Goal: Task Accomplishment & Management: Complete application form

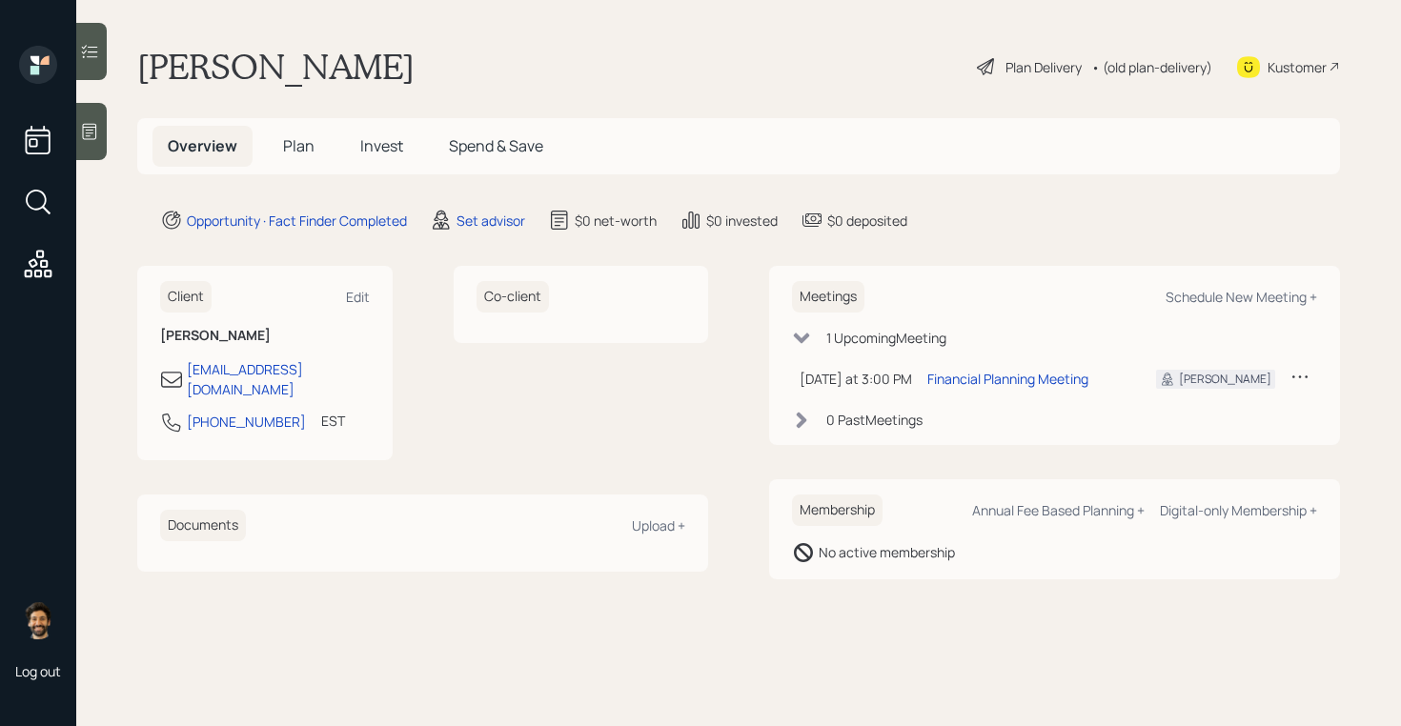
click at [104, 121] on div at bounding box center [91, 131] width 31 height 57
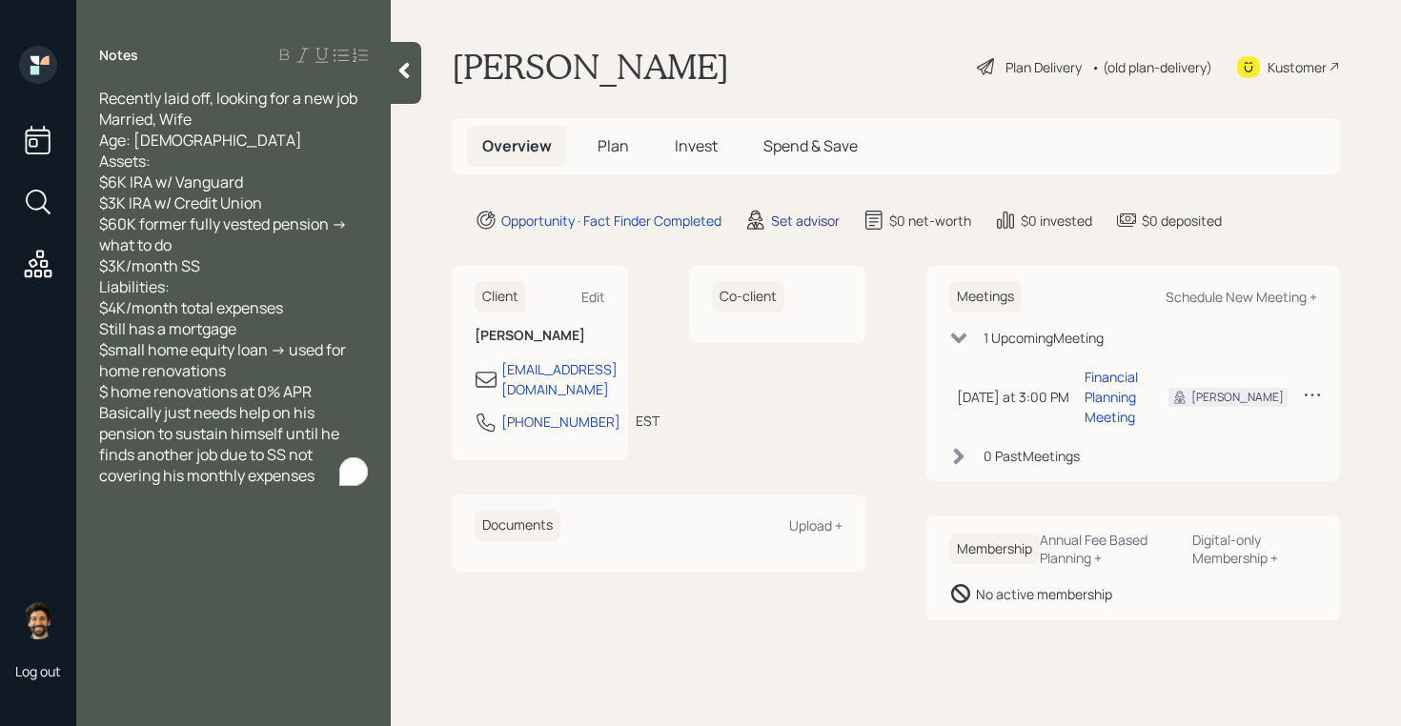
click at [808, 221] on div "Set advisor" at bounding box center [805, 221] width 69 height 20
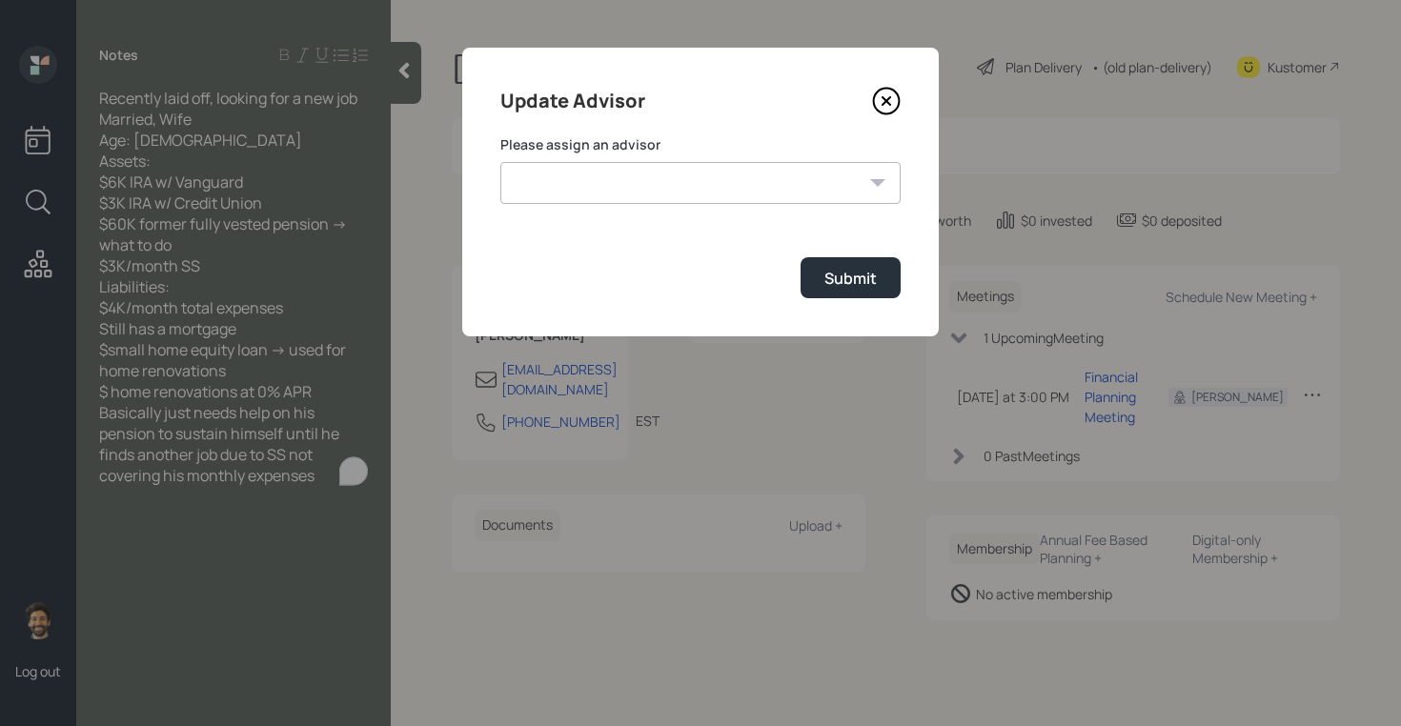
click at [617, 210] on form "Please assign an advisor [PERSON_NAME] [PERSON_NAME] [PERSON_NAME] [PERSON_NAME…" at bounding box center [701, 216] width 400 height 163
click at [598, 181] on select "[PERSON_NAME] [PERSON_NAME] [PERSON_NAME] [PERSON_NAME] End [PERSON_NAME] [PERS…" at bounding box center [701, 183] width 400 height 42
select select "f14b762f-c7c2-4b89-9227-8fa891345eea"
click at [501, 162] on select "[PERSON_NAME] [PERSON_NAME] [PERSON_NAME] [PERSON_NAME] End [PERSON_NAME] [PERS…" at bounding box center [701, 183] width 400 height 42
click at [839, 284] on div "Submit" at bounding box center [851, 278] width 52 height 21
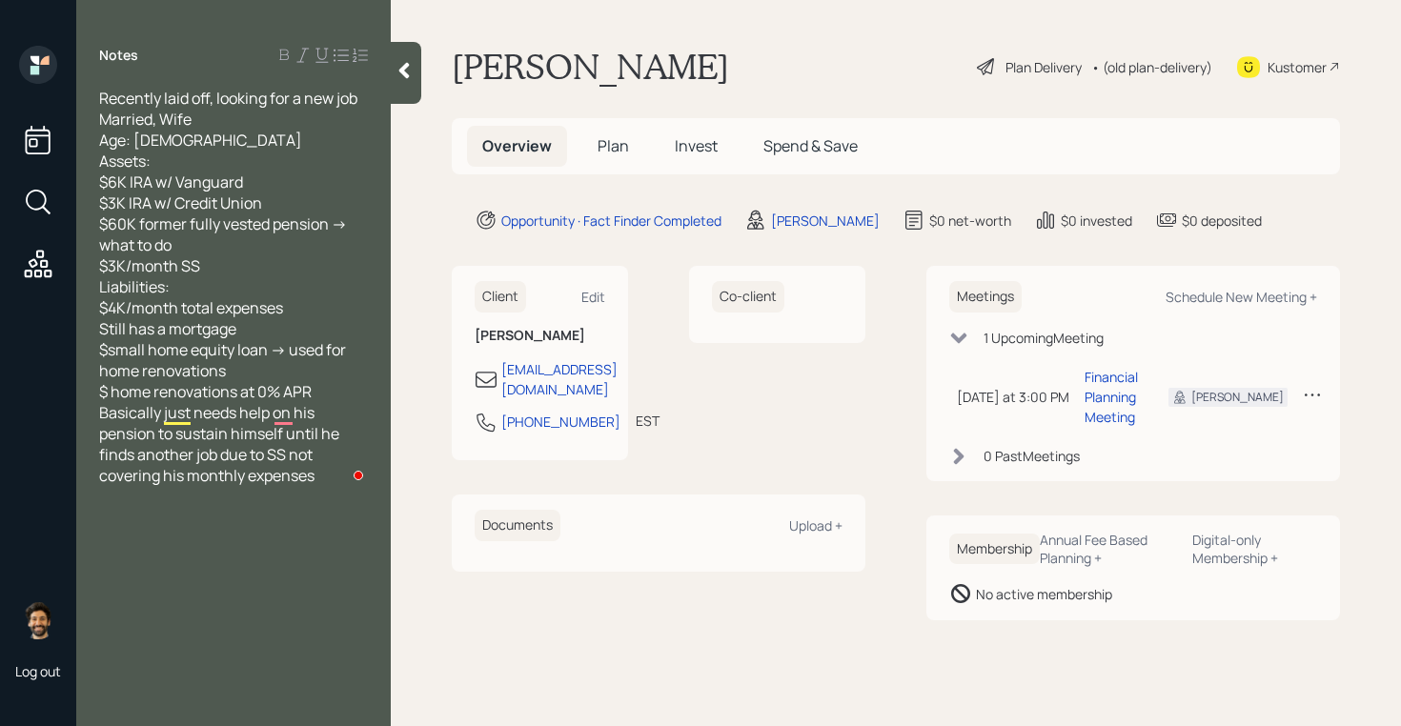
click at [609, 144] on span "Plan" at bounding box center [613, 145] width 31 height 21
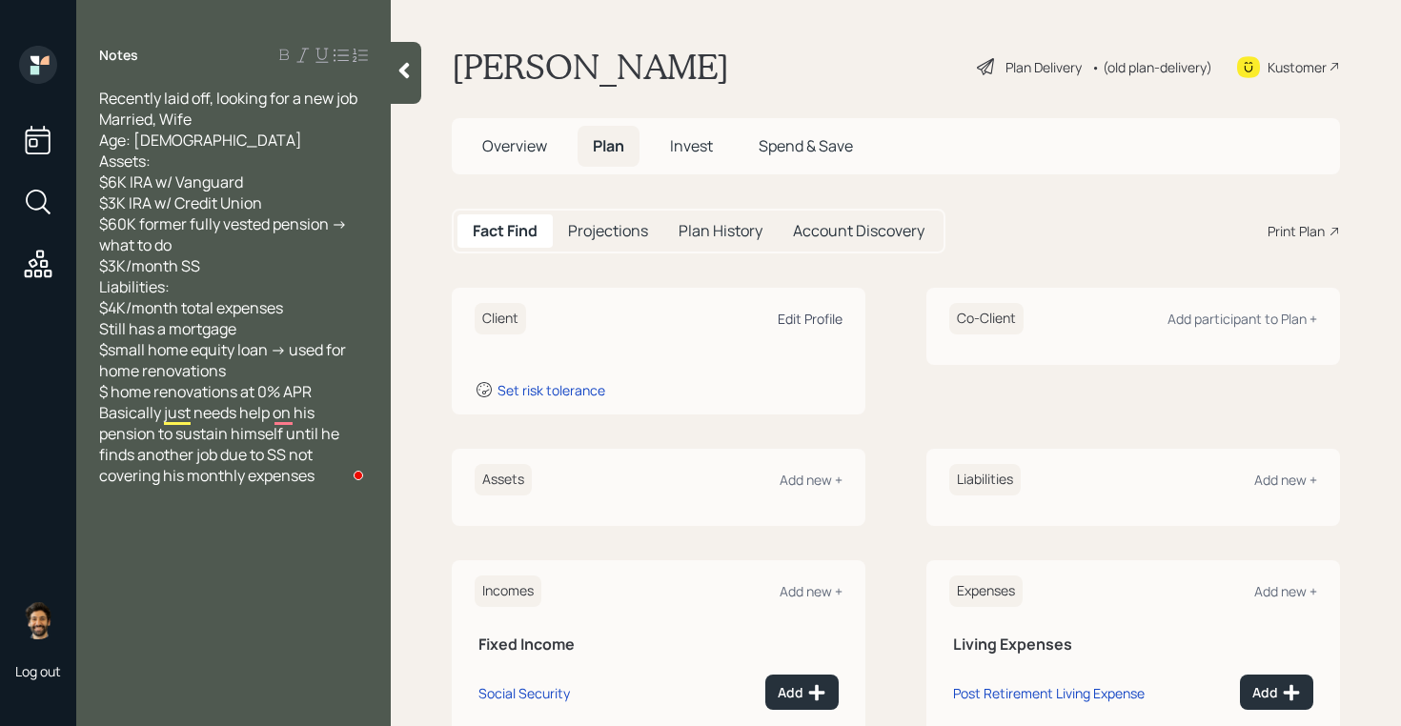
click at [826, 314] on div "Edit Profile" at bounding box center [810, 319] width 65 height 18
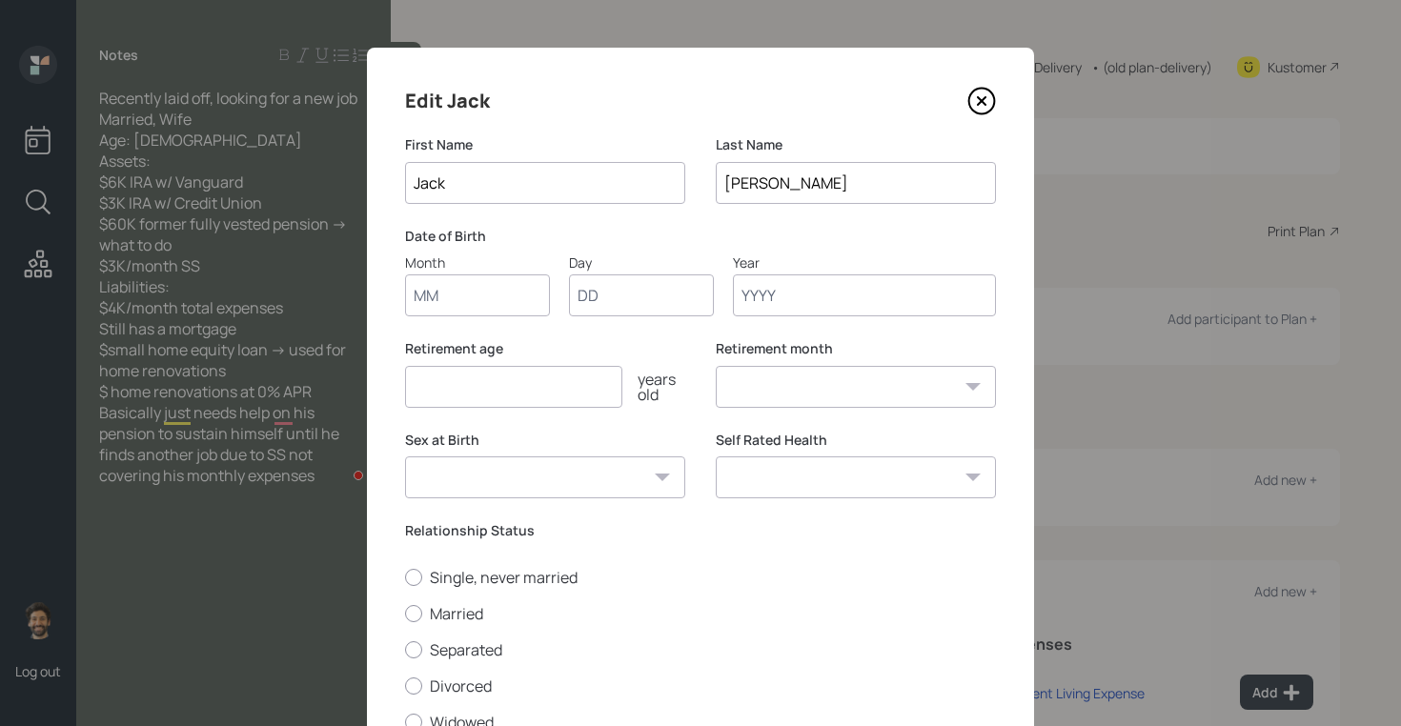
click at [491, 306] on input "Month" at bounding box center [477, 296] width 145 height 42
type input "01"
type input "1950"
select select "1"
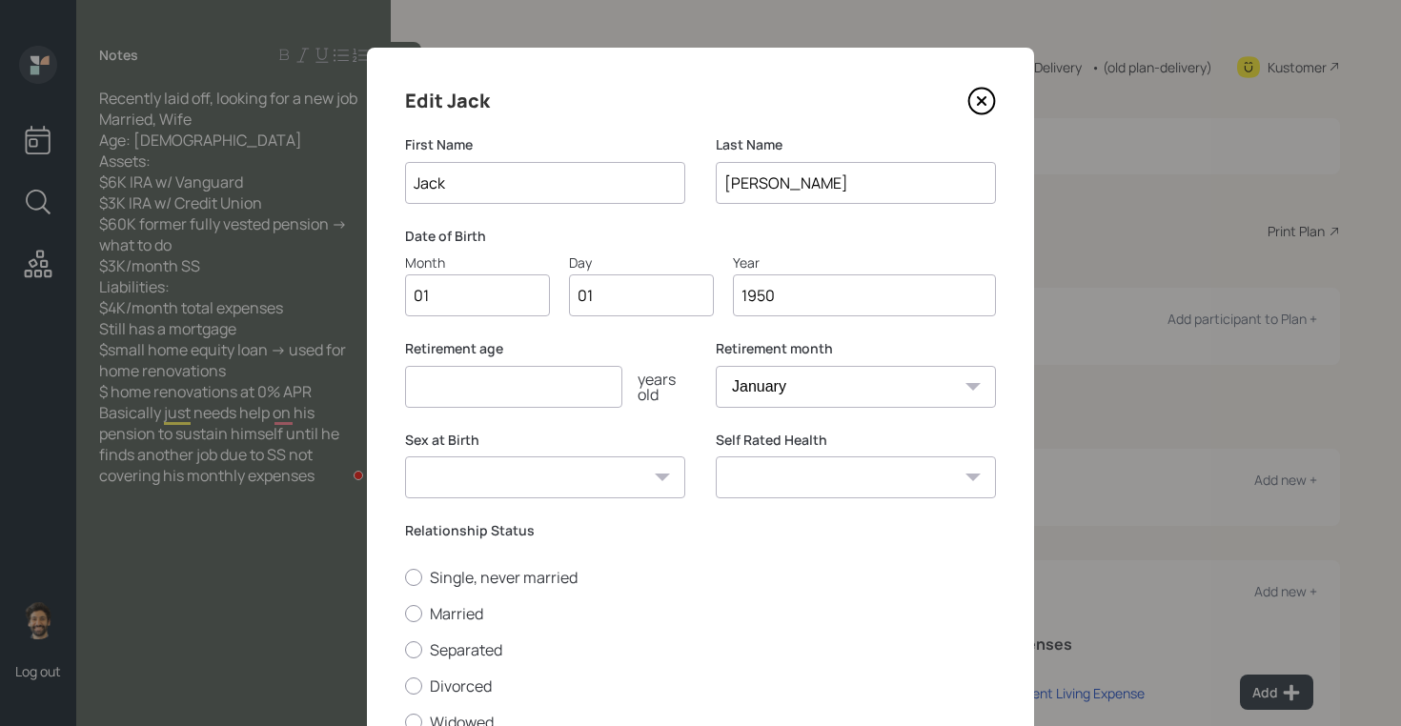
type input "1950"
click at [460, 389] on input "number" at bounding box center [513, 387] width 217 height 42
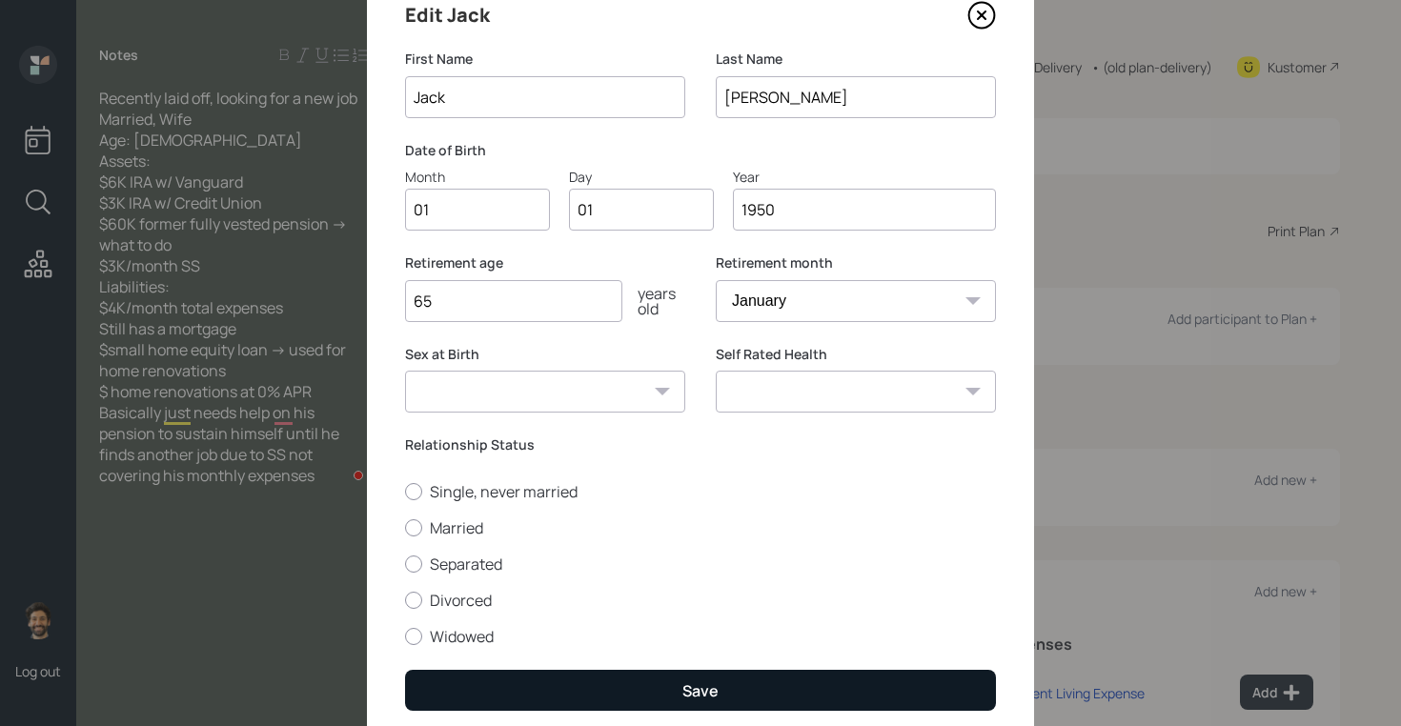
scroll to position [154, 0]
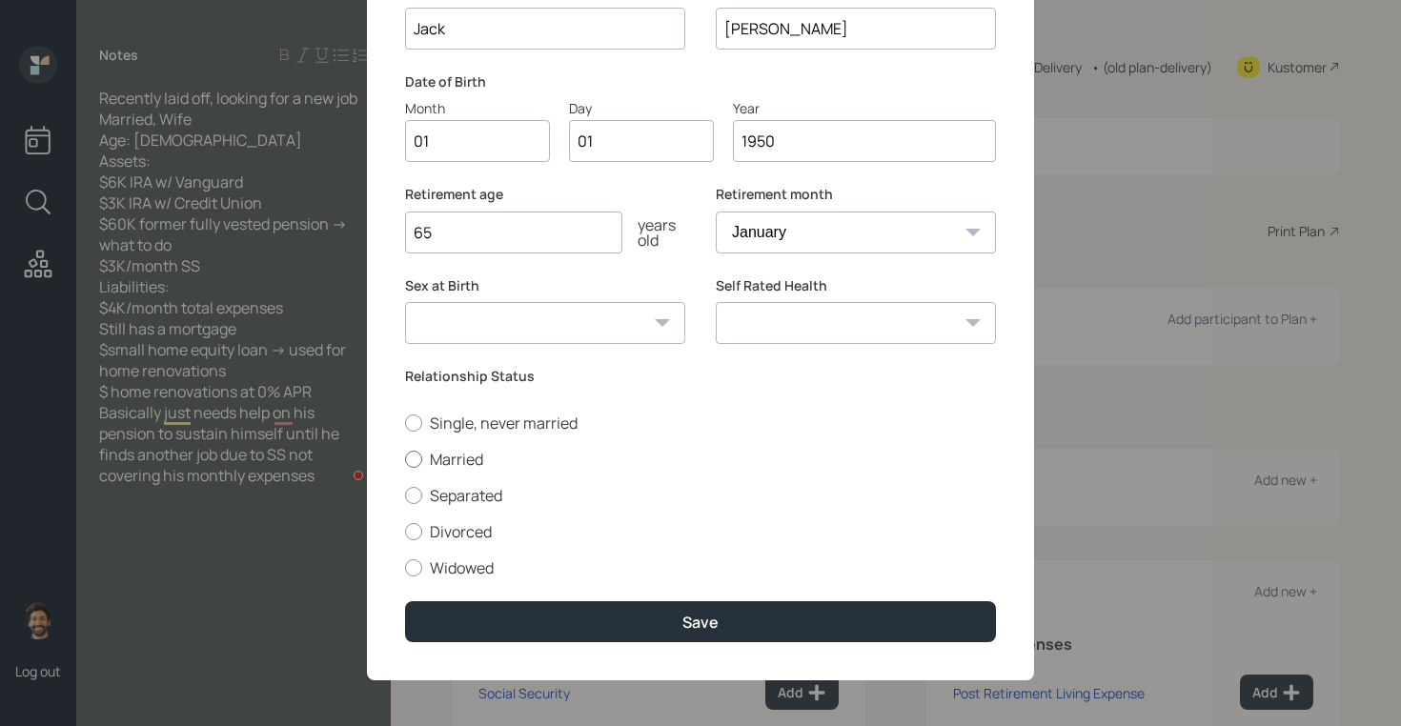
type input "65"
click at [427, 460] on label "Married" at bounding box center [700, 459] width 591 height 21
click at [405, 460] on input "Married" at bounding box center [404, 459] width 1 height 1
radio input "true"
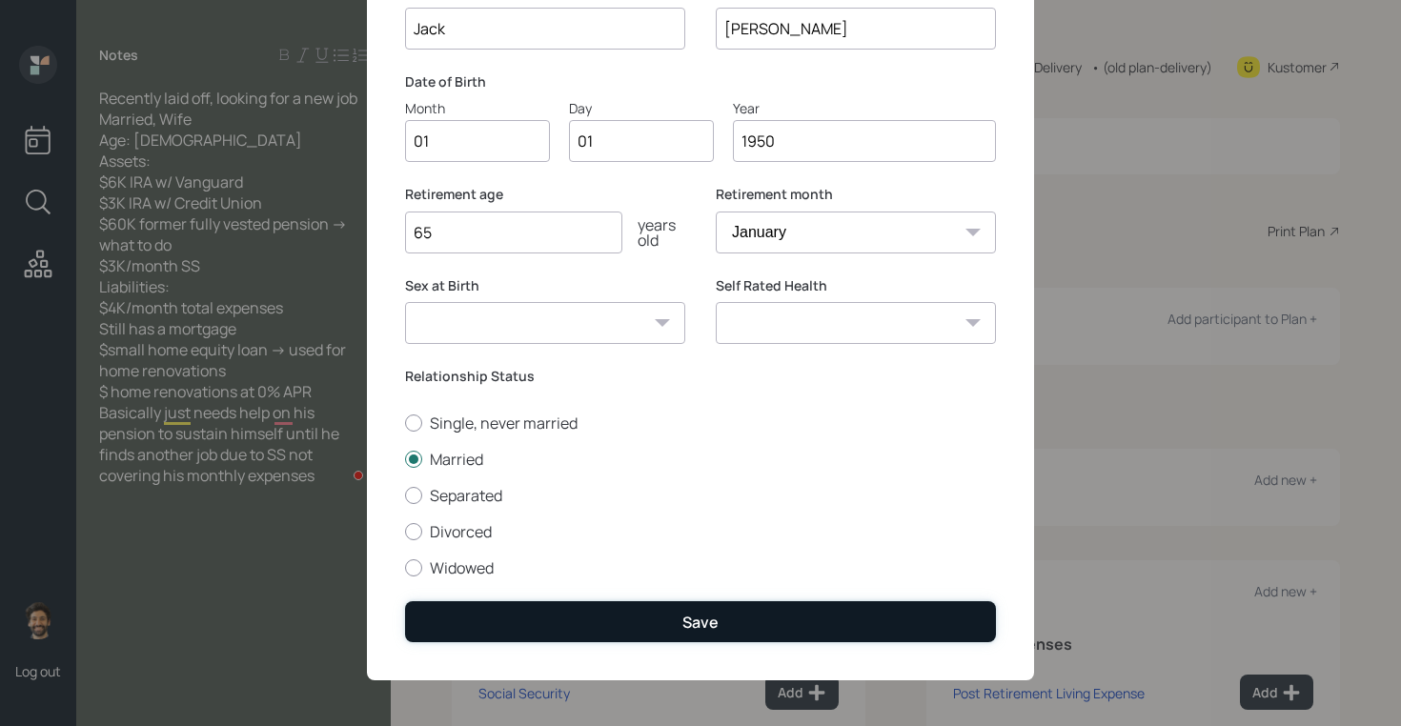
click at [486, 614] on button "Save" at bounding box center [700, 622] width 591 height 41
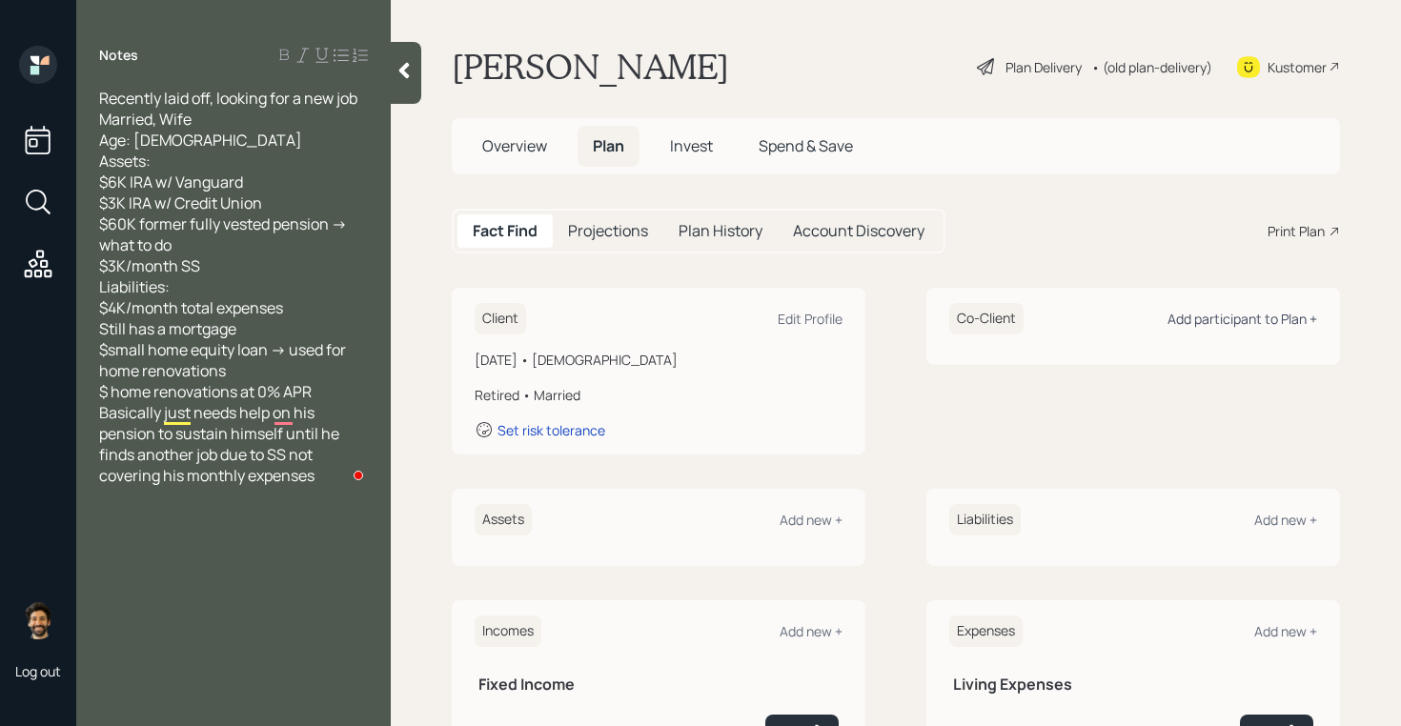
click at [1239, 320] on div "Add participant to Plan +" at bounding box center [1243, 319] width 150 height 18
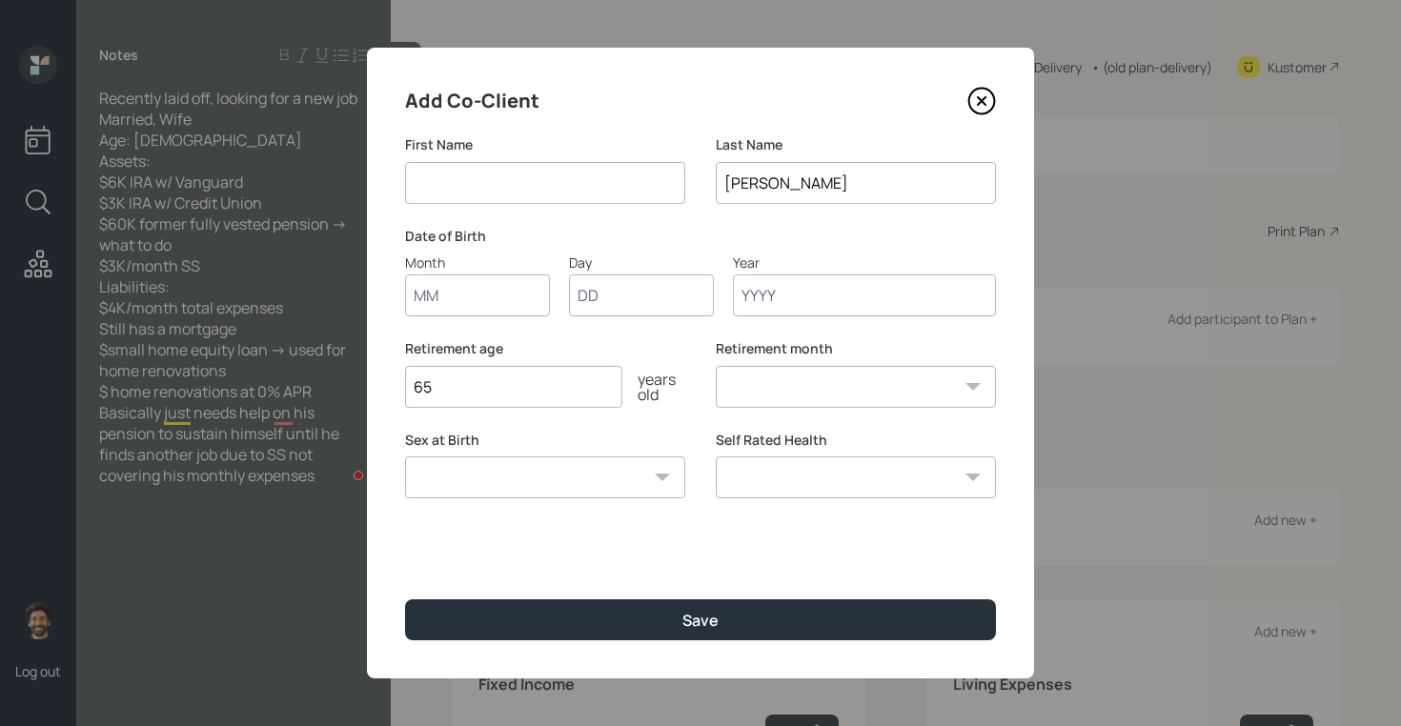
click at [804, 307] on input "Year" at bounding box center [864, 296] width 263 height 42
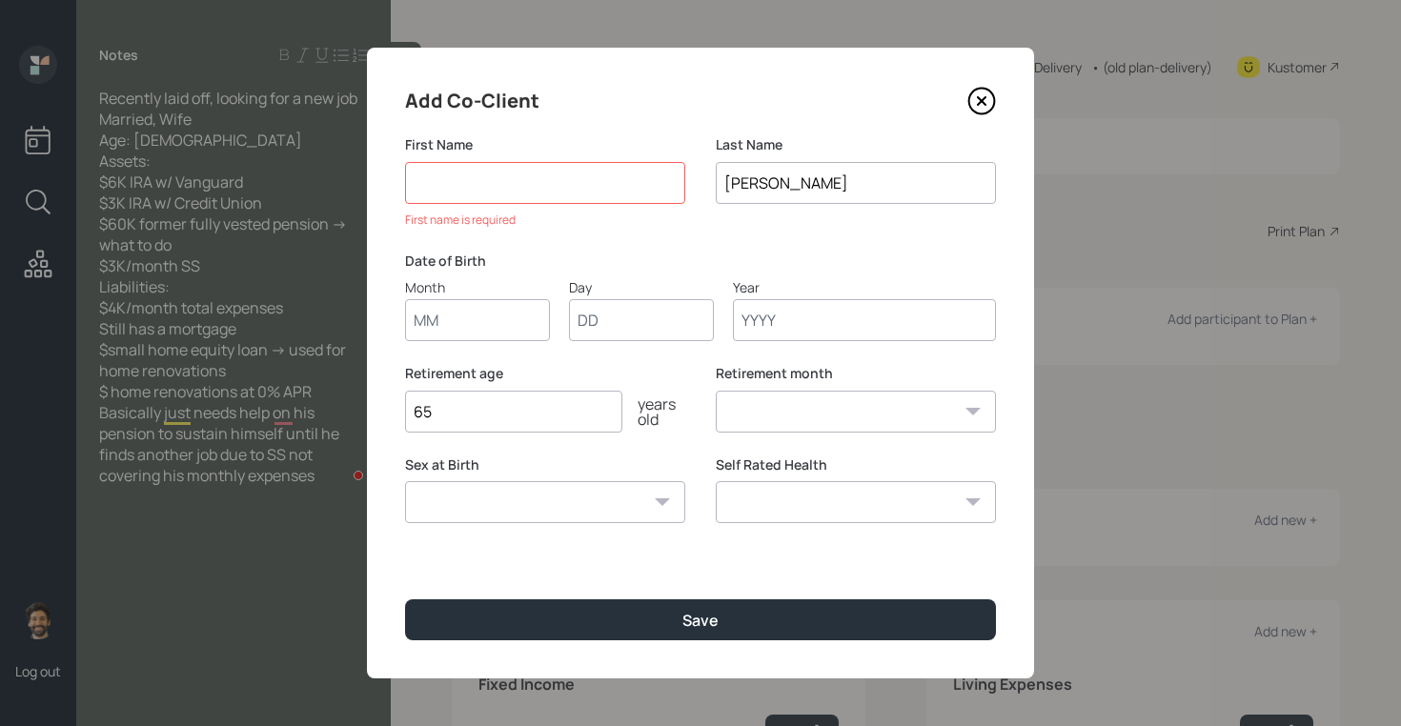
click at [450, 319] on input "Month" at bounding box center [477, 320] width 145 height 42
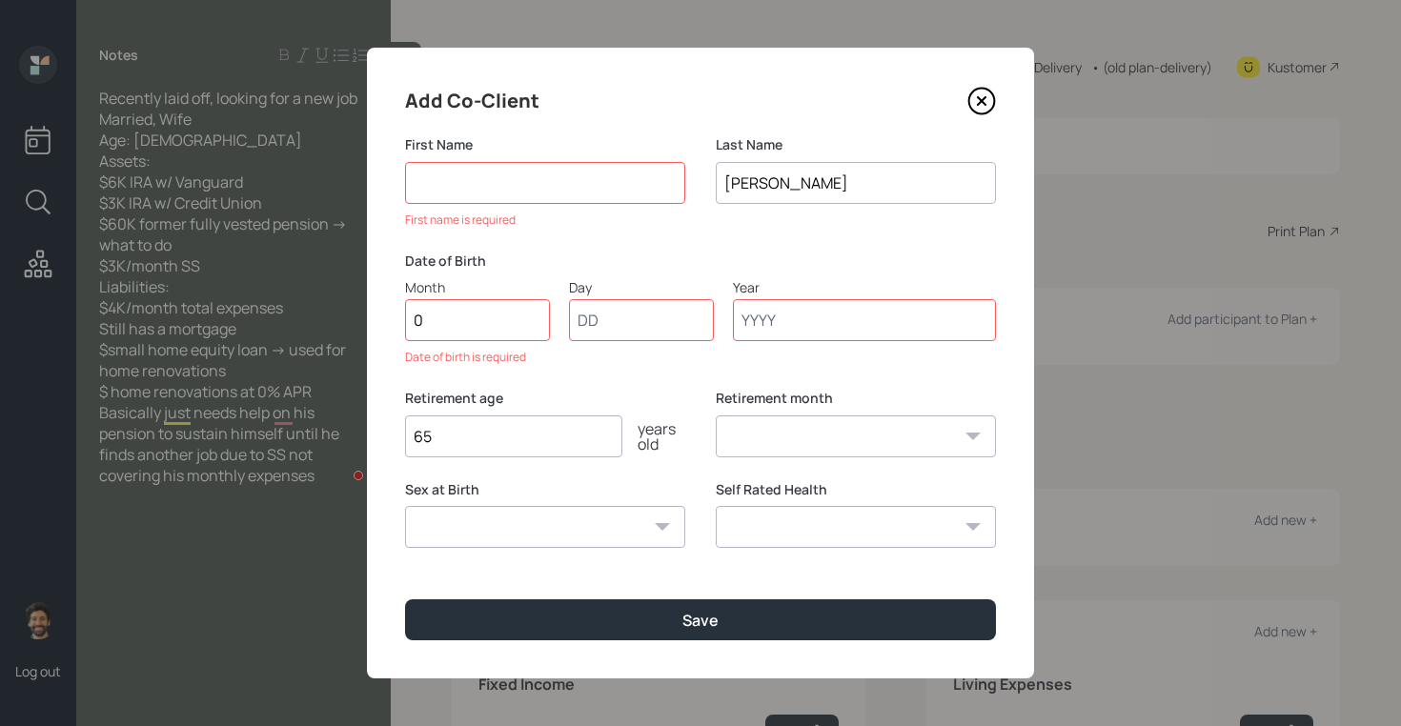
type input "01"
type input "1950"
select select "1"
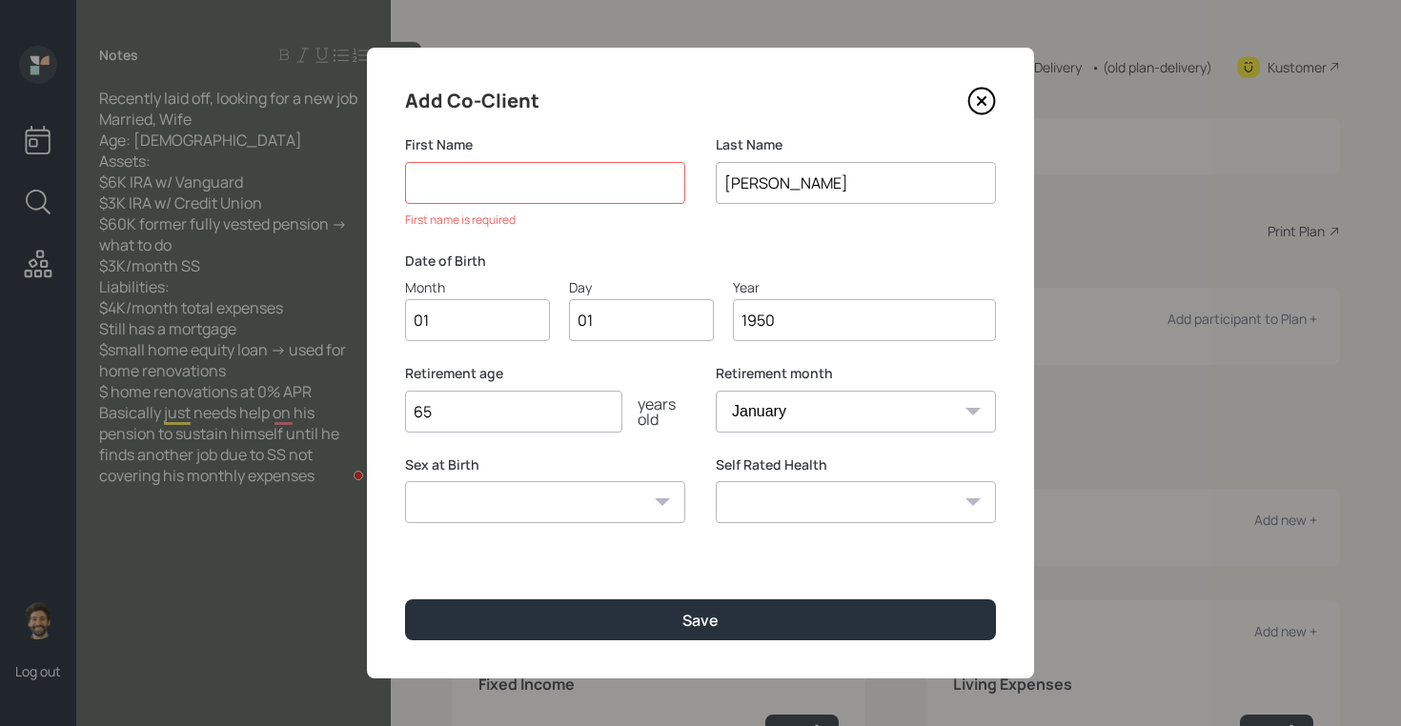
type input "1950"
click at [450, 199] on input at bounding box center [545, 183] width 280 height 42
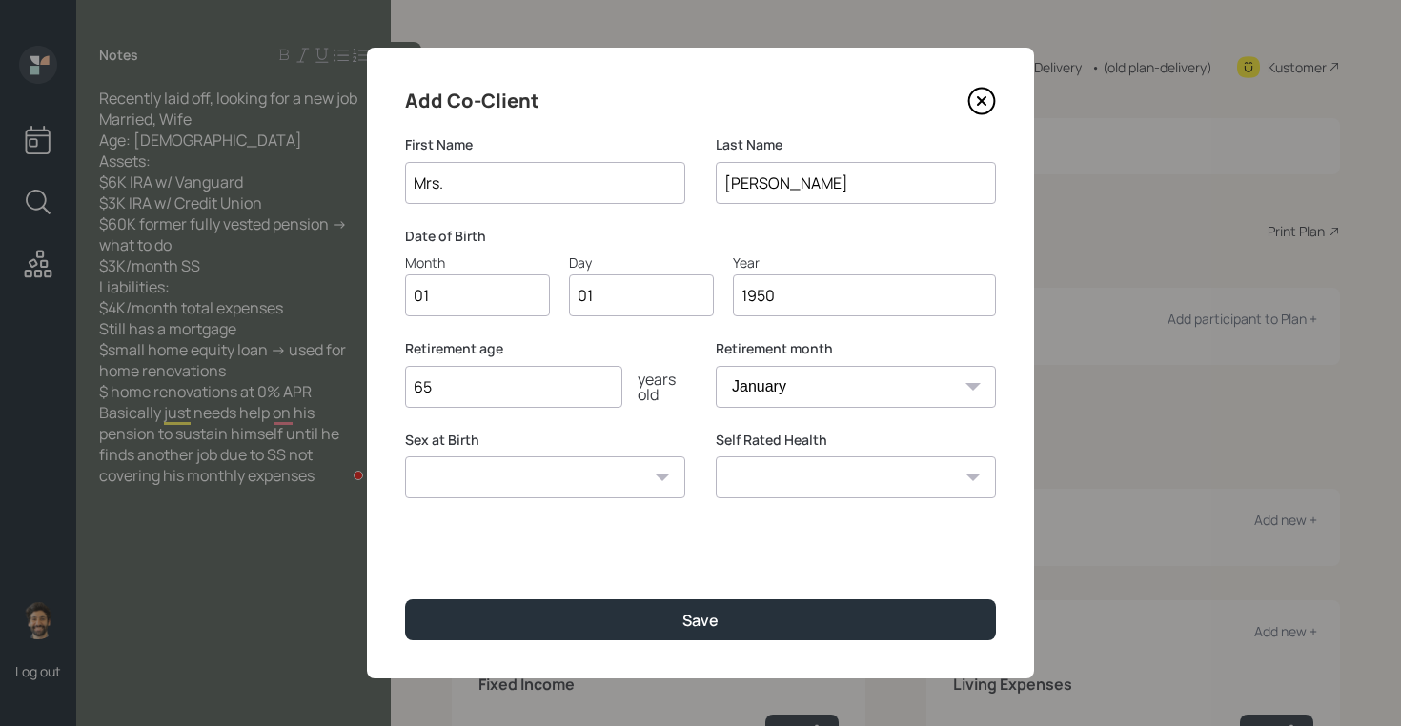
type input "Mrs."
click at [462, 395] on input "65" at bounding box center [513, 387] width 217 height 42
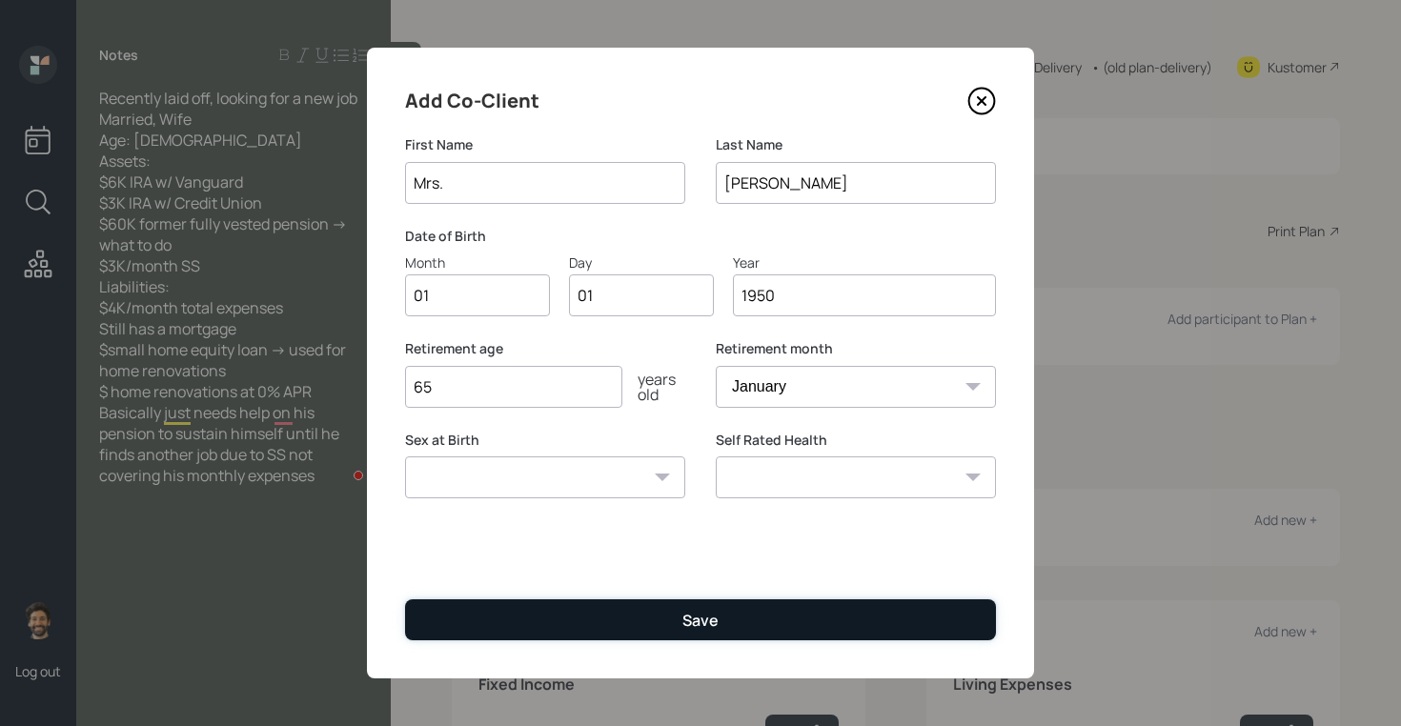
click at [481, 607] on button "Save" at bounding box center [700, 620] width 591 height 41
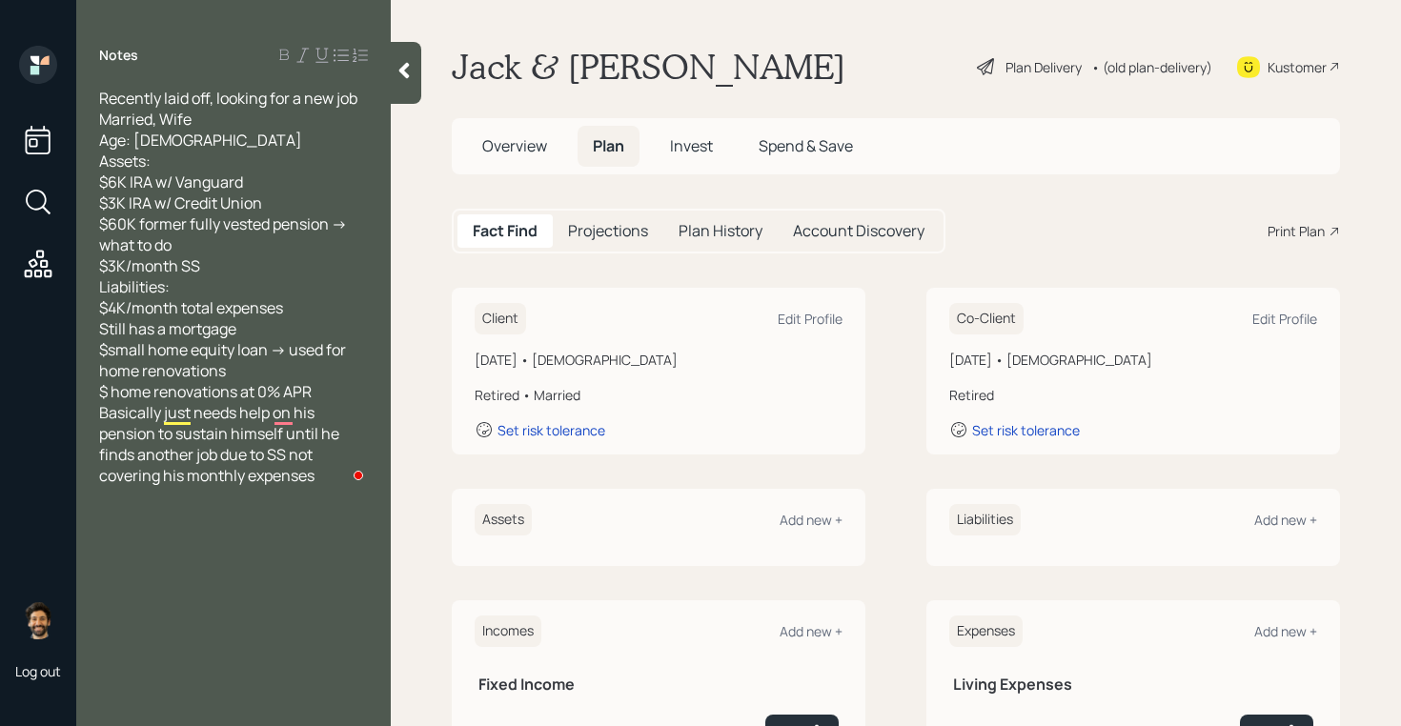
click at [816, 305] on div "Client Edit Profile" at bounding box center [659, 318] width 368 height 31
click at [816, 317] on div "Edit Profile" at bounding box center [810, 319] width 65 height 18
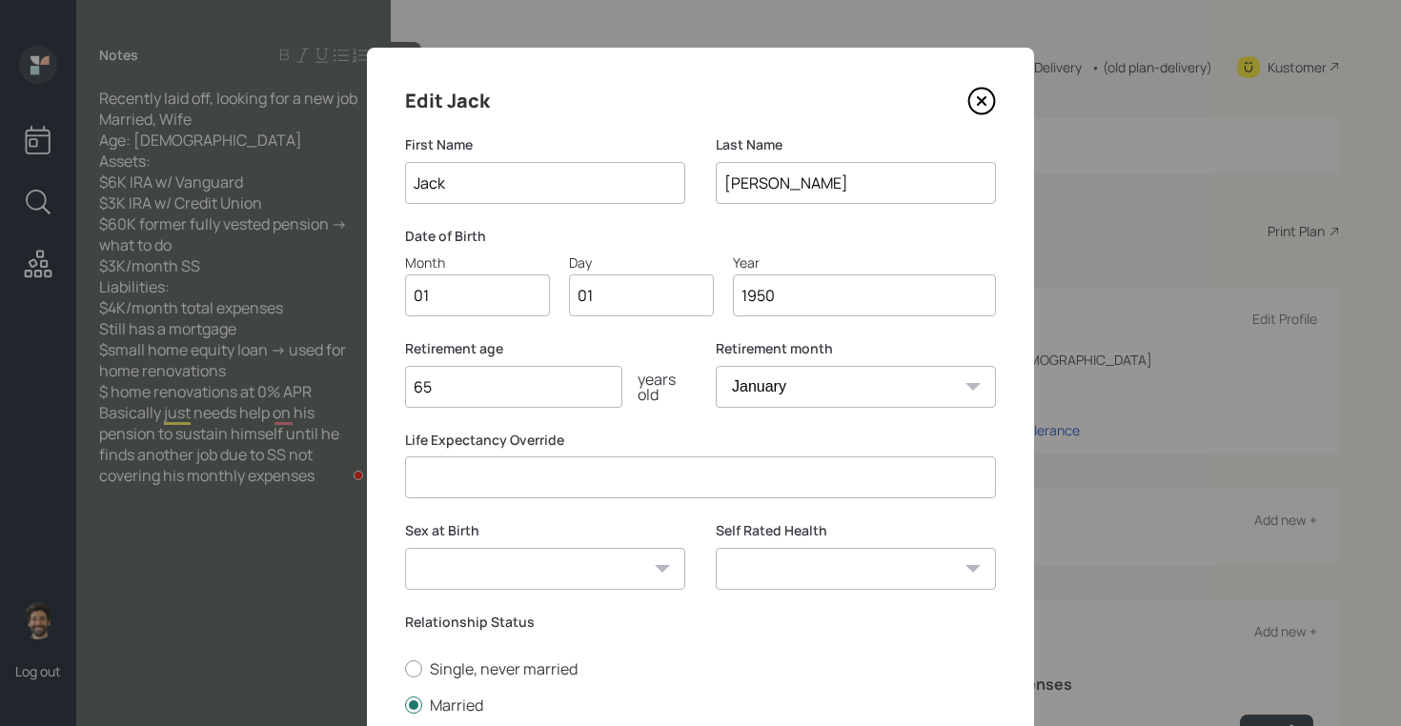
click at [790, 297] on input "1950" at bounding box center [864, 296] width 263 height 42
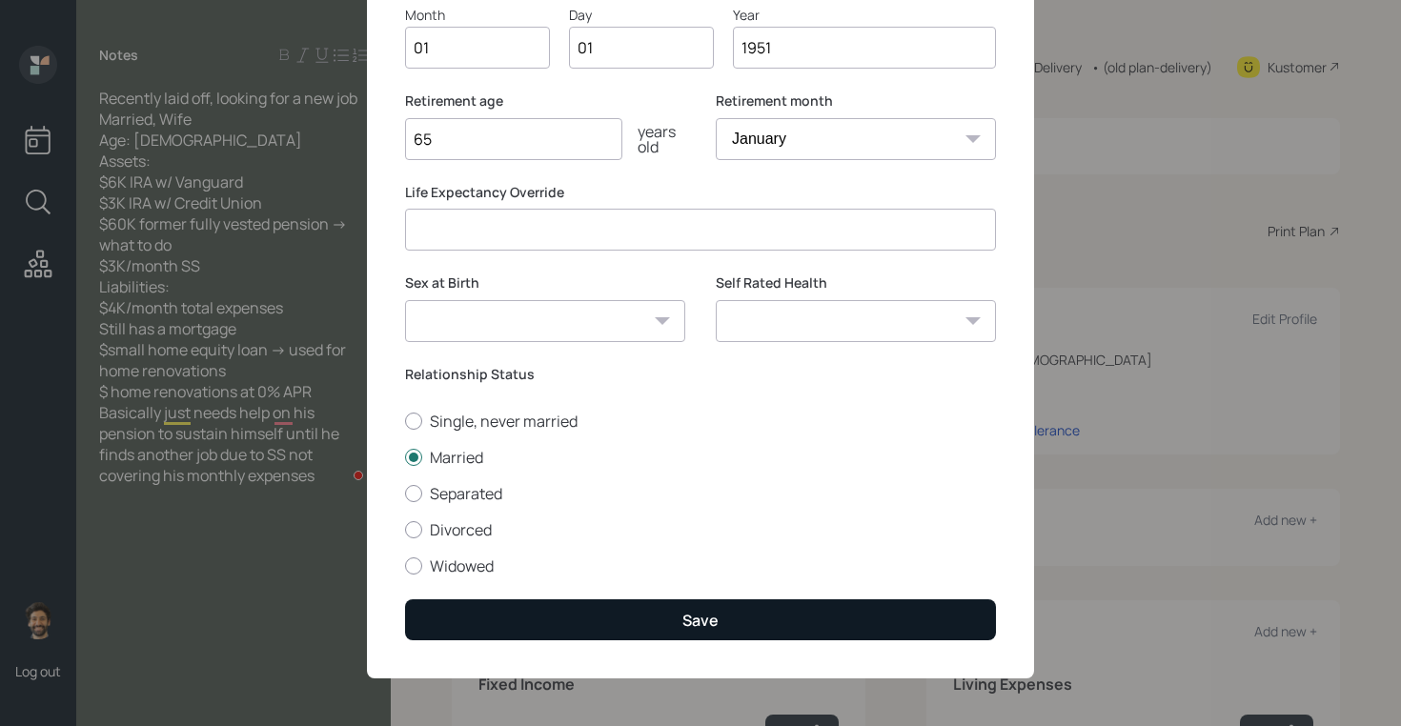
type input "1951"
click at [460, 615] on button "Save" at bounding box center [700, 620] width 591 height 41
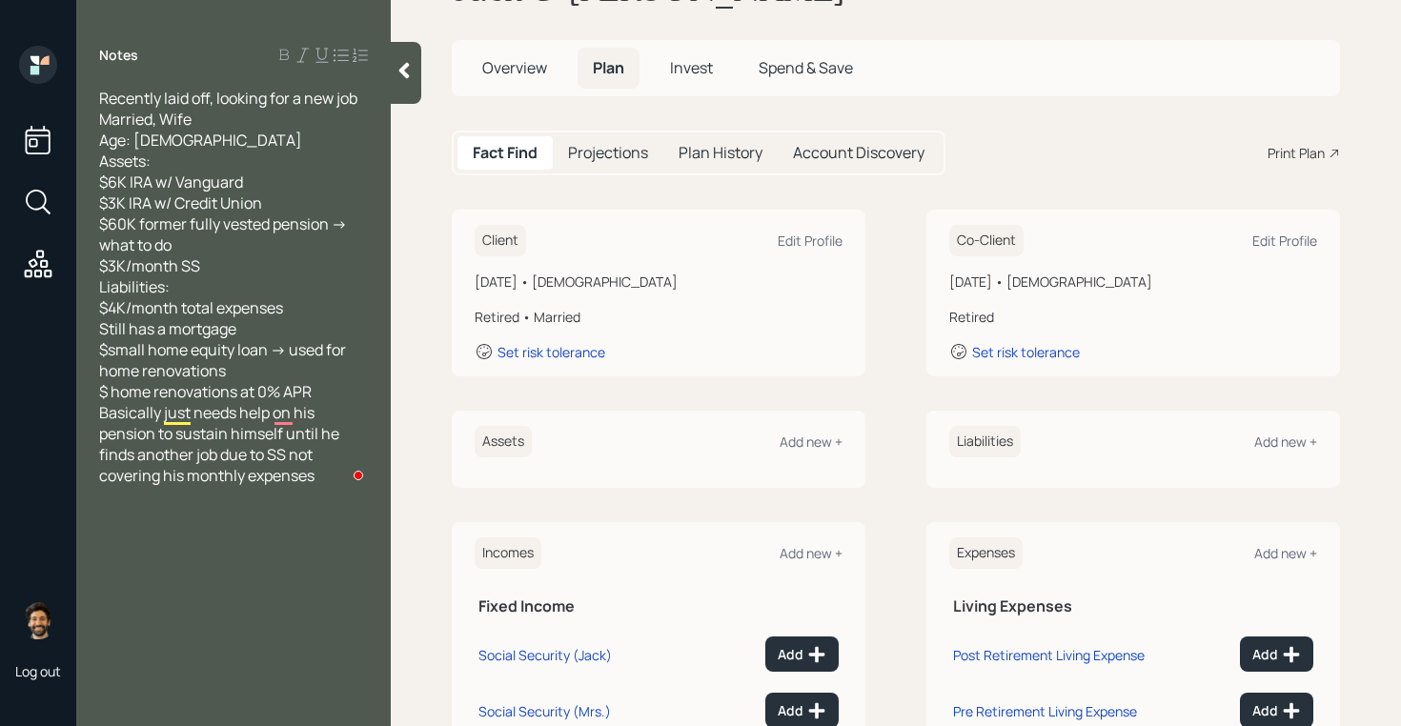
scroll to position [92, 0]
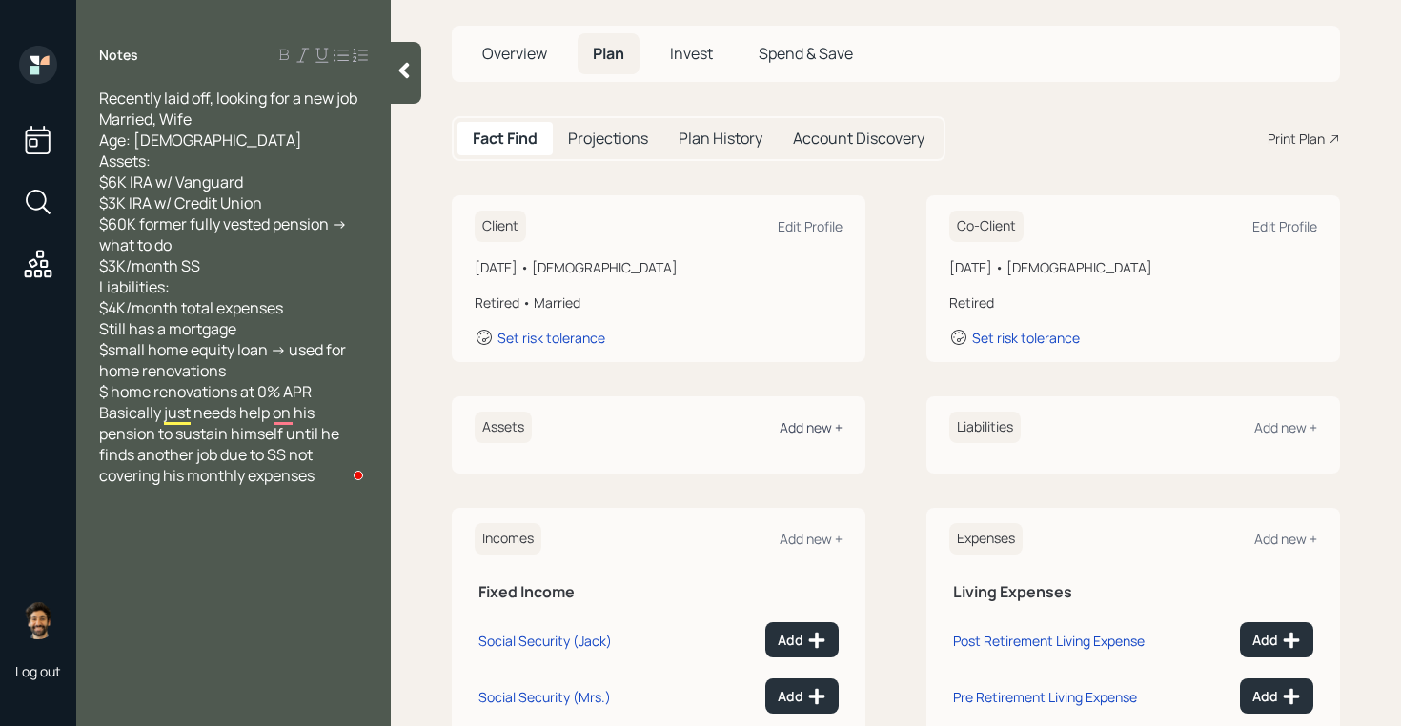
click at [808, 419] on div "Add new +" at bounding box center [811, 428] width 63 height 18
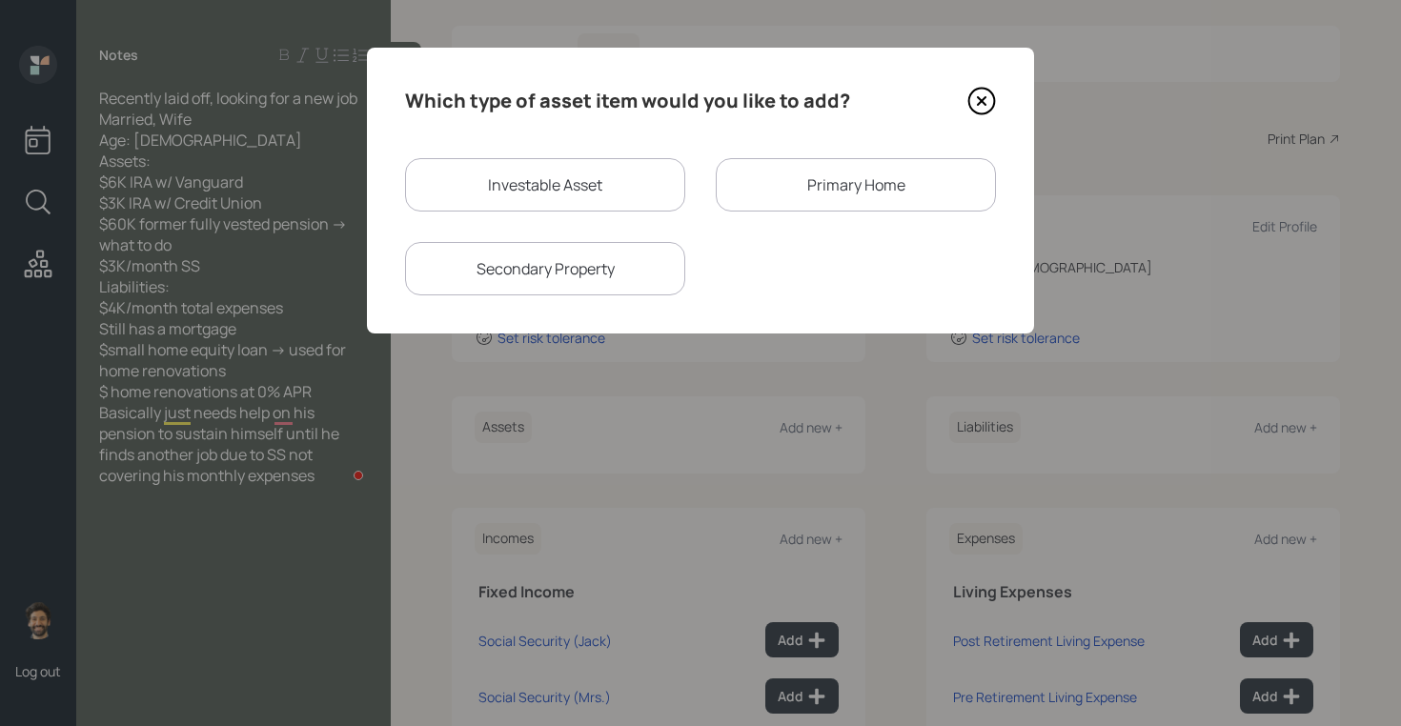
click at [522, 180] on div "Investable Asset" at bounding box center [545, 184] width 280 height 53
select select "taxable"
select select "balanced"
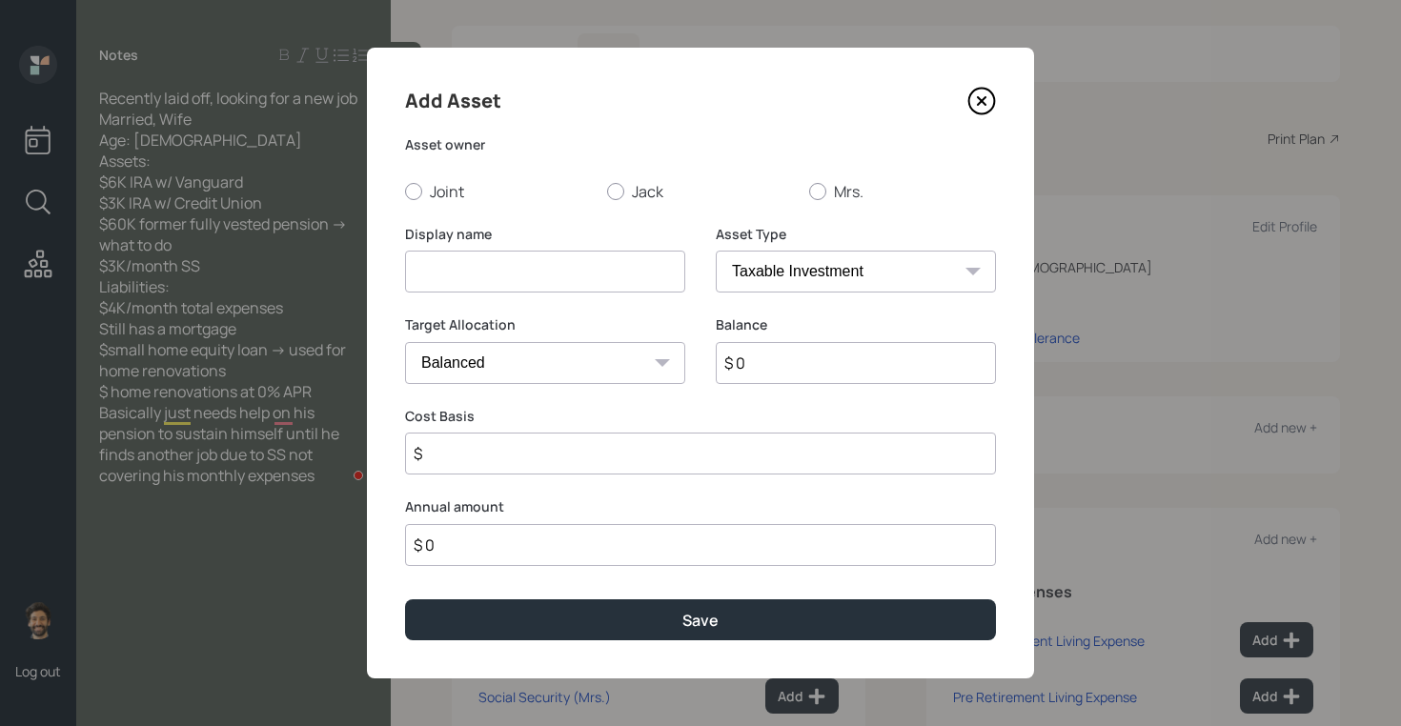
click at [501, 272] on input at bounding box center [545, 272] width 280 height 42
type input "Vanguard IRA"
click at [818, 361] on input "$ 0" at bounding box center [856, 363] width 280 height 42
type input "$ 6,000"
click at [617, 179] on div "Asset owner Joint [PERSON_NAME] Mrs." at bounding box center [700, 168] width 591 height 67
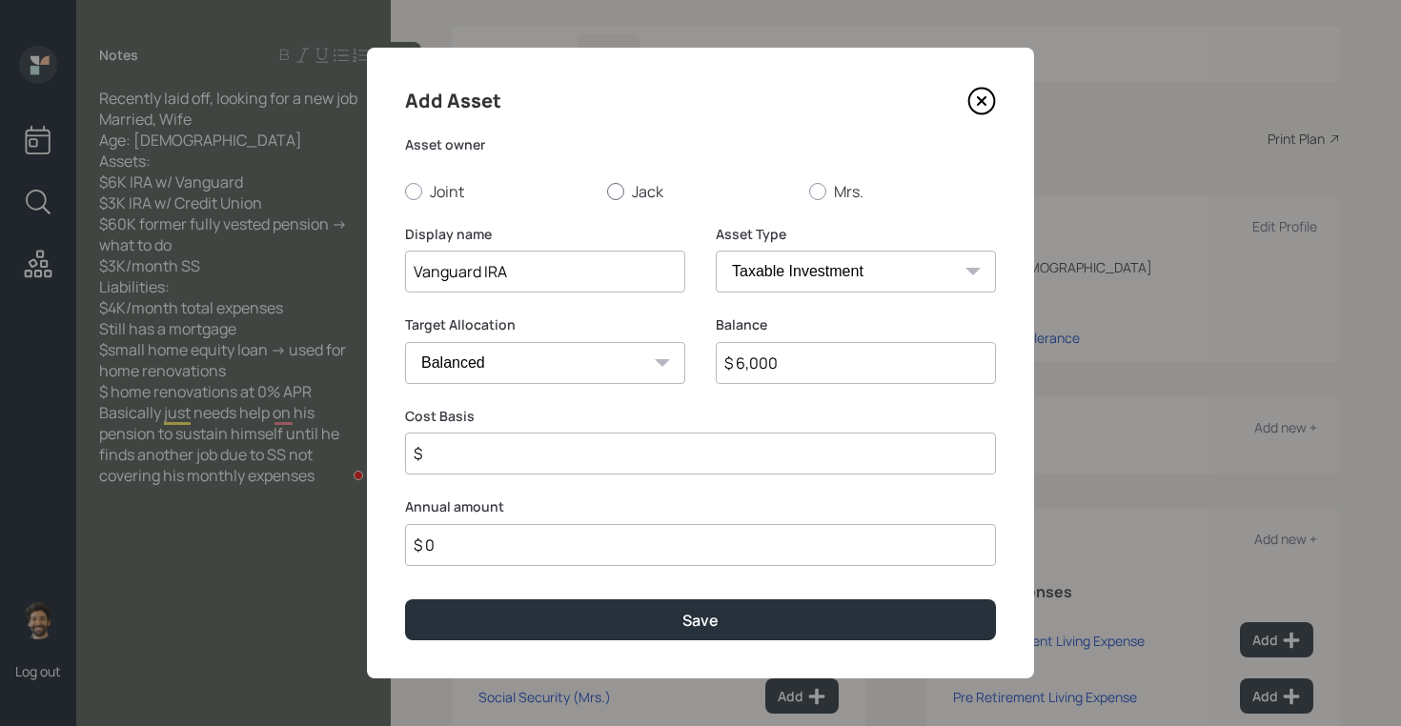
click at [623, 187] on div at bounding box center [615, 191] width 17 height 17
click at [607, 191] on input "Jack" at bounding box center [606, 191] width 1 height 1
radio input "true"
click at [746, 271] on select "SEP [PERSON_NAME] IRA 401(k) [PERSON_NAME] 401(k) 403(b) [PERSON_NAME] 403(b) 4…" at bounding box center [856, 272] width 280 height 42
select select "ira"
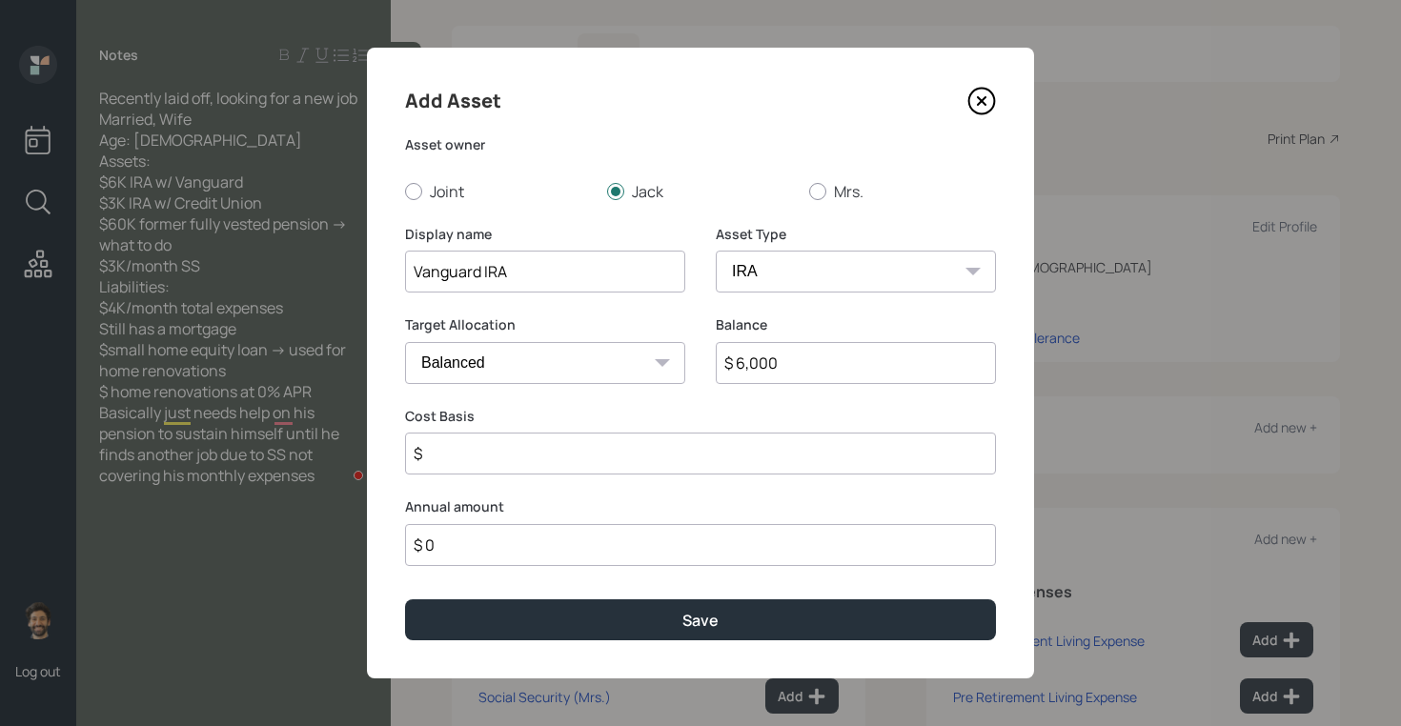
click at [716, 251] on select "SEP [PERSON_NAME] IRA 401(k) [PERSON_NAME] 401(k) 403(b) [PERSON_NAME] 403(b) 4…" at bounding box center [856, 272] width 280 height 42
click at [488, 473] on input "$" at bounding box center [700, 454] width 591 height 42
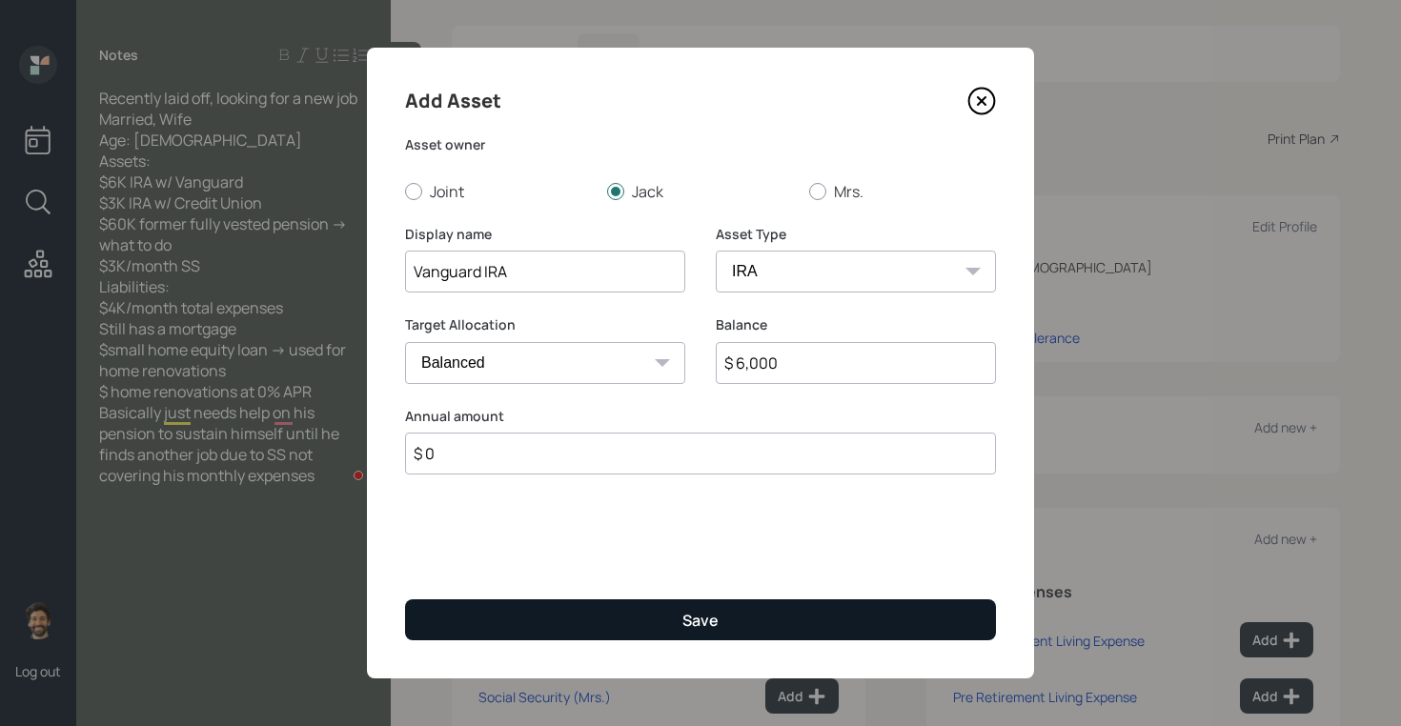
type input "$ 0"
click at [521, 606] on button "Save" at bounding box center [700, 620] width 591 height 41
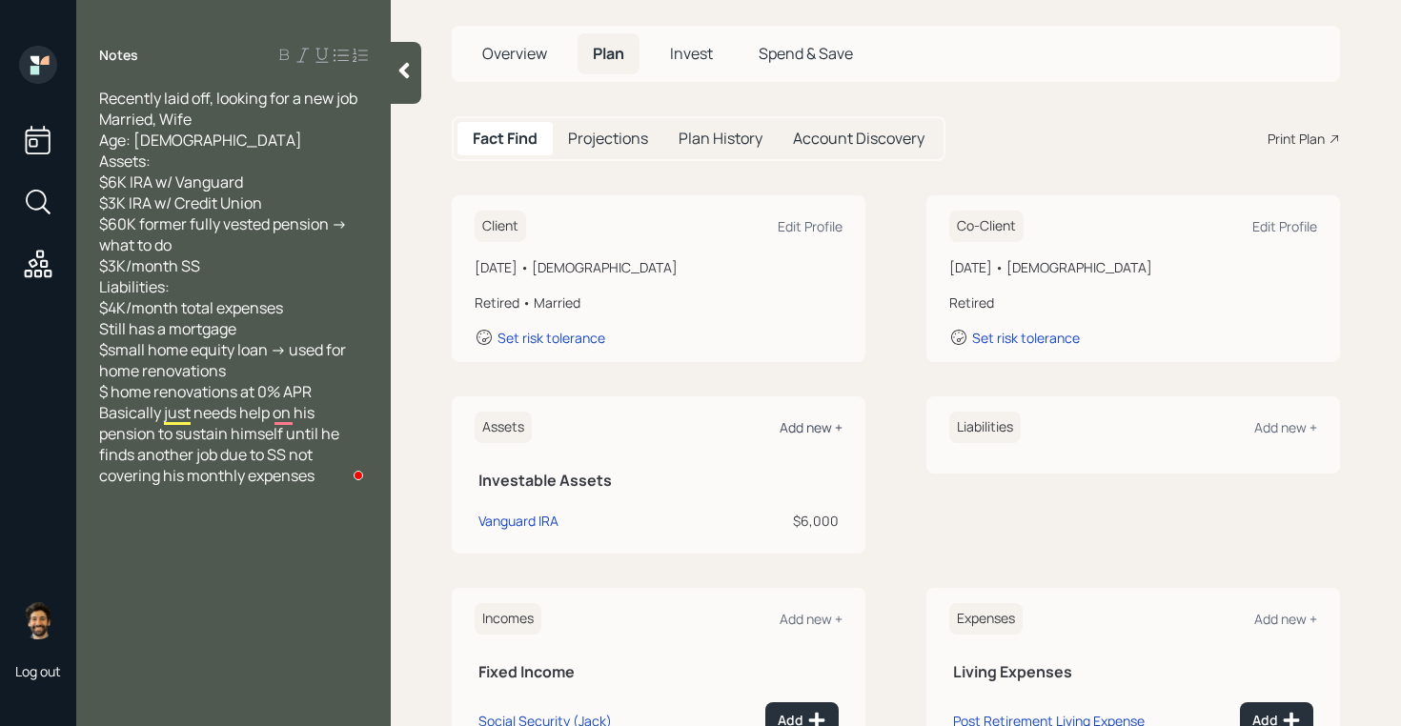
click at [800, 422] on div "Add new +" at bounding box center [811, 428] width 63 height 18
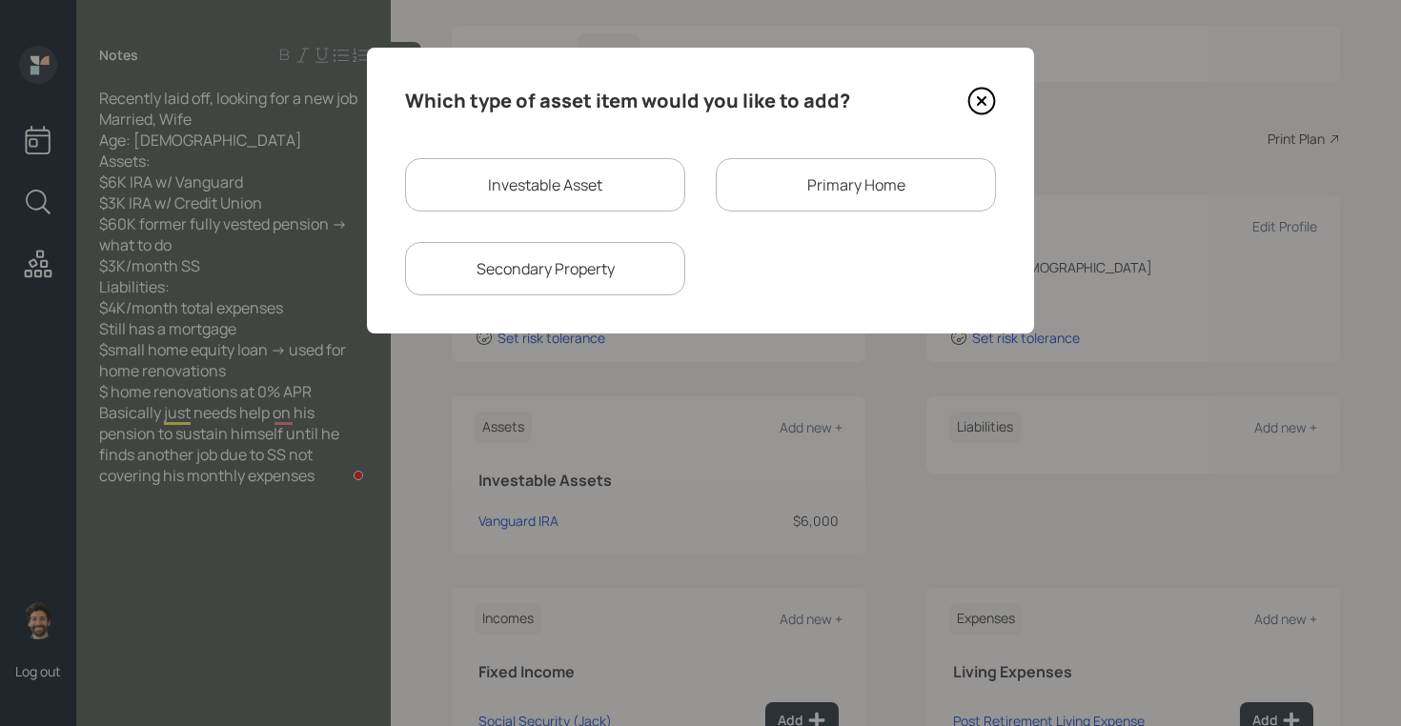
click at [528, 168] on div "Investable Asset" at bounding box center [545, 184] width 280 height 53
select select "taxable"
select select "balanced"
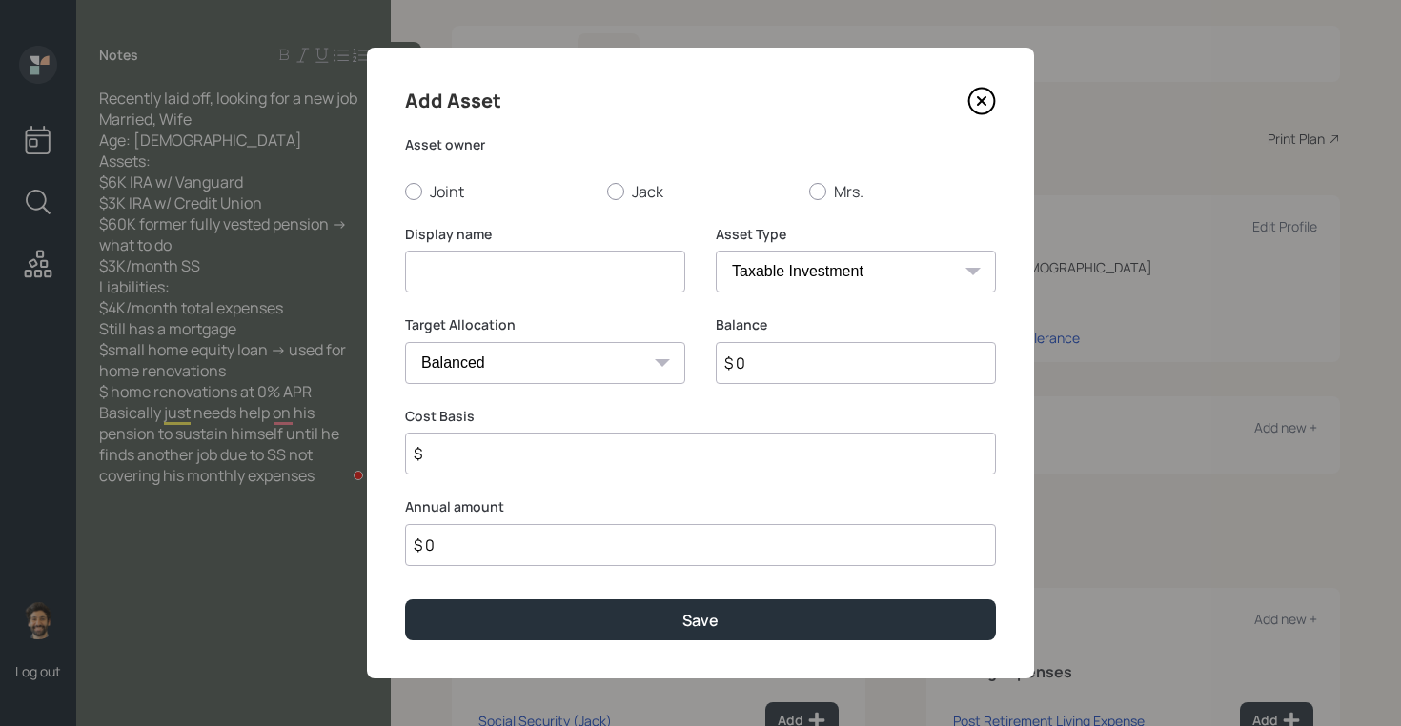
click at [455, 286] on input at bounding box center [545, 272] width 280 height 42
type input "Credit Union IRA"
click at [787, 364] on input "$ 0" at bounding box center [856, 363] width 280 height 42
type input "$ 3,000"
click at [632, 188] on label "Jack" at bounding box center [700, 191] width 187 height 21
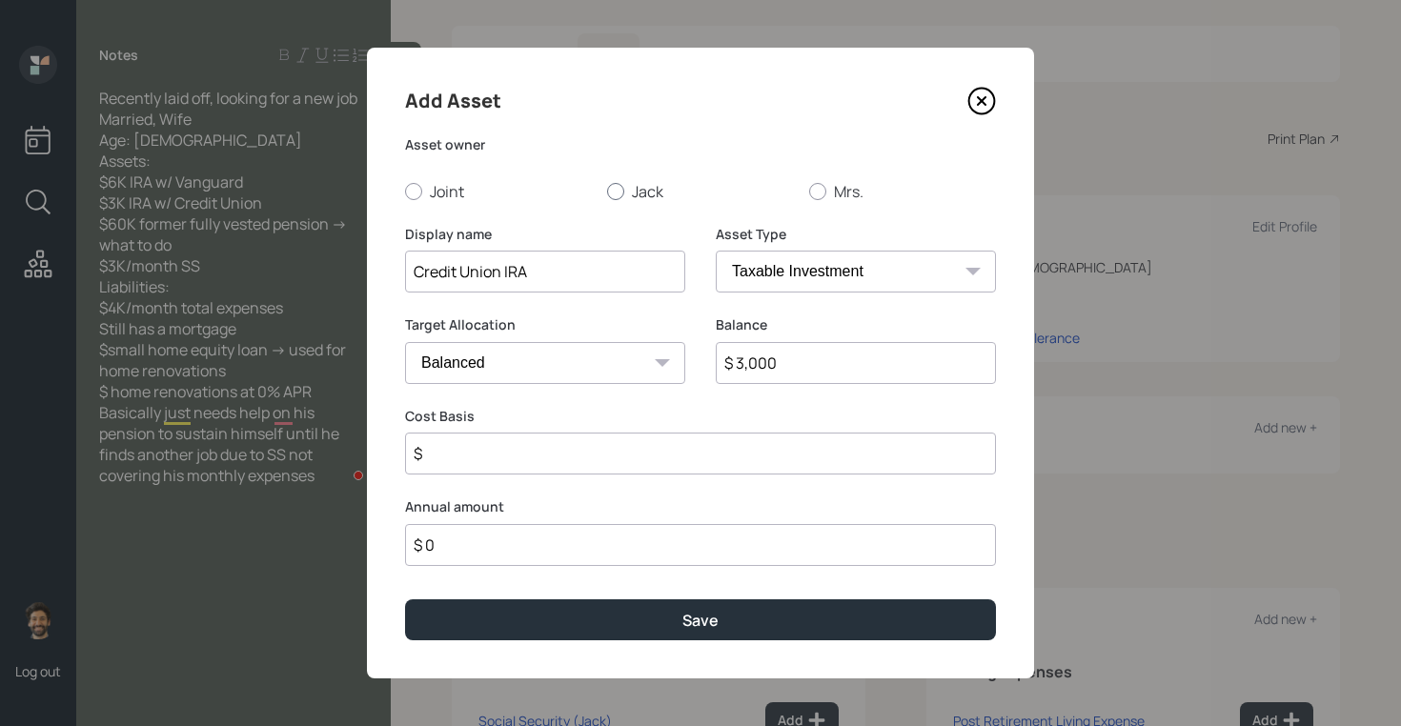
click at [607, 191] on input "Jack" at bounding box center [606, 191] width 1 height 1
radio input "true"
click at [750, 263] on select "SEP [PERSON_NAME] IRA 401(k) [PERSON_NAME] 401(k) 403(b) [PERSON_NAME] 403(b) 4…" at bounding box center [856, 272] width 280 height 42
select select "ira"
click at [716, 251] on select "SEP [PERSON_NAME] IRA 401(k) [PERSON_NAME] 401(k) 403(b) [PERSON_NAME] 403(b) 4…" at bounding box center [856, 272] width 280 height 42
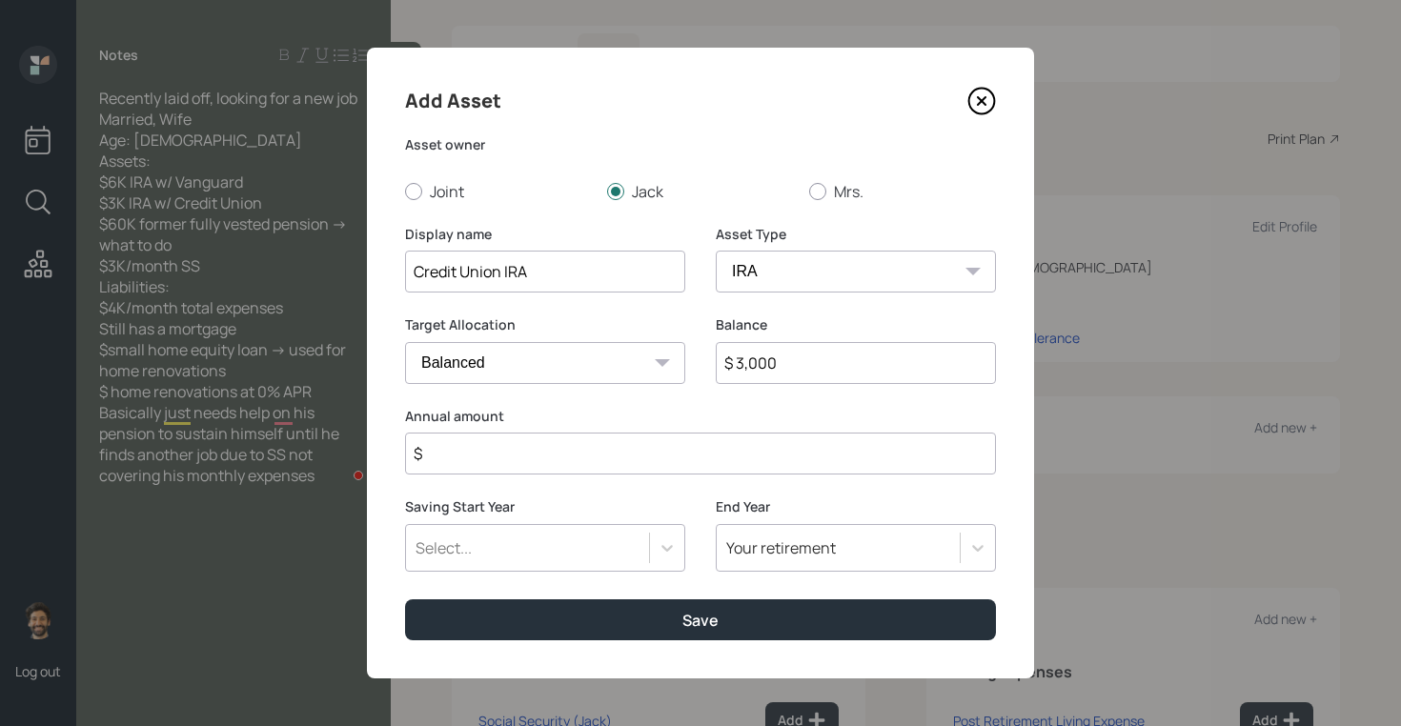
click at [518, 458] on input "$" at bounding box center [700, 454] width 591 height 42
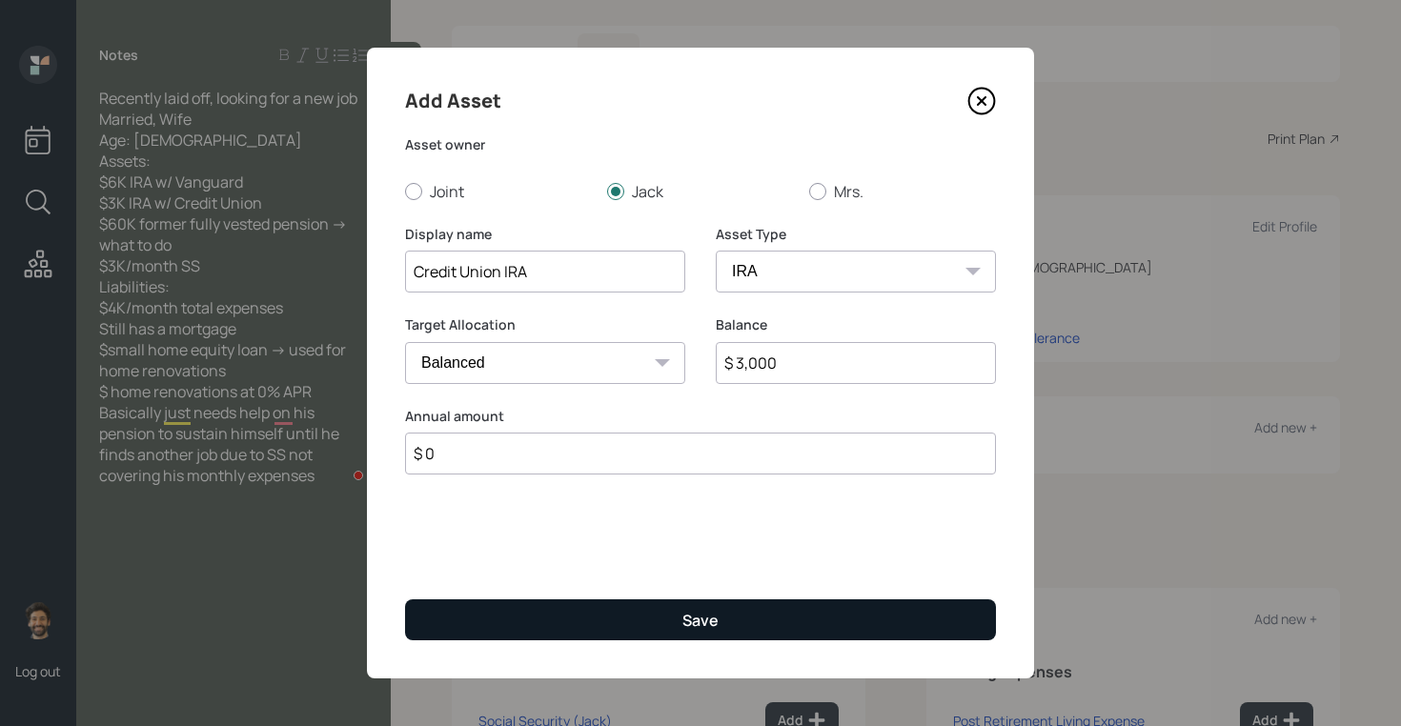
type input "$ 0"
click at [521, 626] on button "Save" at bounding box center [700, 620] width 591 height 41
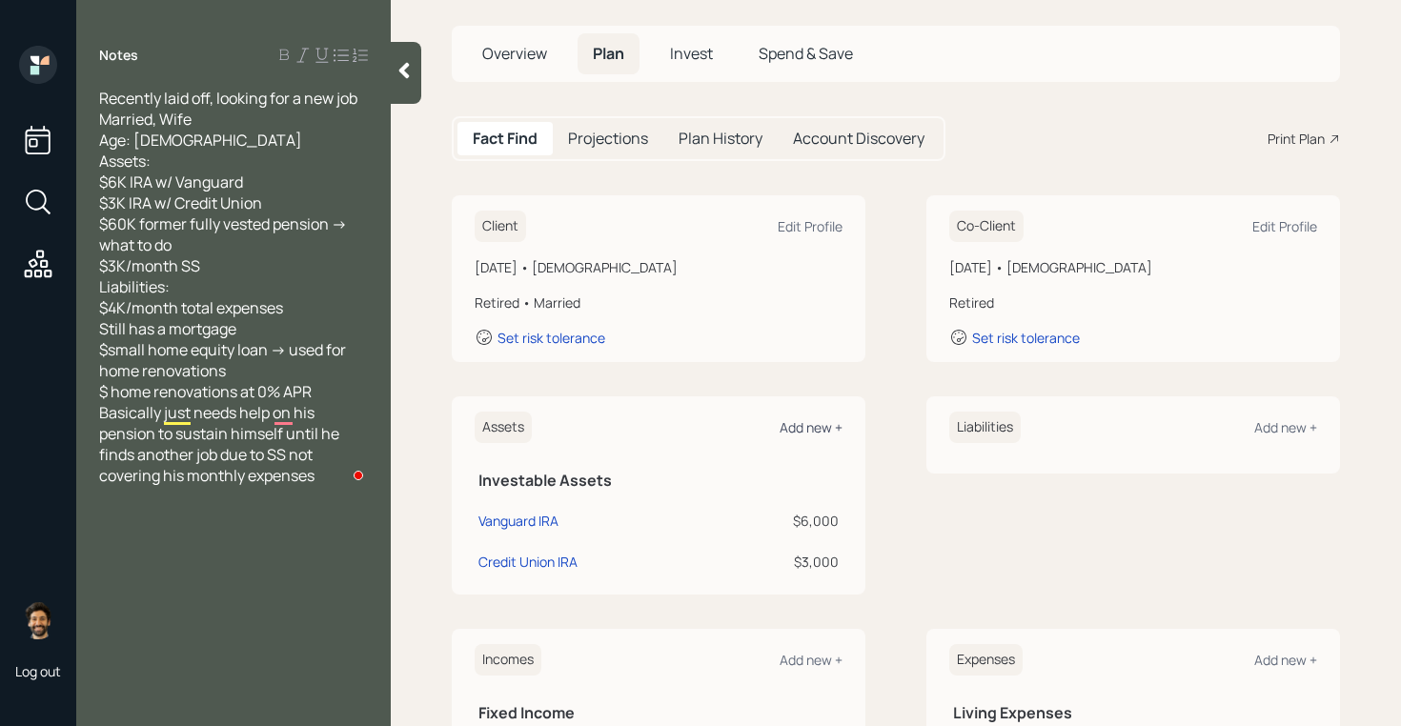
click at [830, 420] on div "Add new +" at bounding box center [811, 428] width 63 height 18
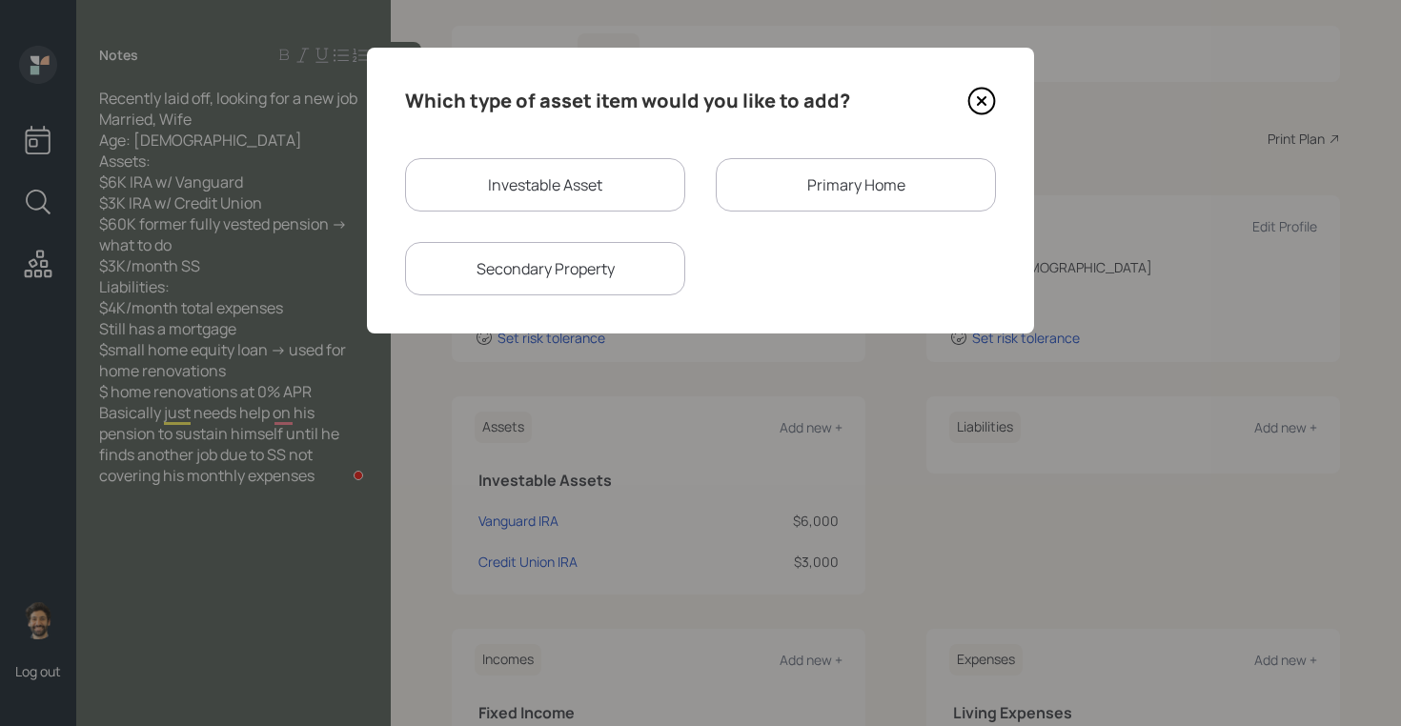
click at [515, 192] on div "Investable Asset" at bounding box center [545, 184] width 280 height 53
select select "taxable"
select select "balanced"
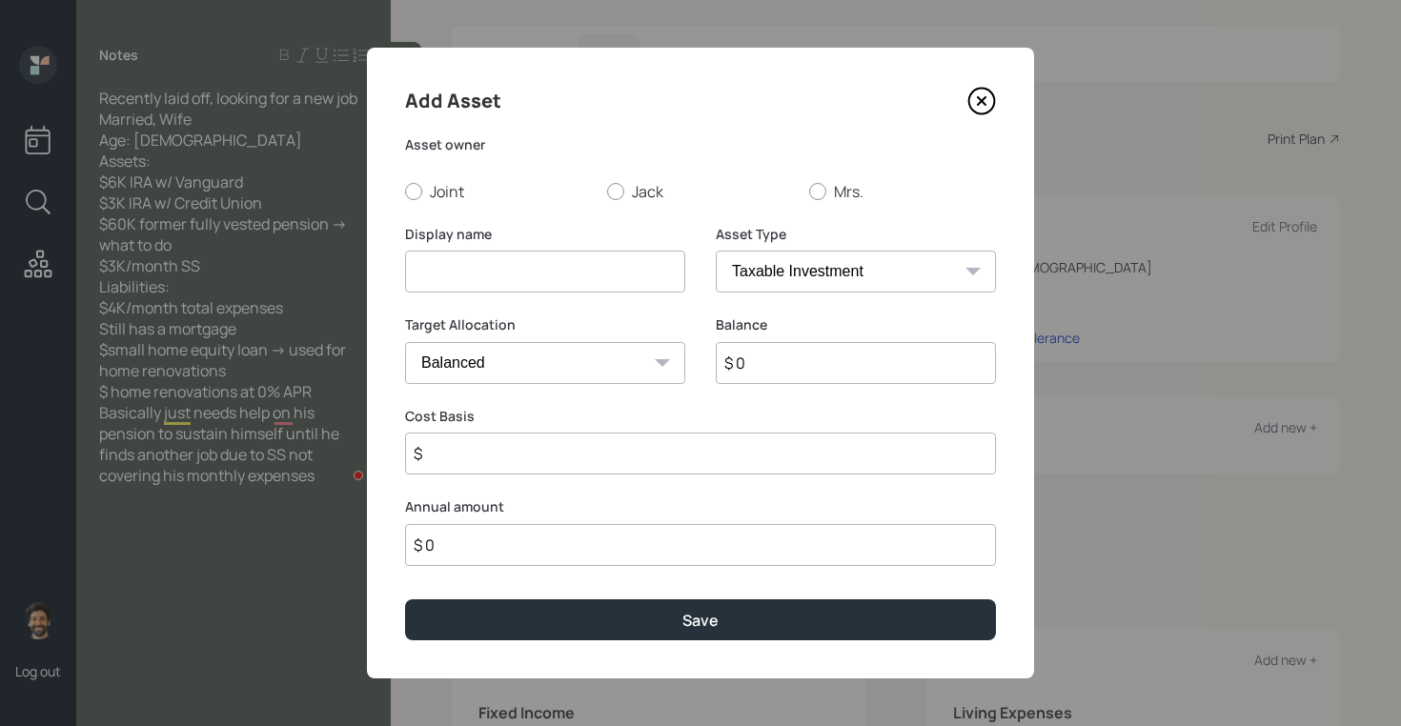
click at [504, 262] on input at bounding box center [545, 272] width 280 height 42
type input "Former Pension"
click at [753, 373] on input "$ 0" at bounding box center [856, 363] width 280 height 42
type input "$ 60,000"
click at [623, 195] on div at bounding box center [615, 191] width 17 height 17
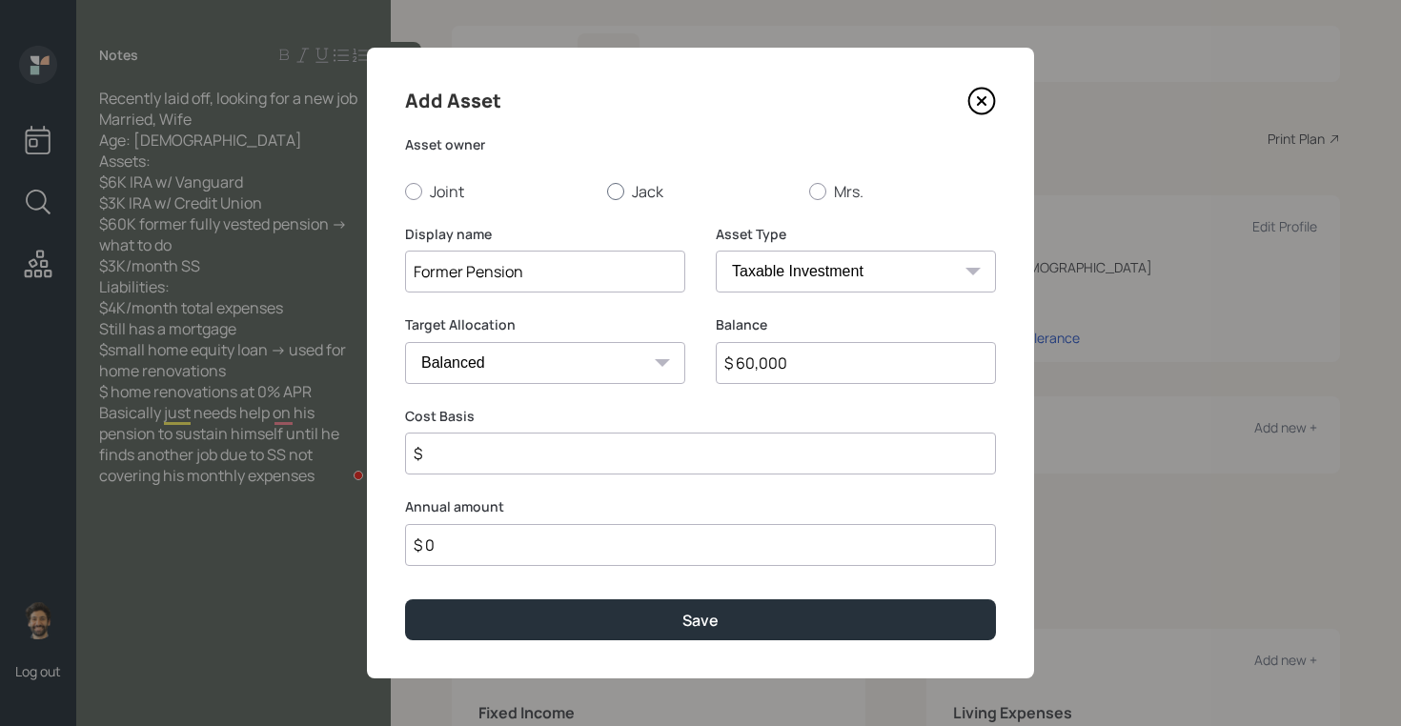
click at [607, 192] on input "Jack" at bounding box center [606, 191] width 1 height 1
radio input "true"
click at [779, 289] on select "SEP [PERSON_NAME] IRA 401(k) [PERSON_NAME] 401(k) 403(b) [PERSON_NAME] 403(b) 4…" at bounding box center [856, 272] width 280 height 42
select select "company_sponsored"
click at [716, 251] on select "SEP [PERSON_NAME] IRA 401(k) [PERSON_NAME] 401(k) 403(b) [PERSON_NAME] 403(b) 4…" at bounding box center [856, 272] width 280 height 42
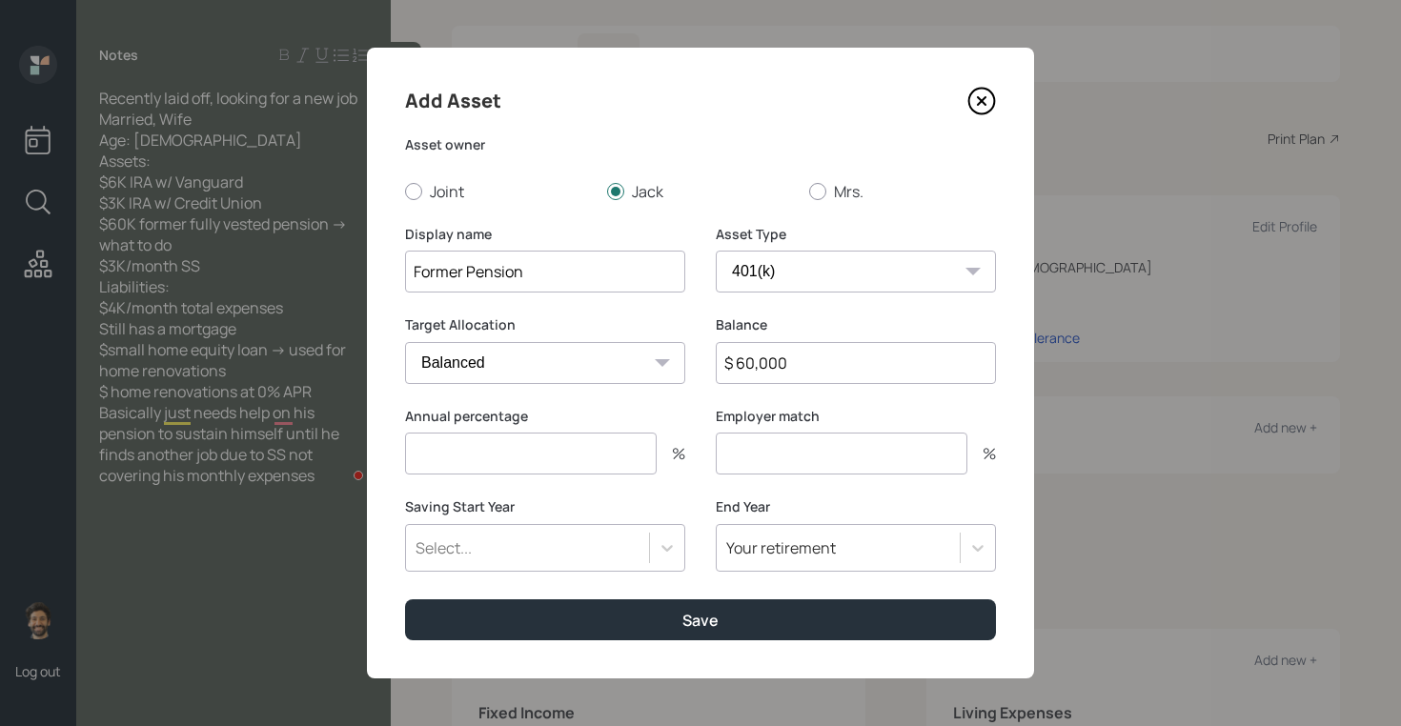
click at [470, 440] on input "number" at bounding box center [531, 454] width 252 height 42
type input "0"
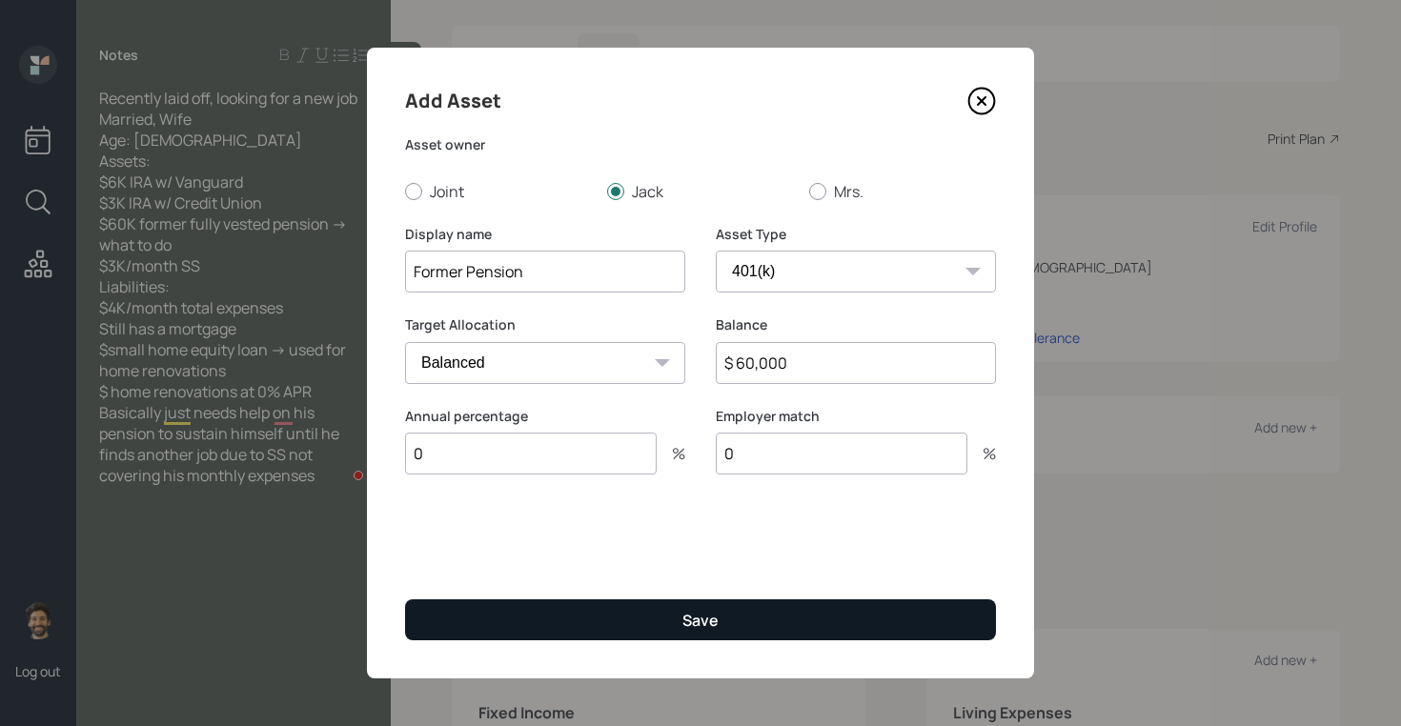
type input "0"
click at [464, 620] on button "Save" at bounding box center [700, 620] width 591 height 41
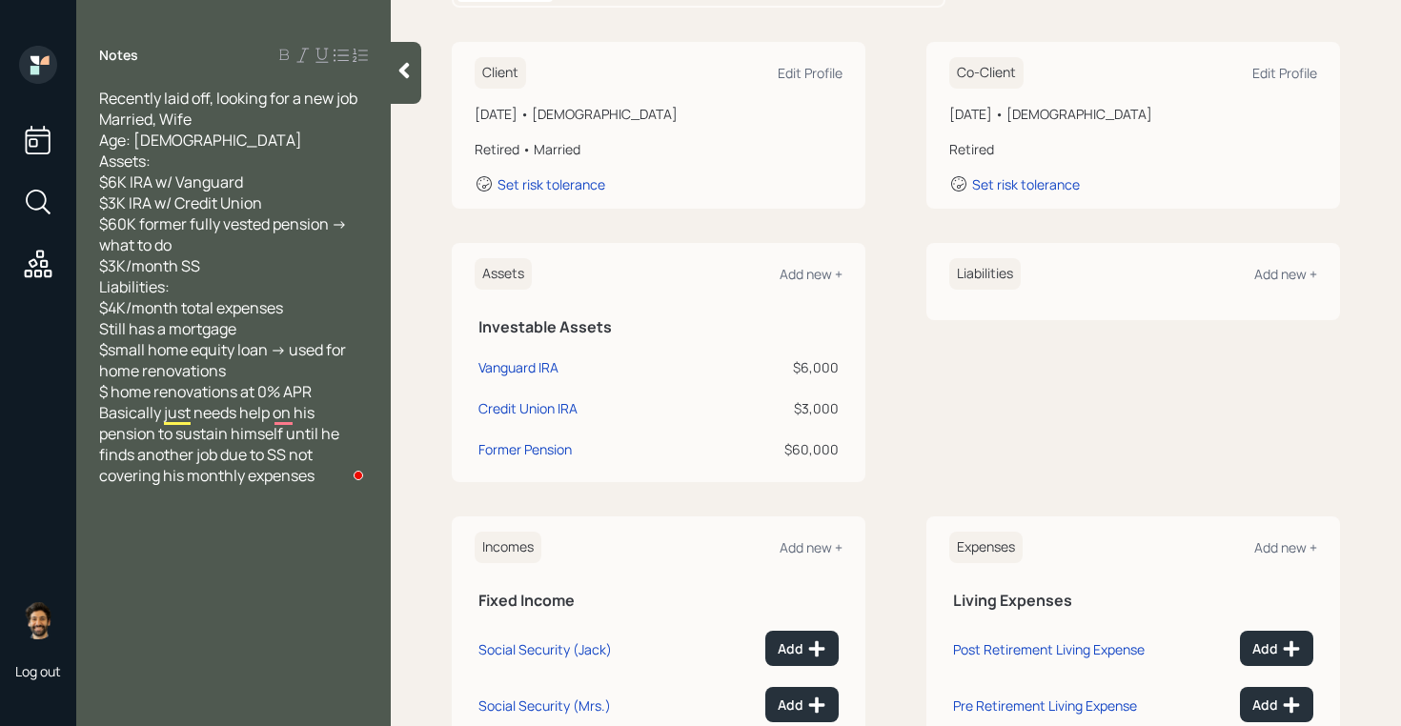
scroll to position [308, 0]
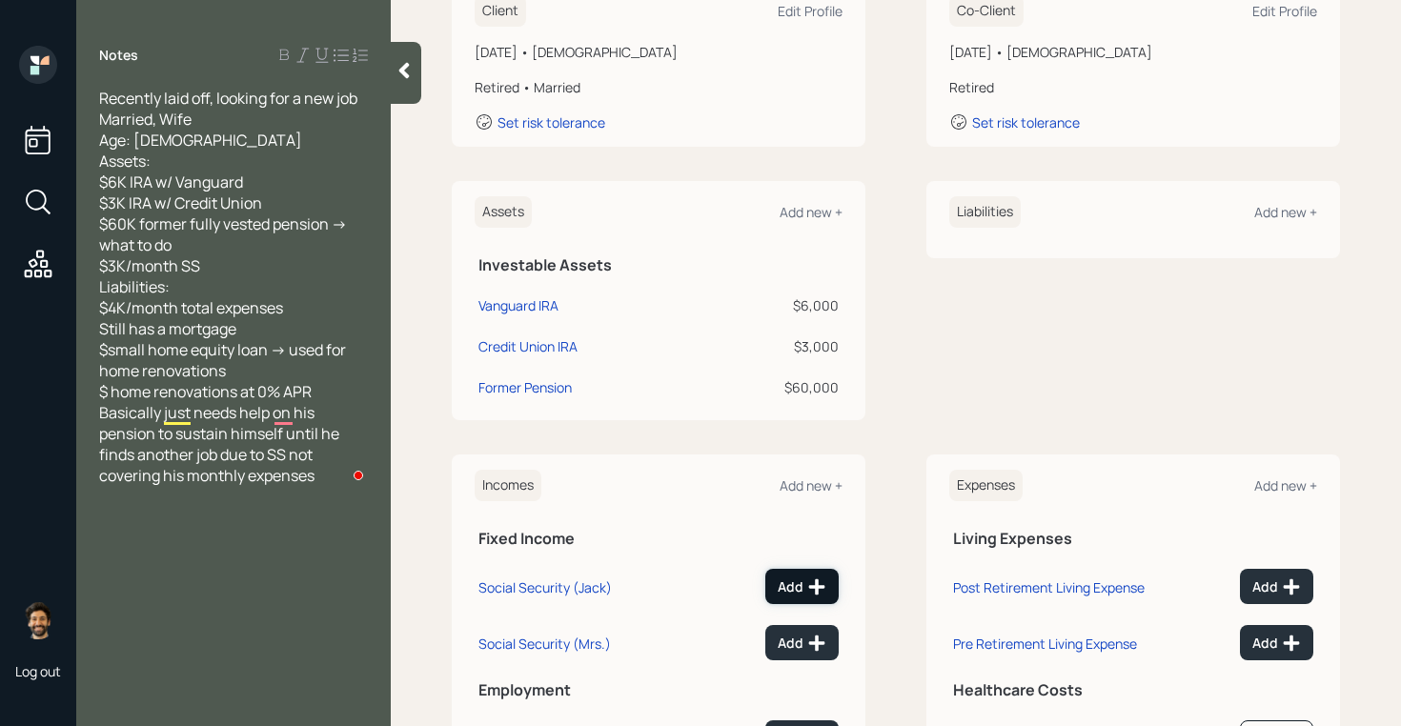
click at [797, 571] on button "Add" at bounding box center [802, 586] width 73 height 35
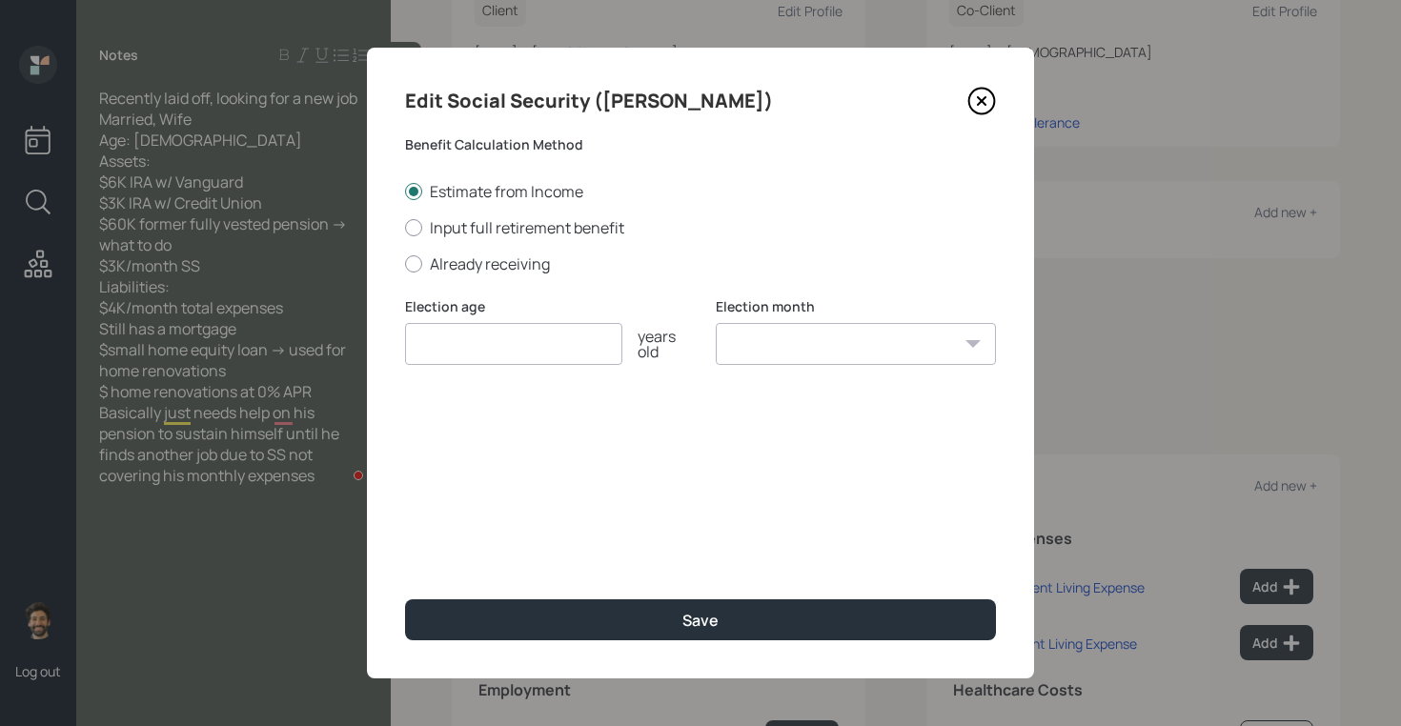
click at [477, 353] on input "number" at bounding box center [513, 344] width 217 height 42
click at [442, 256] on label "Already receiving" at bounding box center [700, 264] width 591 height 21
click at [405, 263] on input "Already receiving" at bounding box center [404, 263] width 1 height 1
radio input "true"
click at [449, 425] on input "$" at bounding box center [700, 436] width 591 height 42
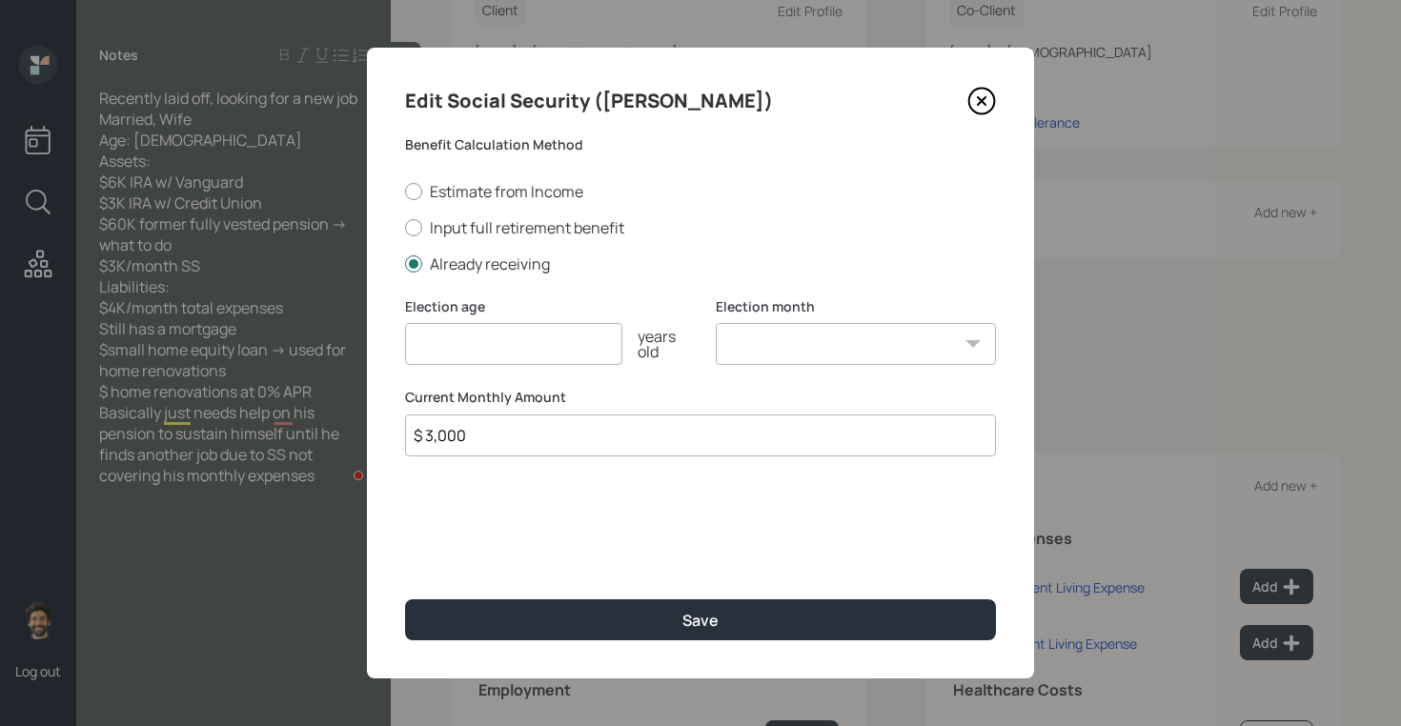
type input "$ 3,000"
click at [461, 334] on input "number" at bounding box center [513, 344] width 217 height 42
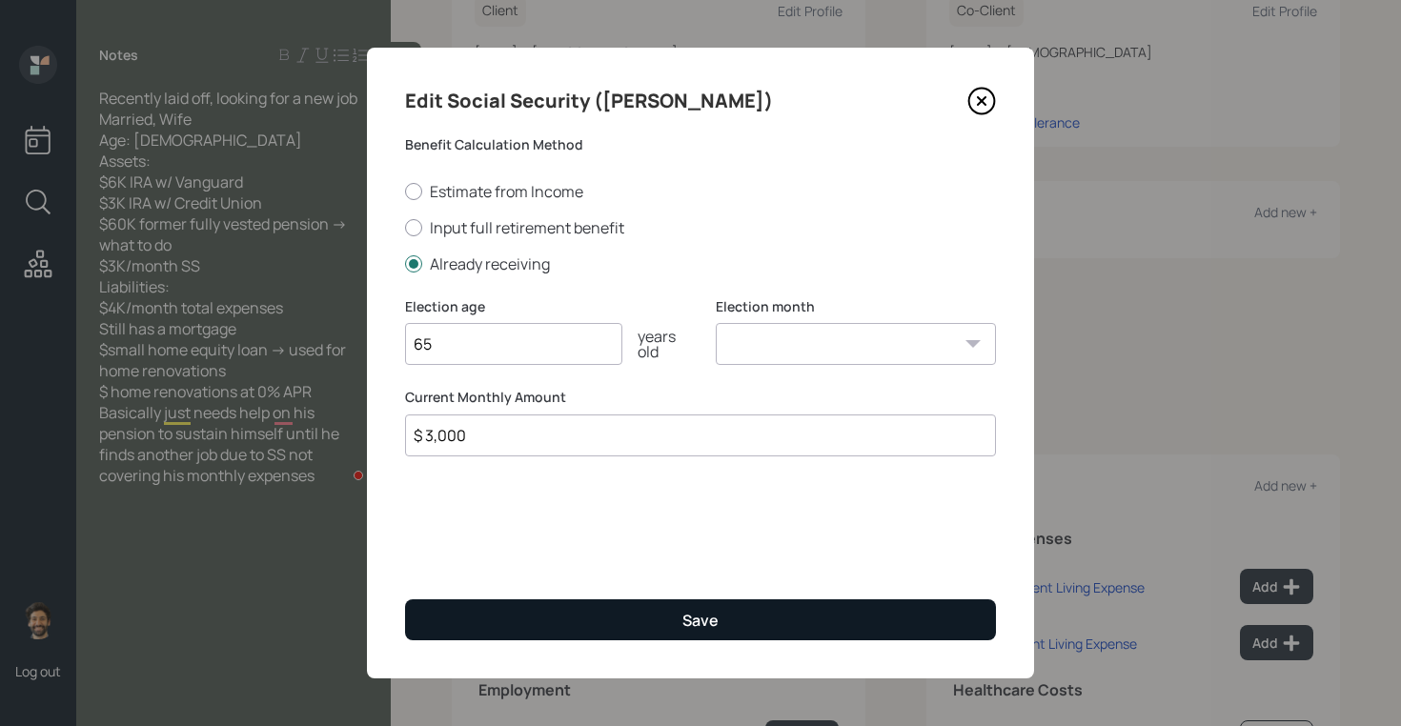
type input "65"
click at [457, 618] on button "Save" at bounding box center [700, 620] width 591 height 41
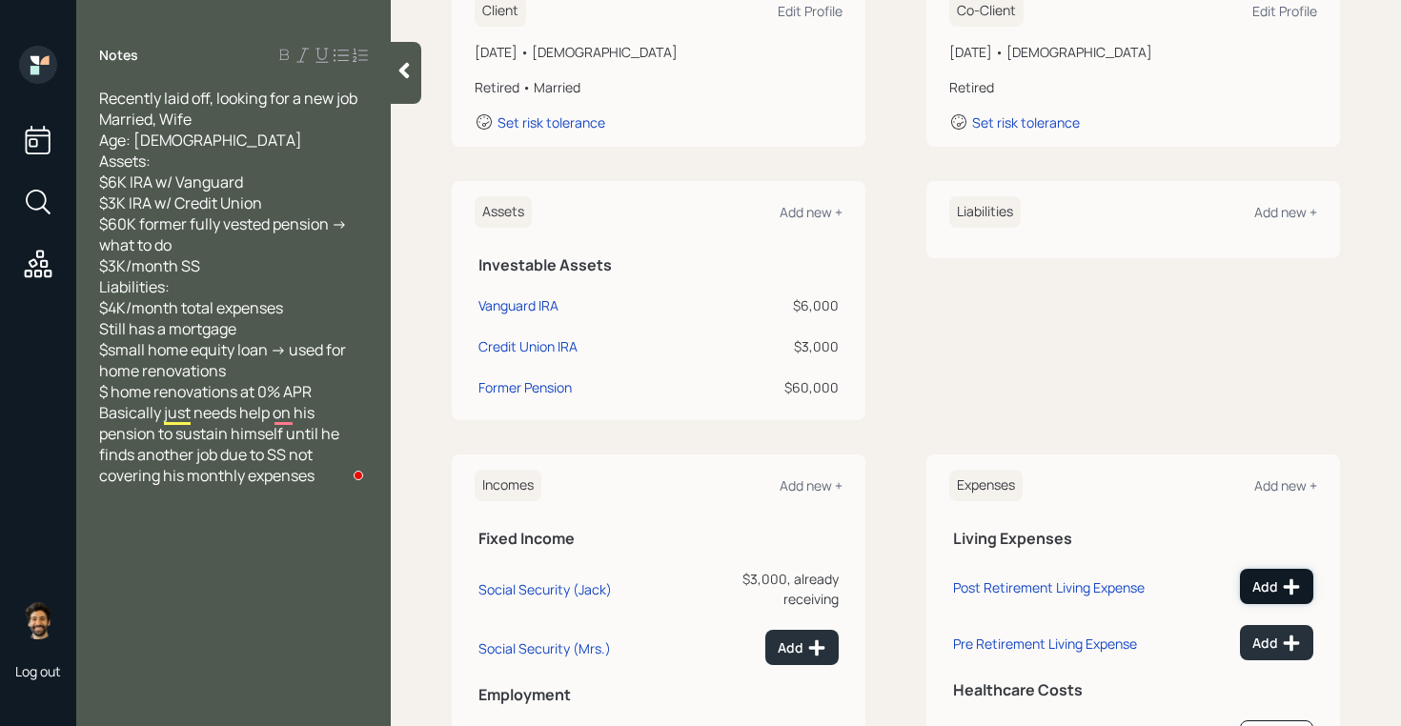
click at [1261, 590] on div "Add" at bounding box center [1277, 587] width 49 height 19
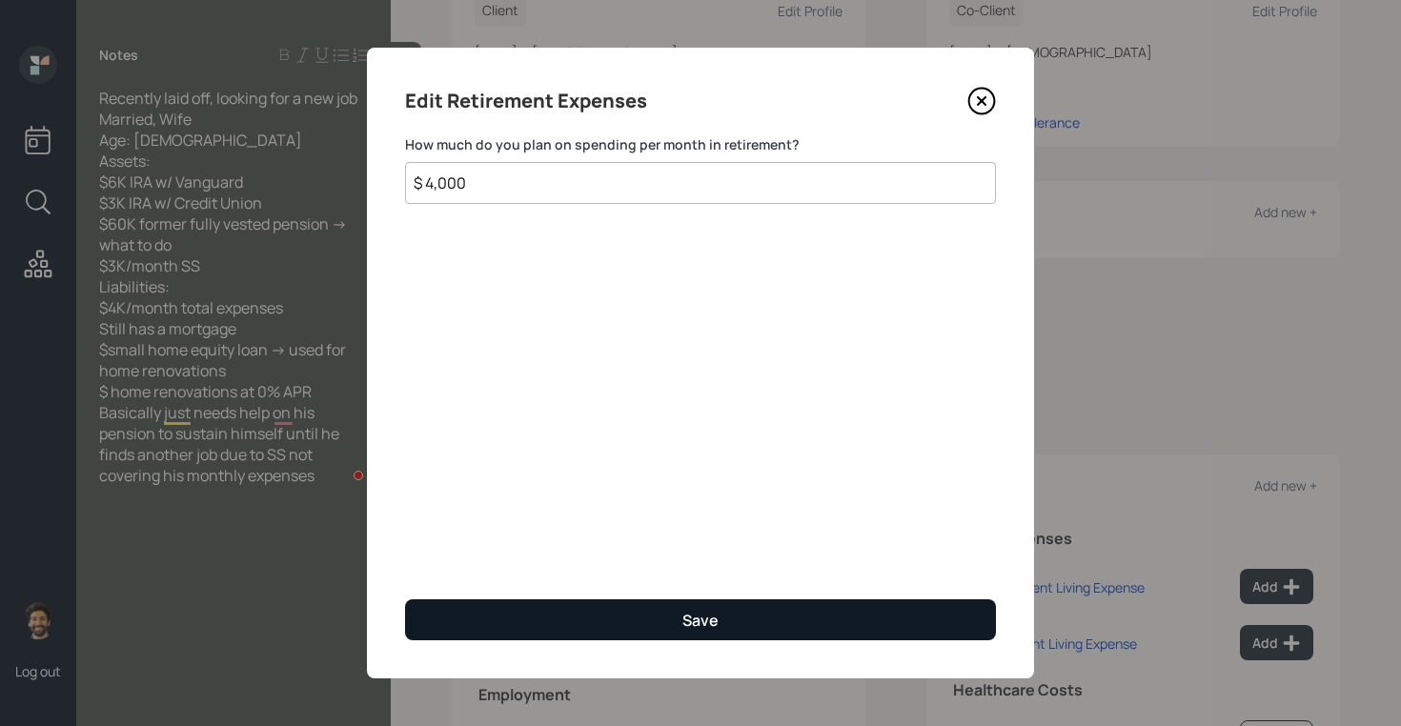
type input "$ 4,000"
click at [508, 627] on button "Save" at bounding box center [700, 620] width 591 height 41
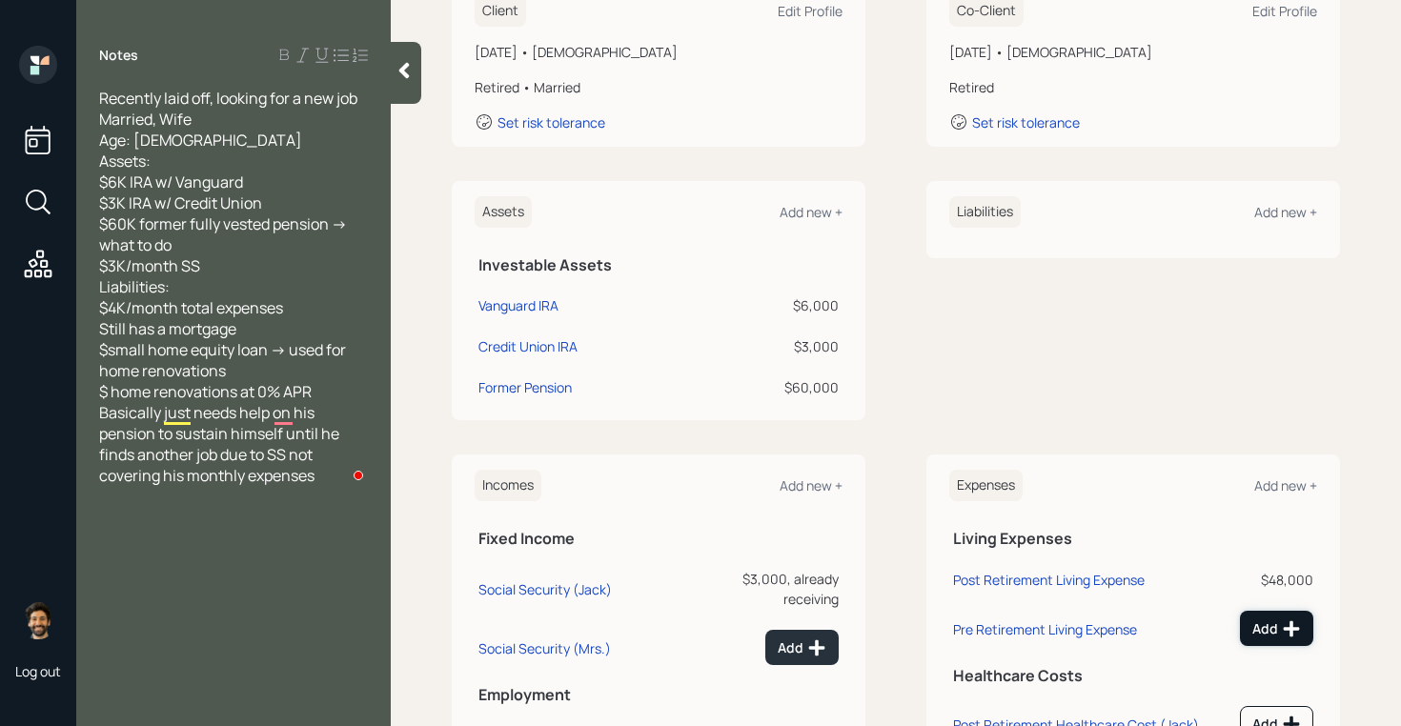
click at [1252, 611] on button "Add" at bounding box center [1276, 628] width 73 height 35
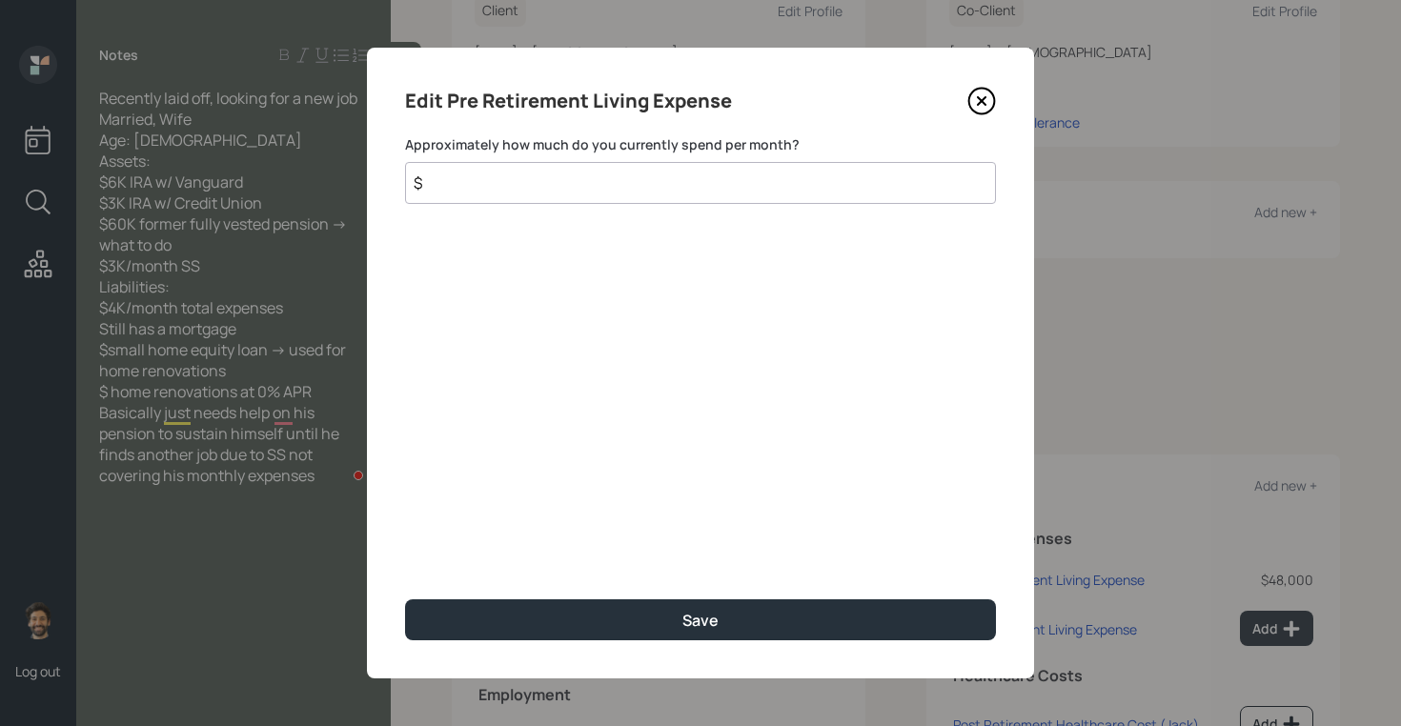
click at [667, 191] on input "$" at bounding box center [700, 183] width 591 height 42
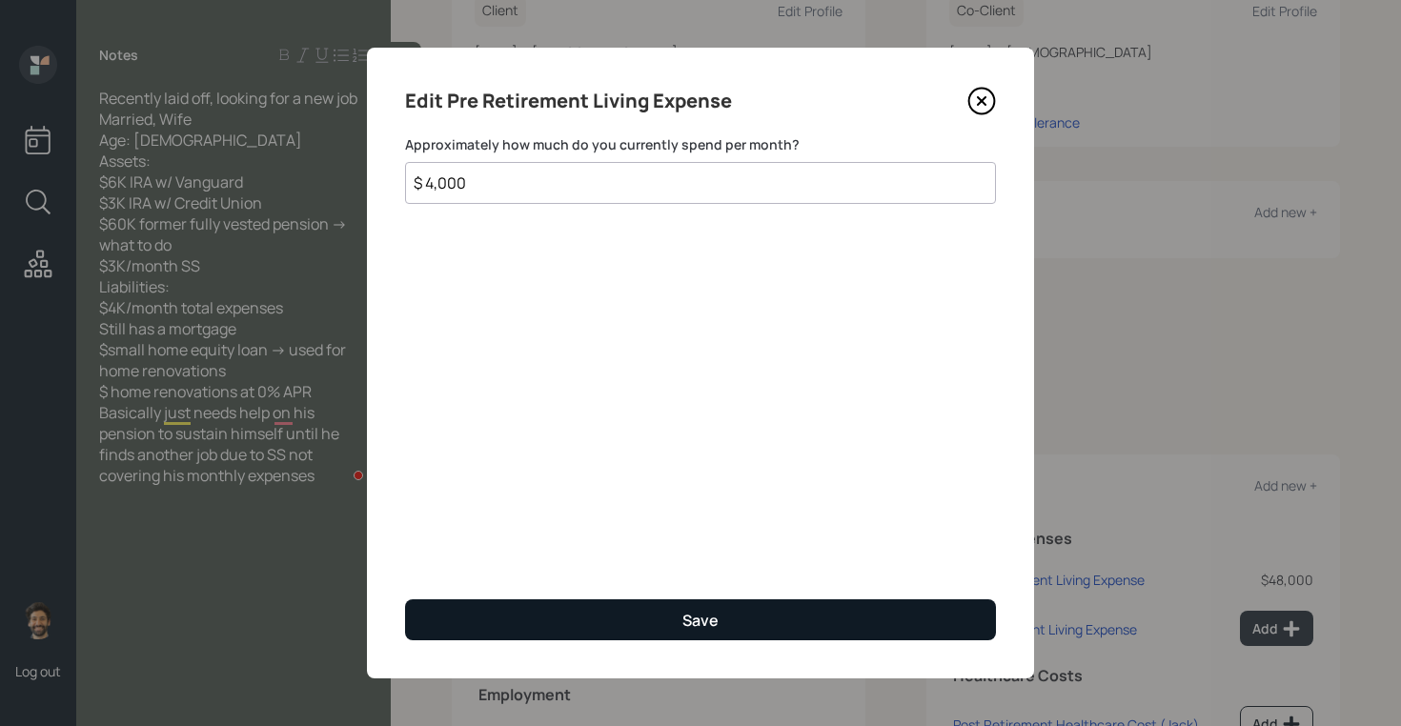
type input "$ 4,000"
click at [545, 614] on button "Save" at bounding box center [700, 620] width 591 height 41
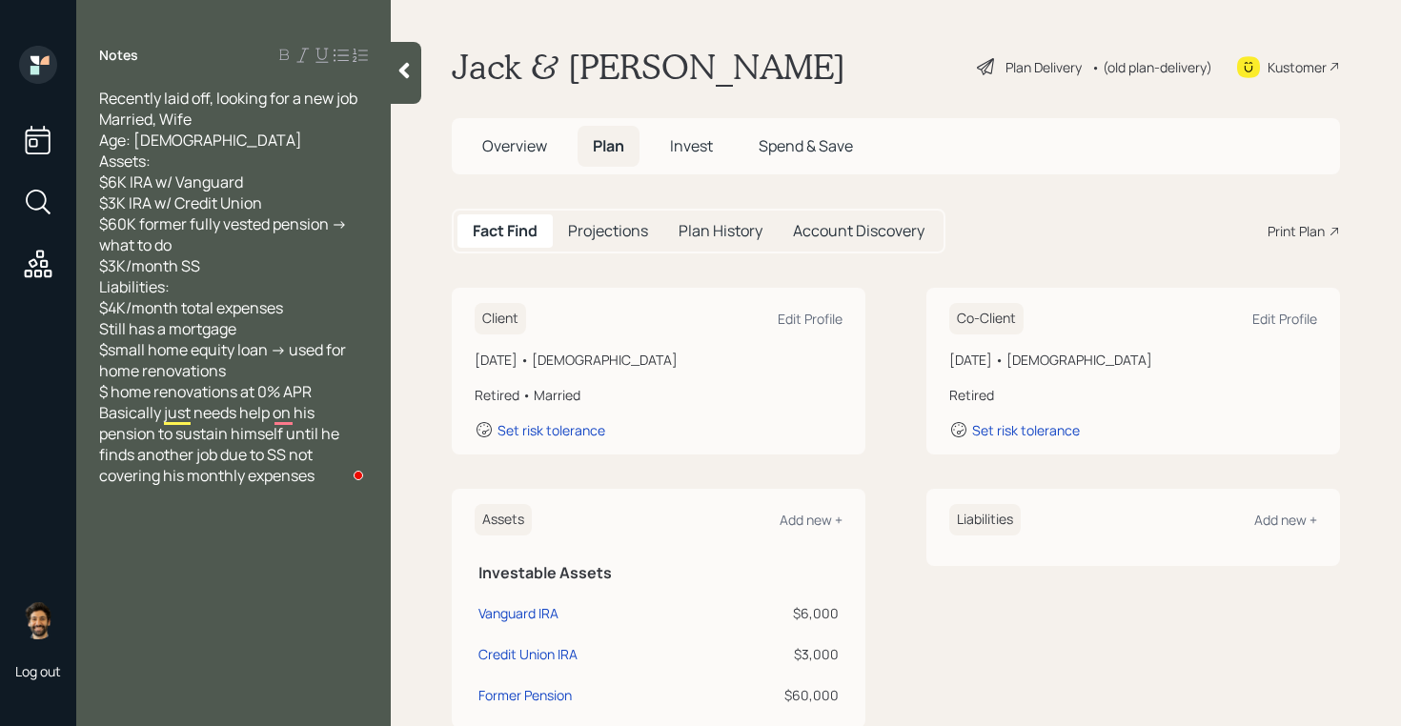
click at [679, 145] on span "Invest" at bounding box center [691, 145] width 43 height 21
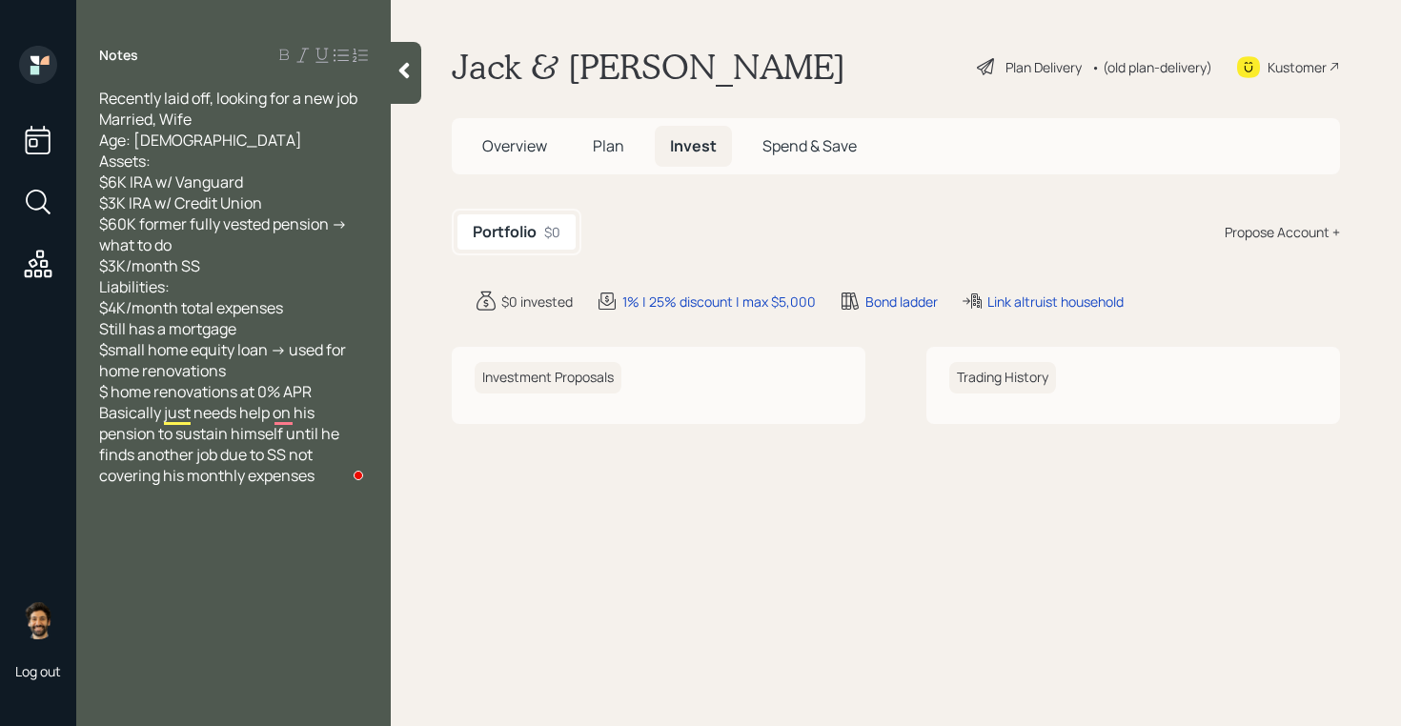
click at [1263, 237] on div "Propose Account +" at bounding box center [1282, 232] width 115 height 20
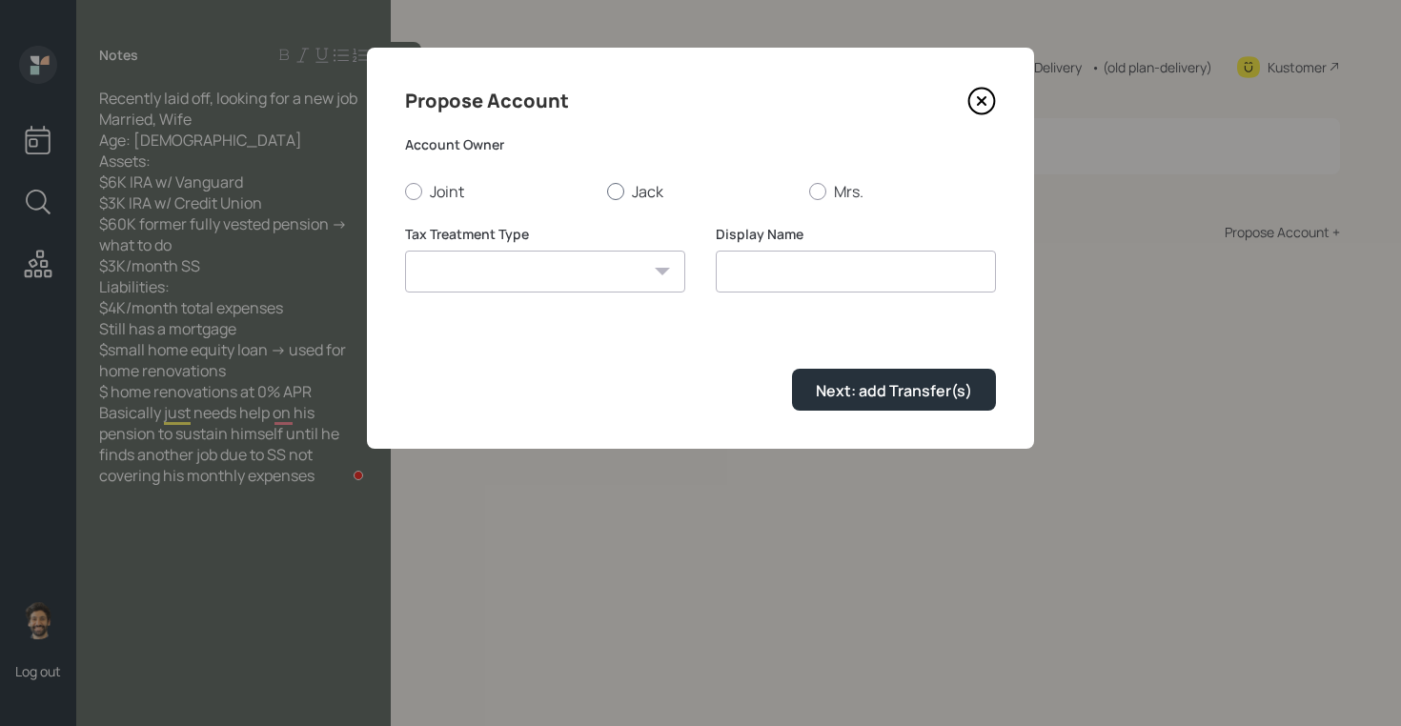
click at [643, 193] on label "Jack" at bounding box center [700, 191] width 187 height 21
click at [607, 192] on input "Jack" at bounding box center [606, 191] width 1 height 1
radio input "true"
click at [598, 279] on select "[PERSON_NAME] Taxable Traditional" at bounding box center [545, 272] width 280 height 42
select select "traditional"
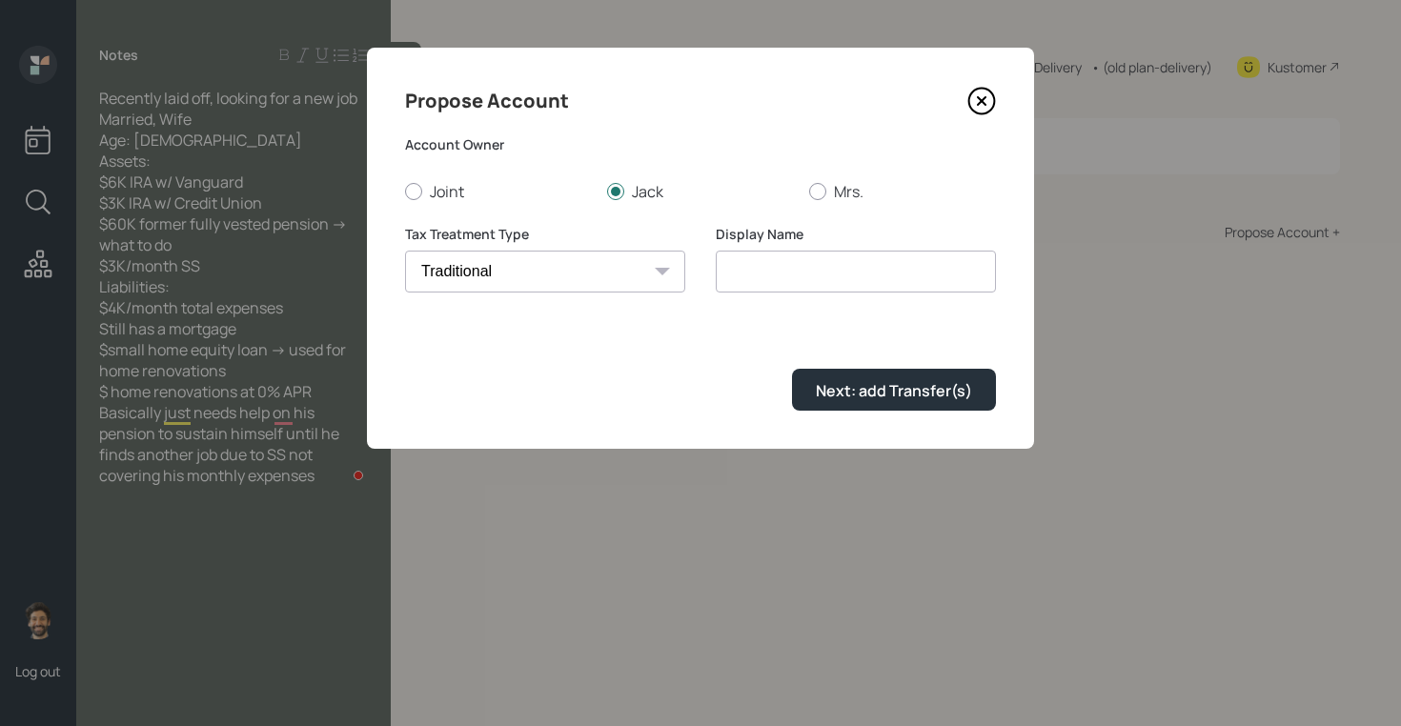
click at [405, 251] on select "[PERSON_NAME] Taxable Traditional" at bounding box center [545, 272] width 280 height 42
type input "Traditional"
click at [830, 380] on div "Next: add Transfer(s)" at bounding box center [894, 390] width 156 height 21
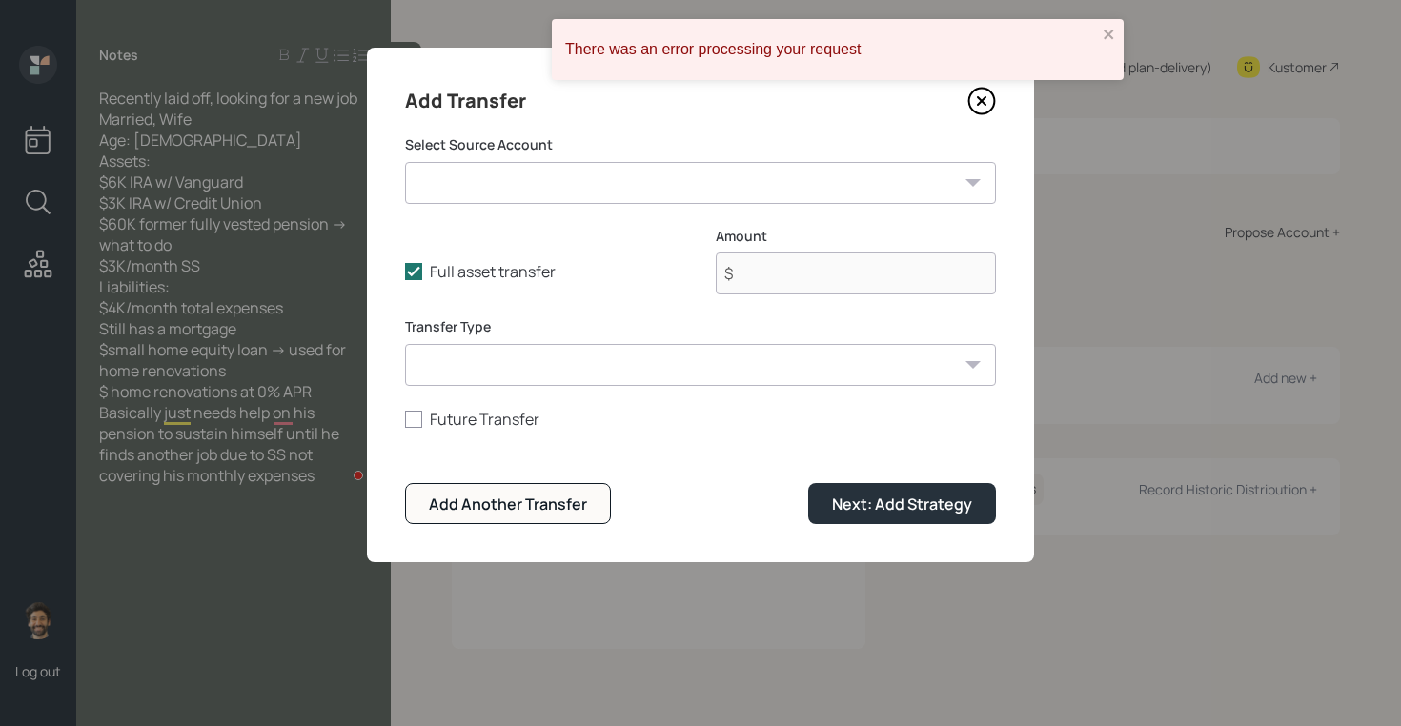
click at [502, 205] on form "Select Source Account Vanguard IRA ($6,000 | IRA) Credit Union IRA ($3,000 | IR…" at bounding box center [700, 329] width 591 height 389
click at [494, 176] on select "Vanguard IRA ($6,000 | IRA) Credit Union IRA ($3,000 | IRA) Former Pension ($60…" at bounding box center [700, 183] width 591 height 42
select select "ecd07852-d682-4405-ab78-dec3a8e71475"
click at [405, 162] on select "Vanguard IRA ($6,000 | IRA) Credit Union IRA ($3,000 | IRA) Former Pension ($60…" at bounding box center [700, 183] width 591 height 42
type input "$ 6,000"
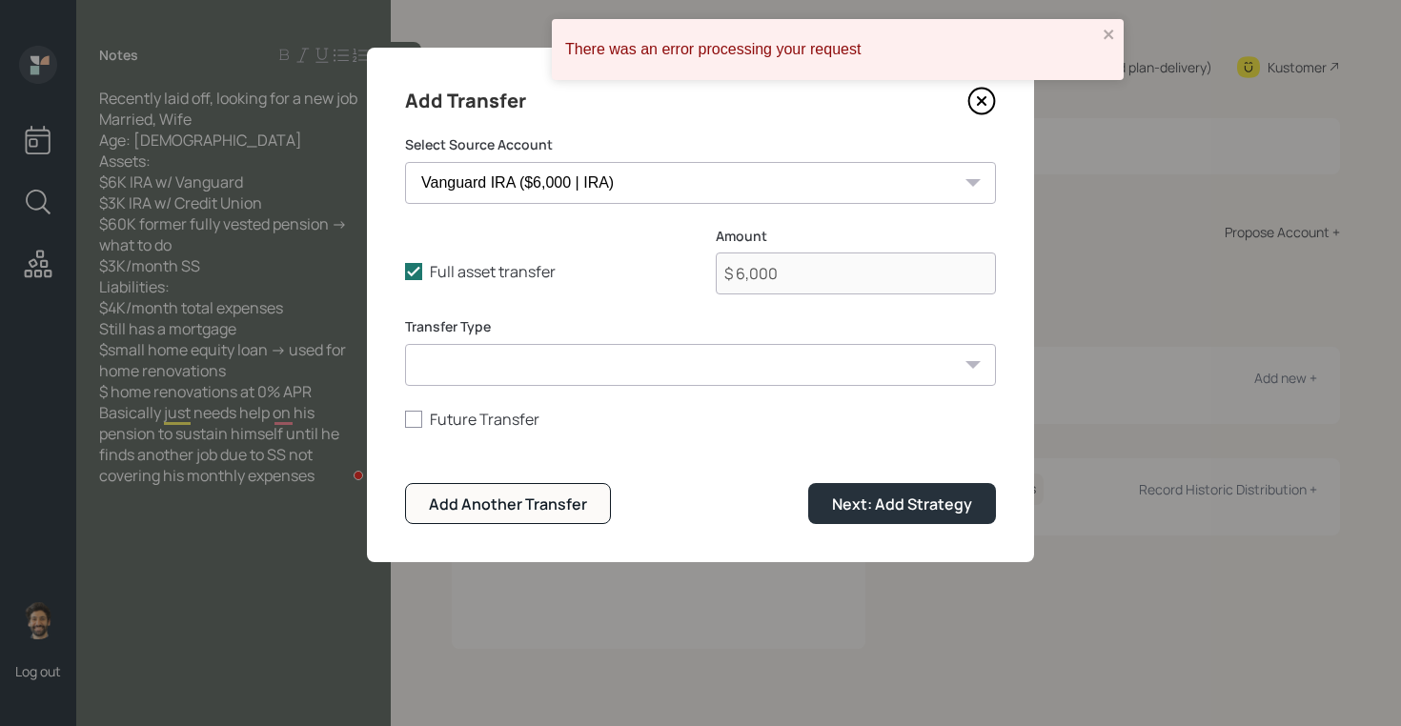
click at [506, 337] on div "Transfer Type ACAT Transfer Non ACAT Transfer Capitalize Rollover Rollover Depo…" at bounding box center [700, 351] width 591 height 69
click at [507, 372] on select "ACAT Transfer Non ACAT Transfer Capitalize Rollover Rollover Deposit" at bounding box center [700, 365] width 591 height 42
select select "acat_transfer"
click at [405, 344] on select "ACAT Transfer Non ACAT Transfer Capitalize Rollover Rollover Deposit" at bounding box center [700, 365] width 591 height 42
click at [539, 515] on div "Add Another Transfer" at bounding box center [508, 504] width 158 height 21
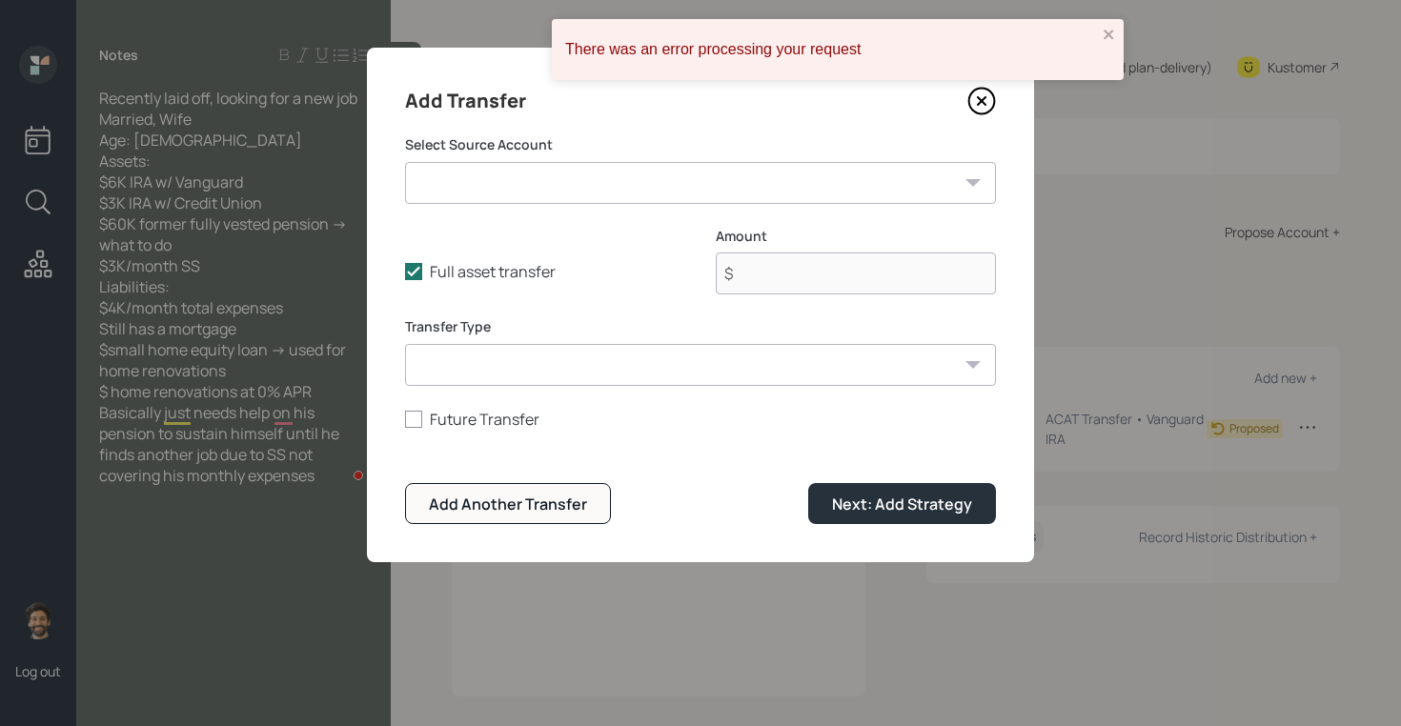
click at [471, 181] on select "Vanguard IRA ($6,000 | IRA) Credit Union IRA ($3,000 | IRA) Former Pension ($60…" at bounding box center [700, 183] width 591 height 42
select select "9bee9a4b-14d3-4aa2-b736-acdca4b39820"
click at [405, 162] on select "Vanguard IRA ($6,000 | IRA) Credit Union IRA ($3,000 | IRA) Former Pension ($60…" at bounding box center [700, 183] width 591 height 42
type input "$ 3,000"
click at [665, 366] on select "ACAT Transfer Non ACAT Transfer Capitalize Rollover Rollover Deposit" at bounding box center [700, 365] width 591 height 42
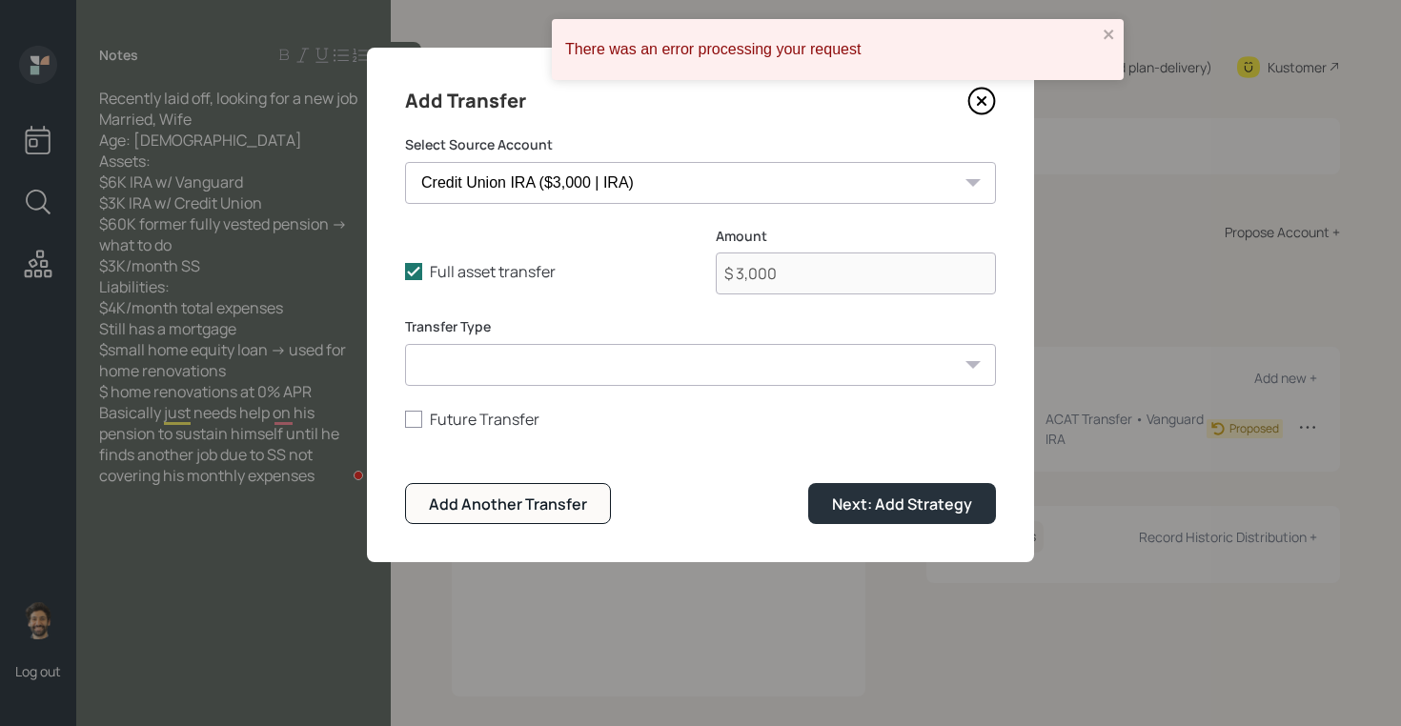
select select "acat_transfer"
click at [405, 344] on select "ACAT Transfer Non ACAT Transfer Capitalize Rollover Rollover Deposit" at bounding box center [700, 365] width 591 height 42
click at [953, 517] on button "Next: Add Strategy" at bounding box center [902, 503] width 188 height 41
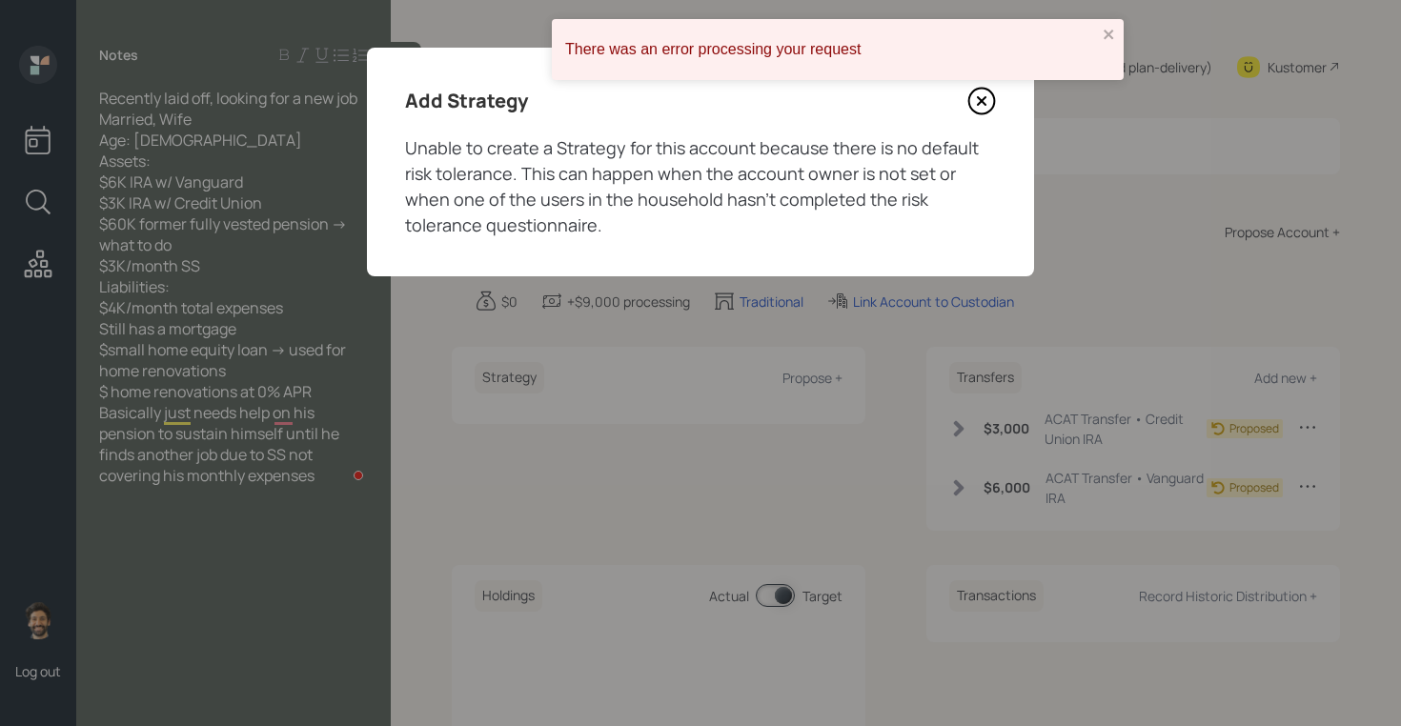
click at [979, 106] on icon at bounding box center [982, 101] width 29 height 29
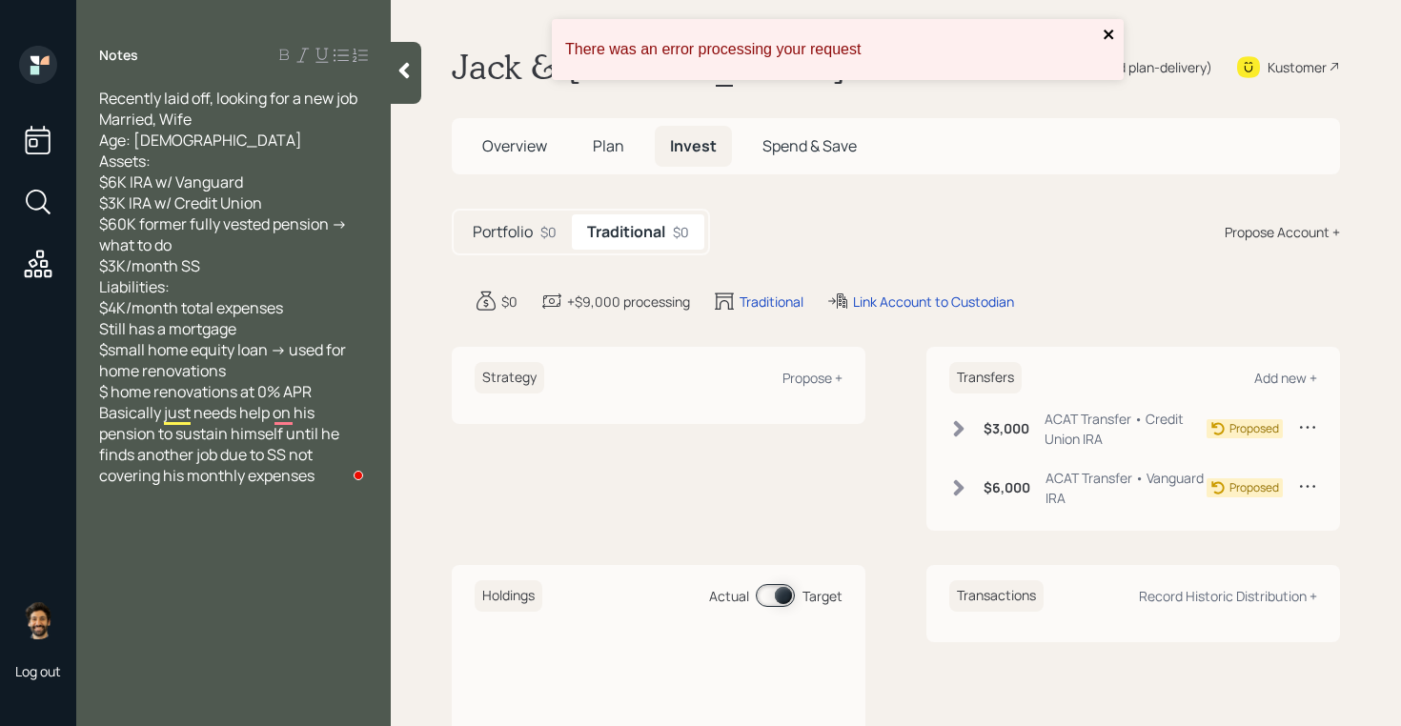
click at [1108, 31] on icon "close" at bounding box center [1109, 34] width 13 height 15
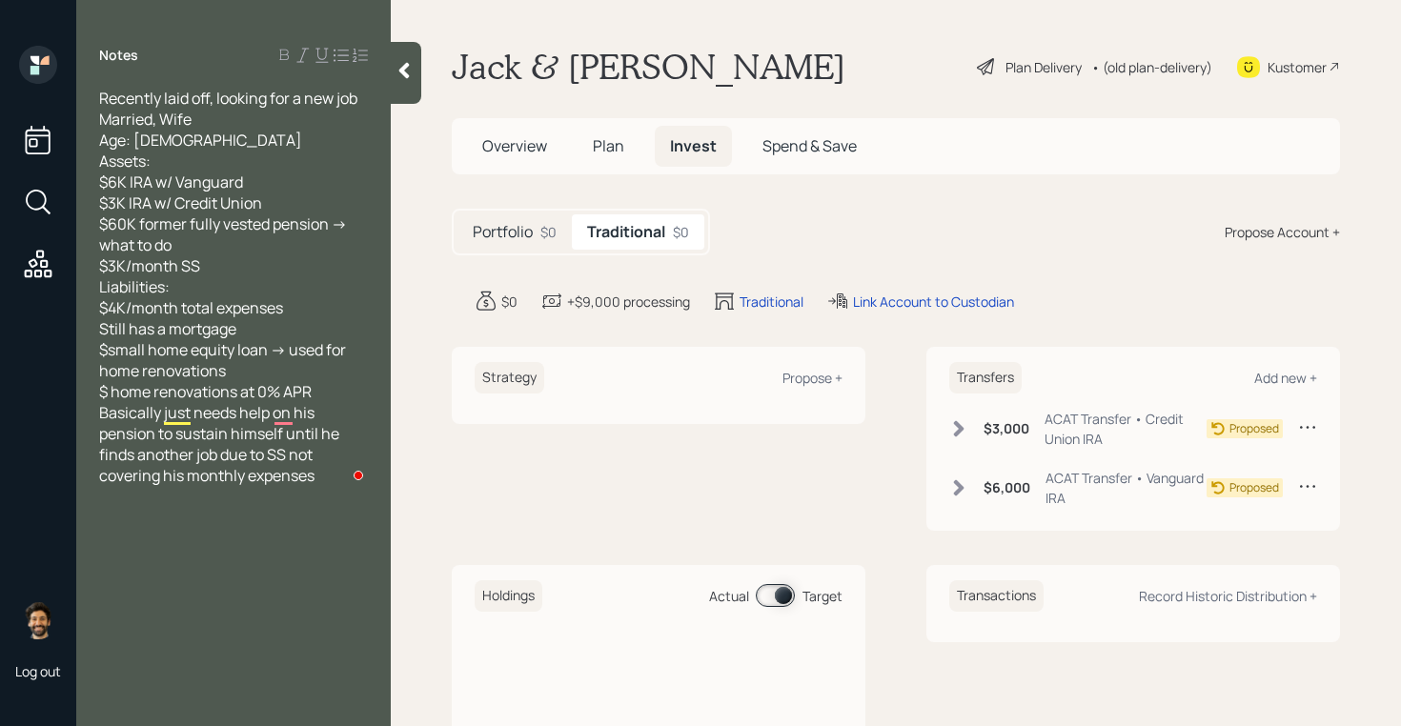
click at [407, 55] on div at bounding box center [406, 73] width 31 height 62
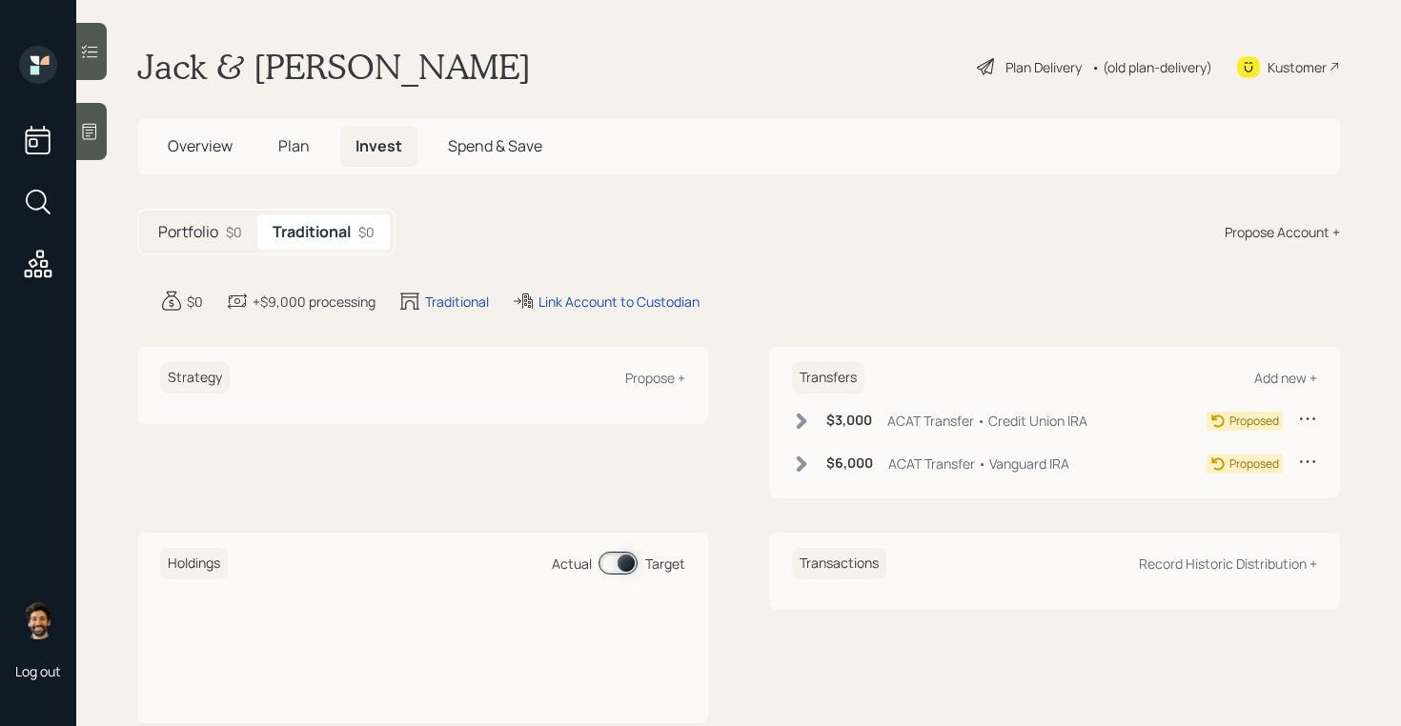
click at [99, 130] on icon at bounding box center [89, 131] width 19 height 19
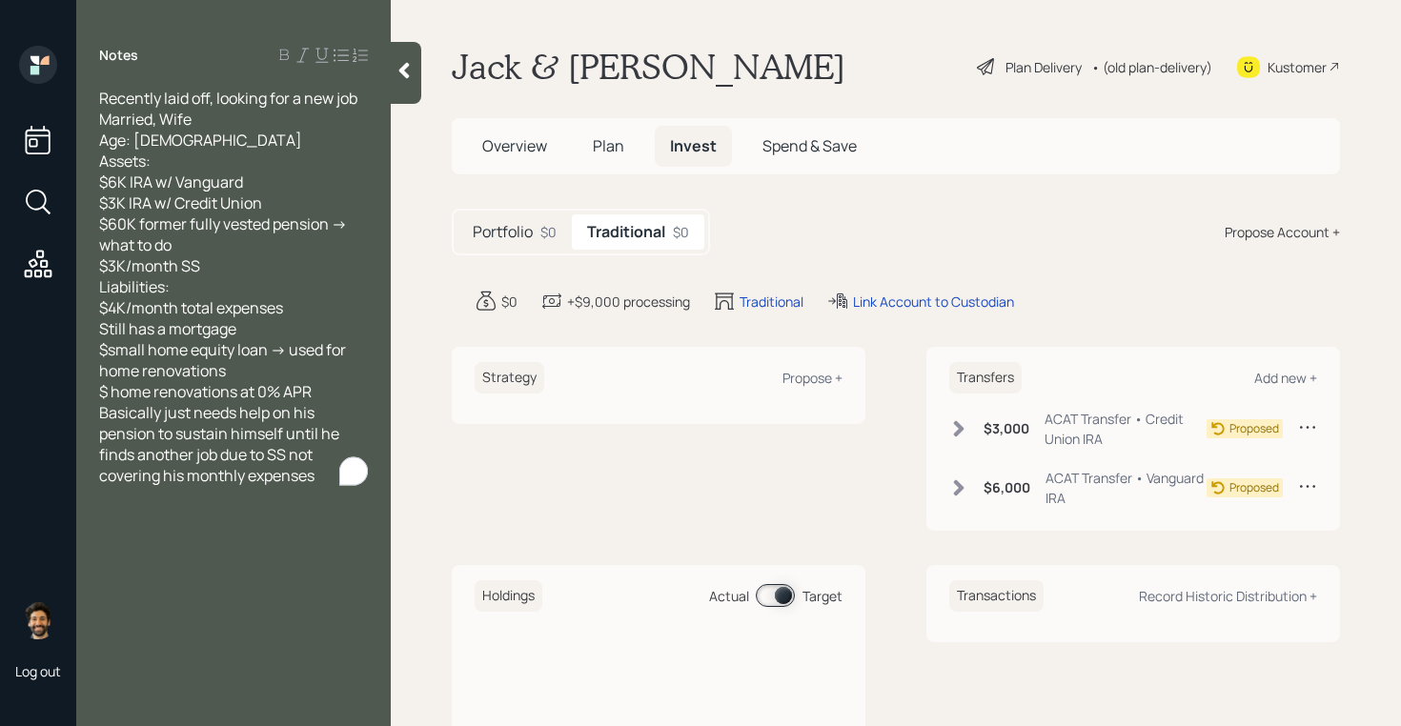
click at [211, 183] on span "Recently laid off, looking for a new job Married, Wife Age: [DEMOGRAPHIC_DATA] …" at bounding box center [228, 287] width 258 height 399
drag, startPoint x: 274, startPoint y: 201, endPoint x: 103, endPoint y: 182, distance: 171.7
click at [103, 182] on div "Recently laid off, looking for a new job Married, Wife Age: [DEMOGRAPHIC_DATA] …" at bounding box center [233, 287] width 269 height 399
click at [400, 58] on div at bounding box center [406, 73] width 31 height 62
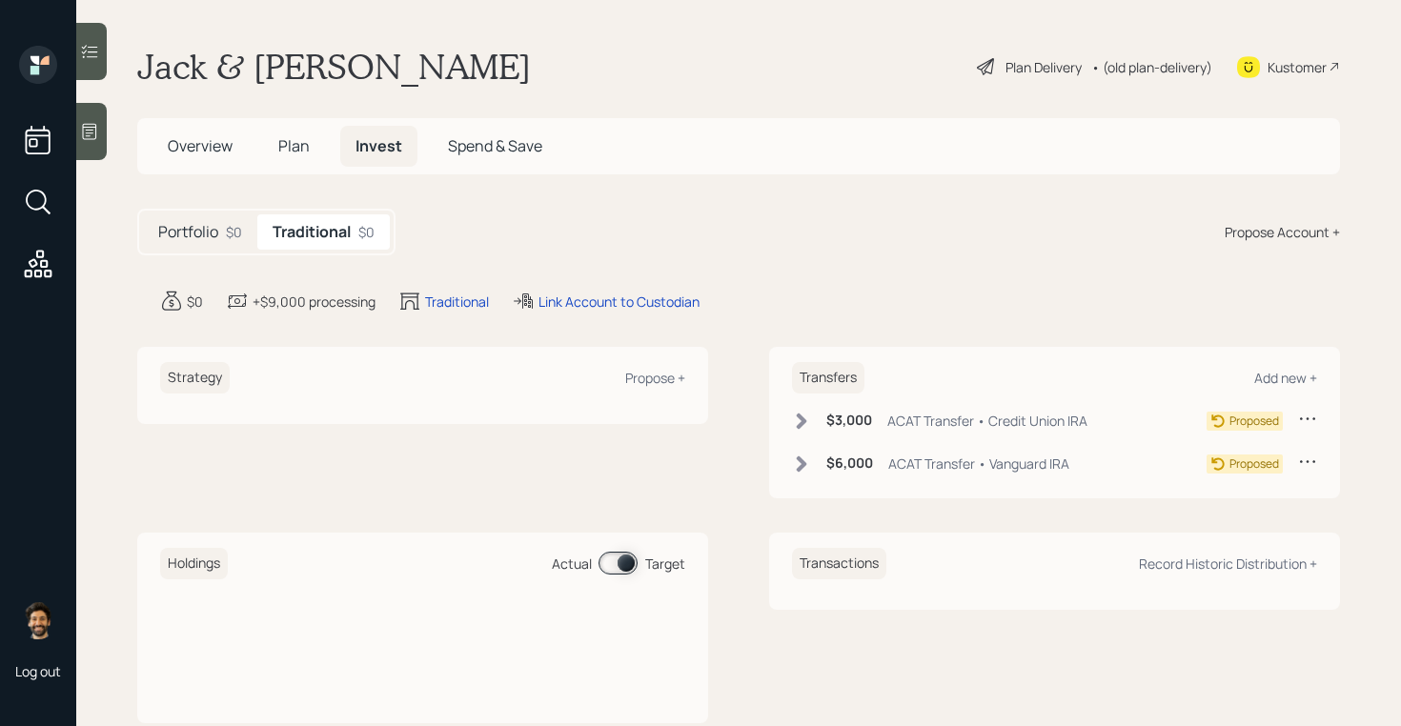
click at [84, 122] on icon at bounding box center [89, 131] width 19 height 19
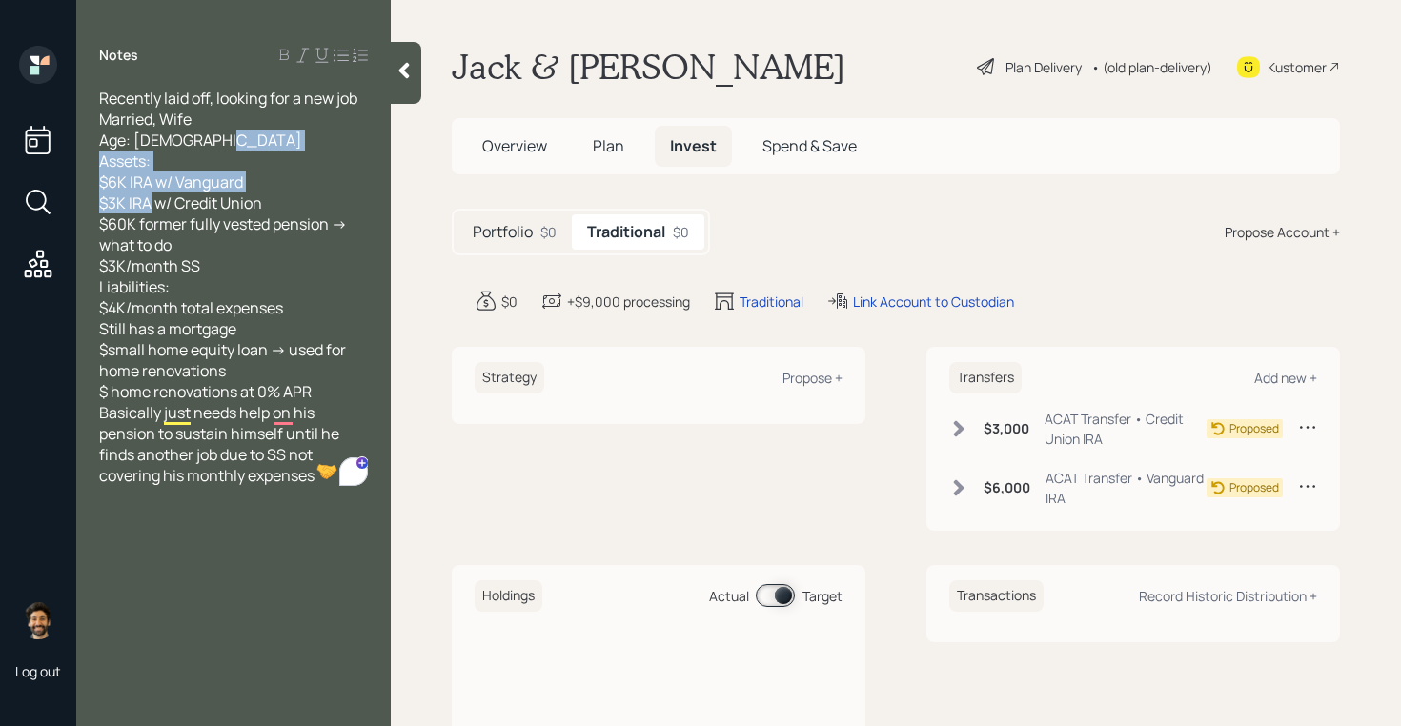
drag, startPoint x: 273, startPoint y: 202, endPoint x: 99, endPoint y: 182, distance: 174.7
click at [99, 182] on div "Recently laid off, looking for a new job Married, Wife Age: [DEMOGRAPHIC_DATA] …" at bounding box center [233, 287] width 269 height 399
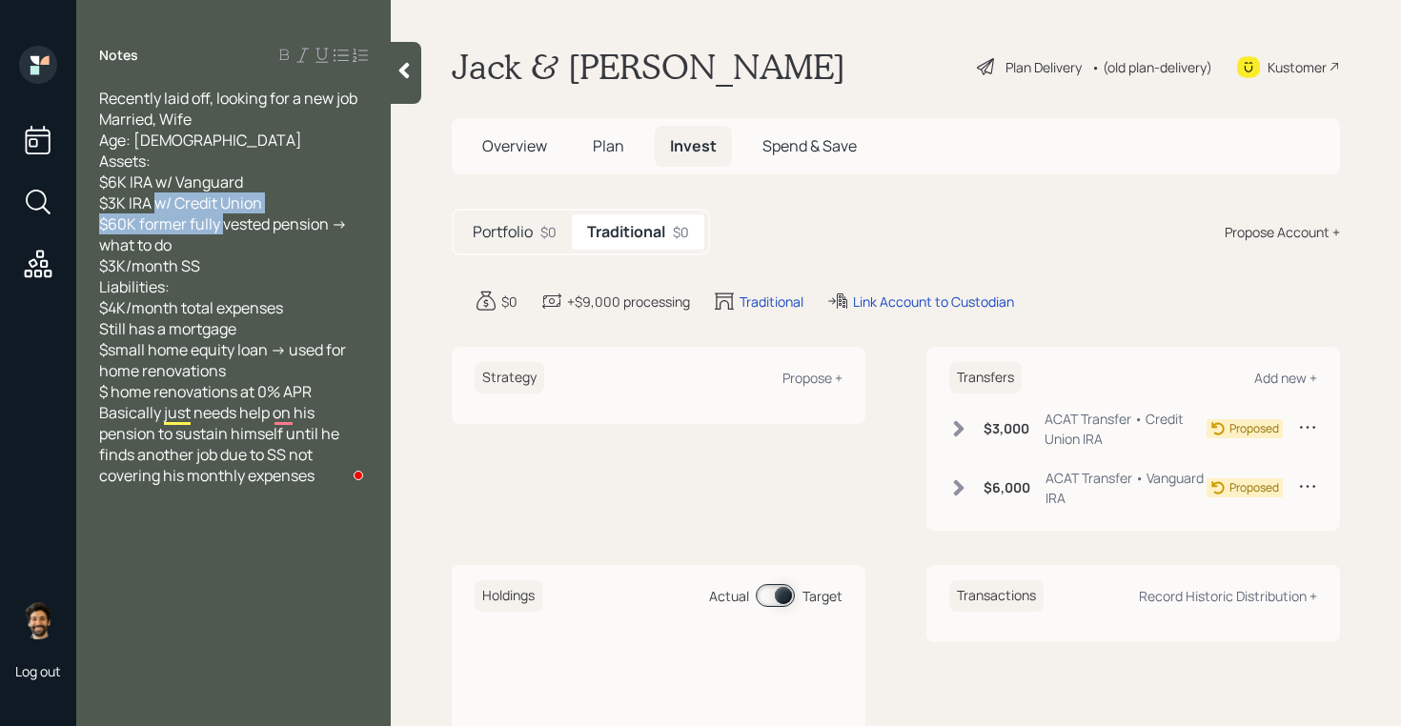
drag, startPoint x: 341, startPoint y: 221, endPoint x: 97, endPoint y: 233, distance: 244.3
click at [97, 233] on div "Recently laid off, looking for a new job Married, Wife Age: [DEMOGRAPHIC_DATA] …" at bounding box center [233, 287] width 315 height 399
click at [104, 233] on span "Recently laid off, looking for a new job Married, Wife Age: [DEMOGRAPHIC_DATA] …" at bounding box center [228, 287] width 258 height 399
click at [403, 65] on icon at bounding box center [404, 70] width 19 height 19
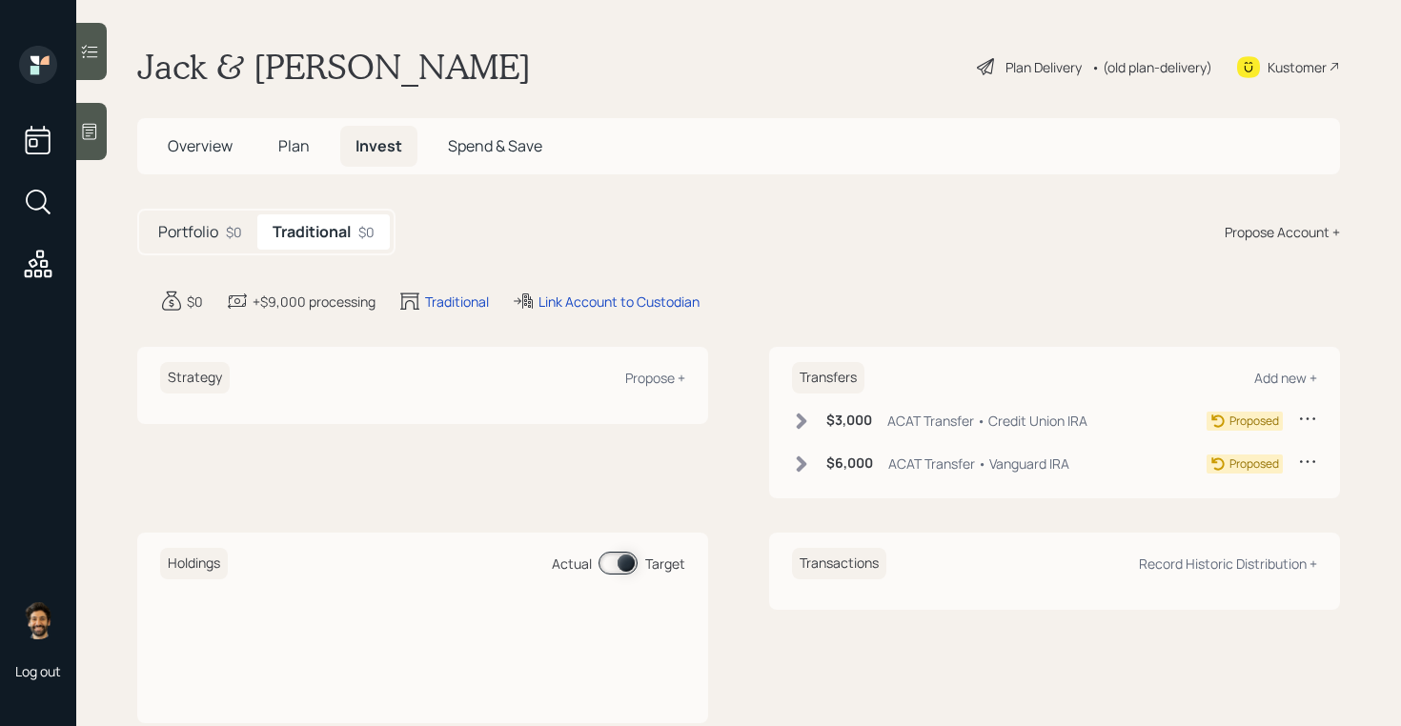
click at [1181, 70] on div "• (old plan-delivery)" at bounding box center [1152, 67] width 121 height 20
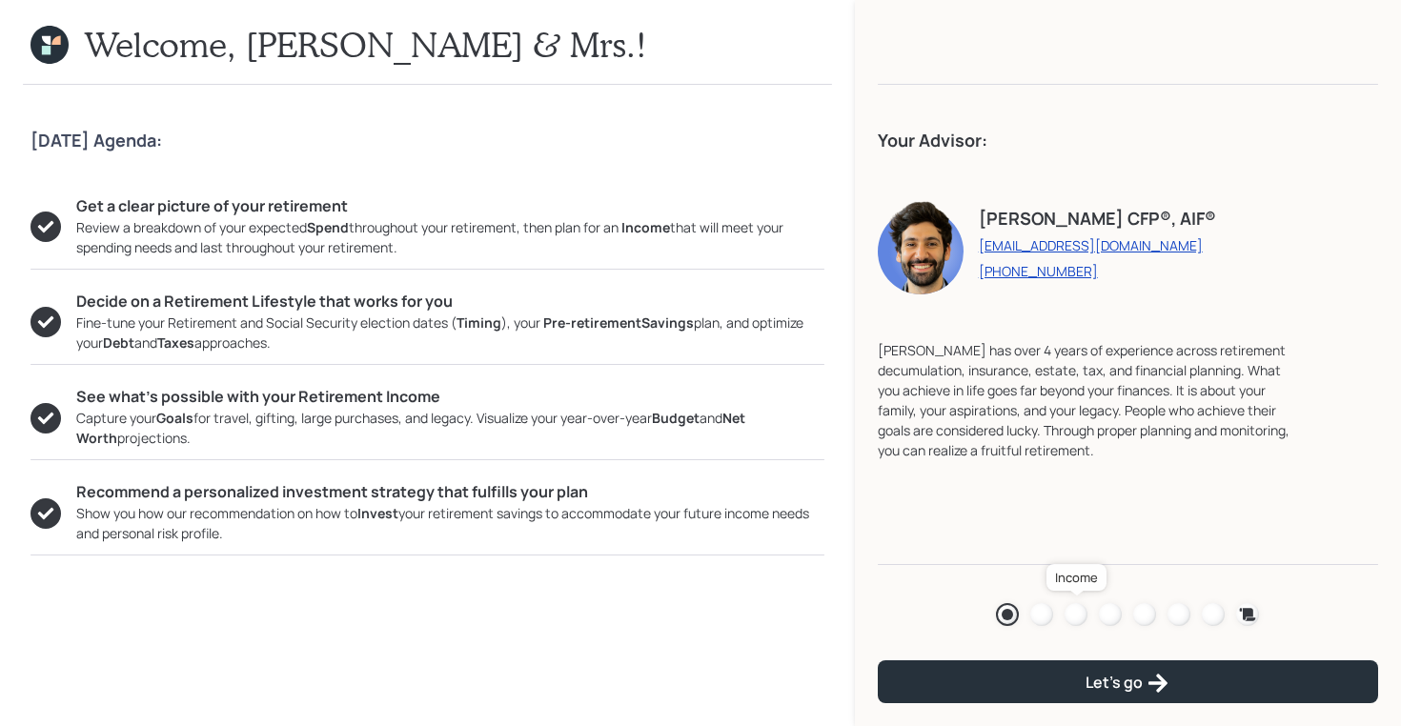
click at [1085, 611] on div at bounding box center [1076, 614] width 23 height 23
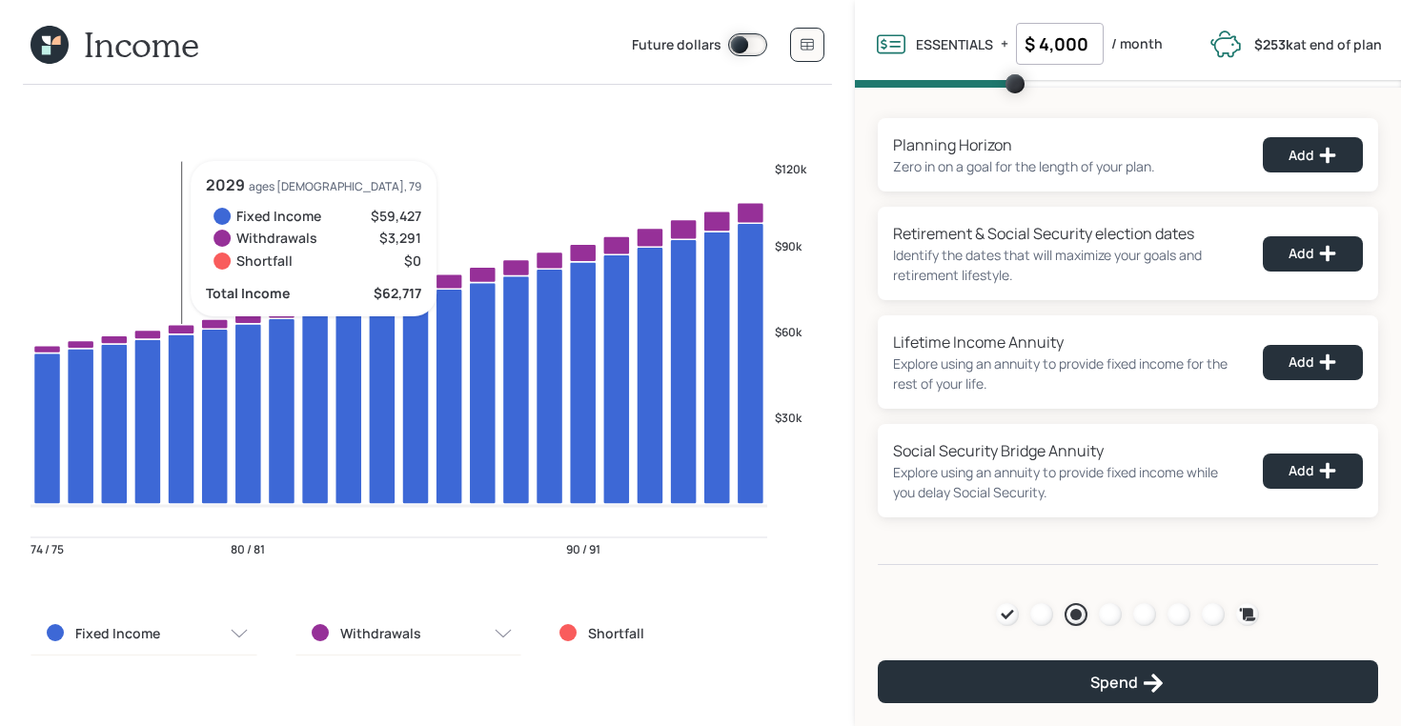
click at [47, 42] on icon at bounding box center [46, 40] width 9 height 9
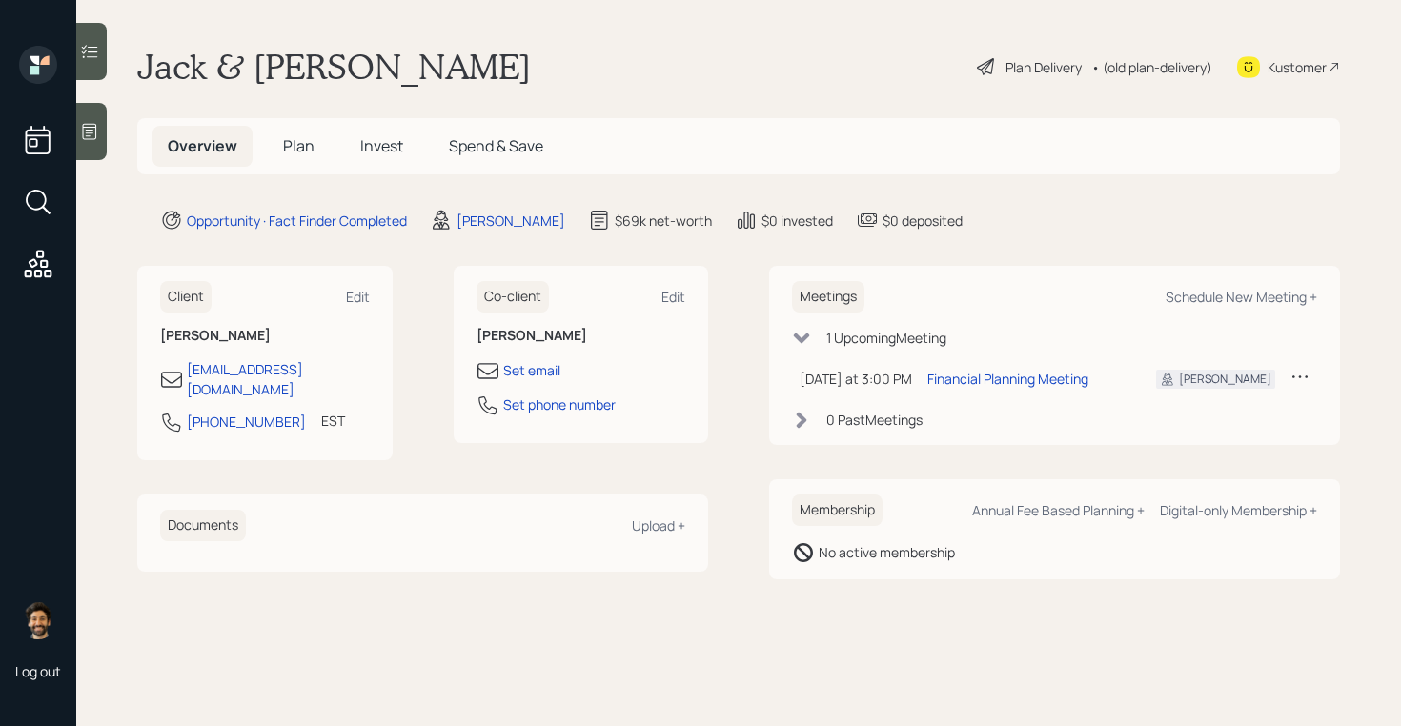
click at [290, 143] on span "Plan" at bounding box center [298, 145] width 31 height 21
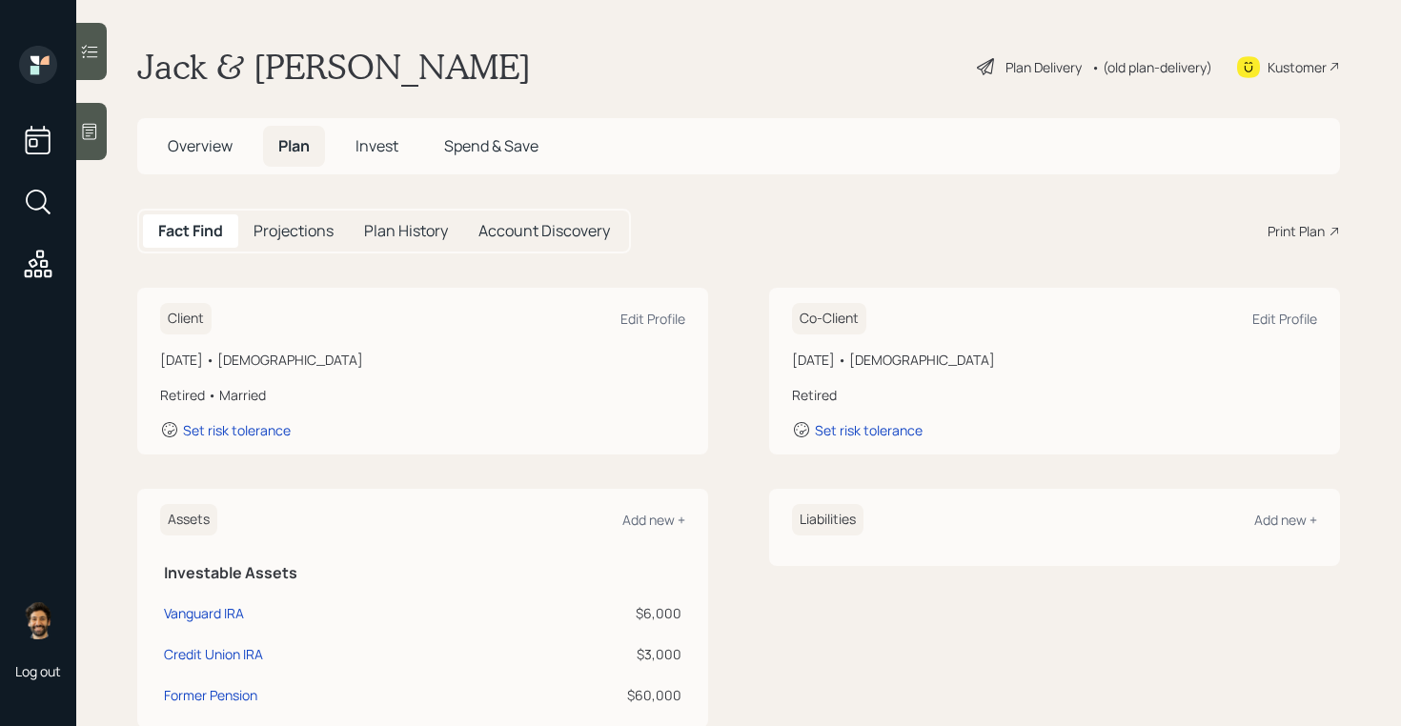
click at [215, 147] on span "Overview" at bounding box center [200, 145] width 65 height 21
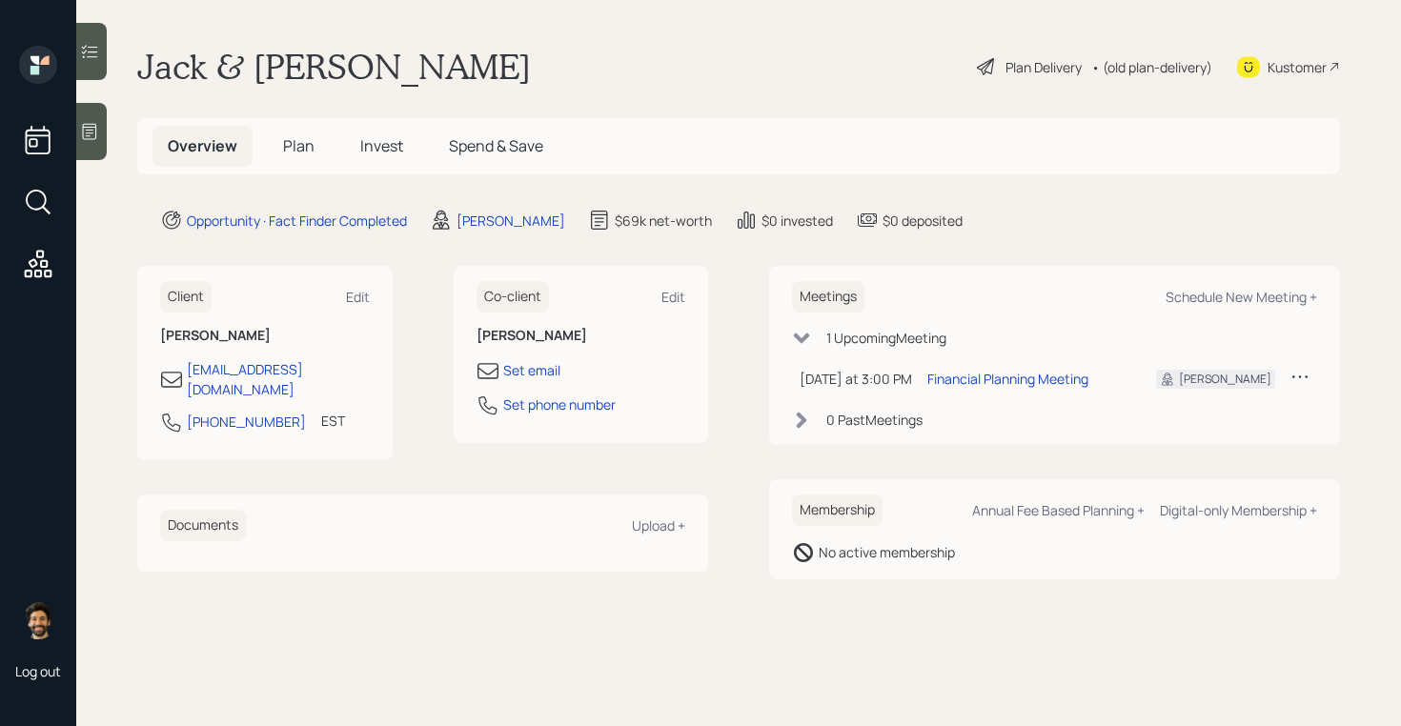
click at [322, 143] on h5 "Plan" at bounding box center [299, 146] width 62 height 41
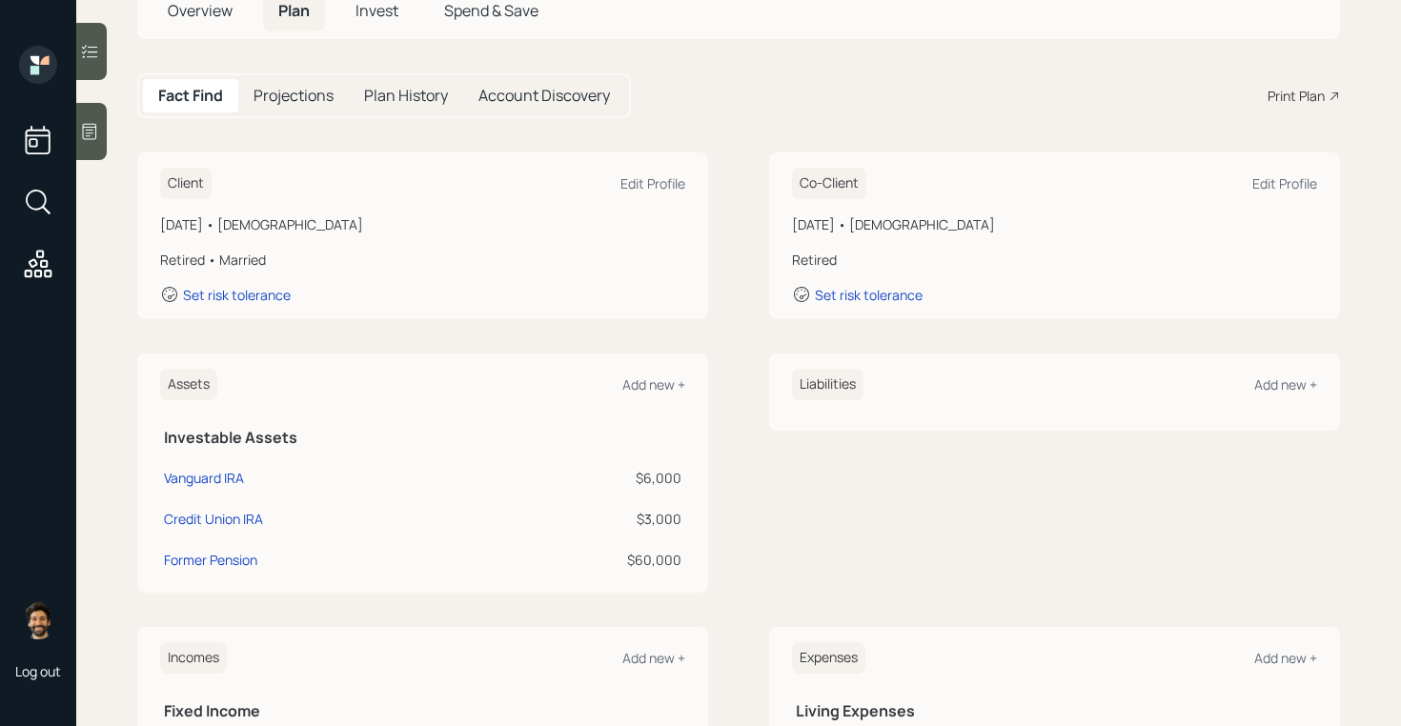
scroll to position [164, 0]
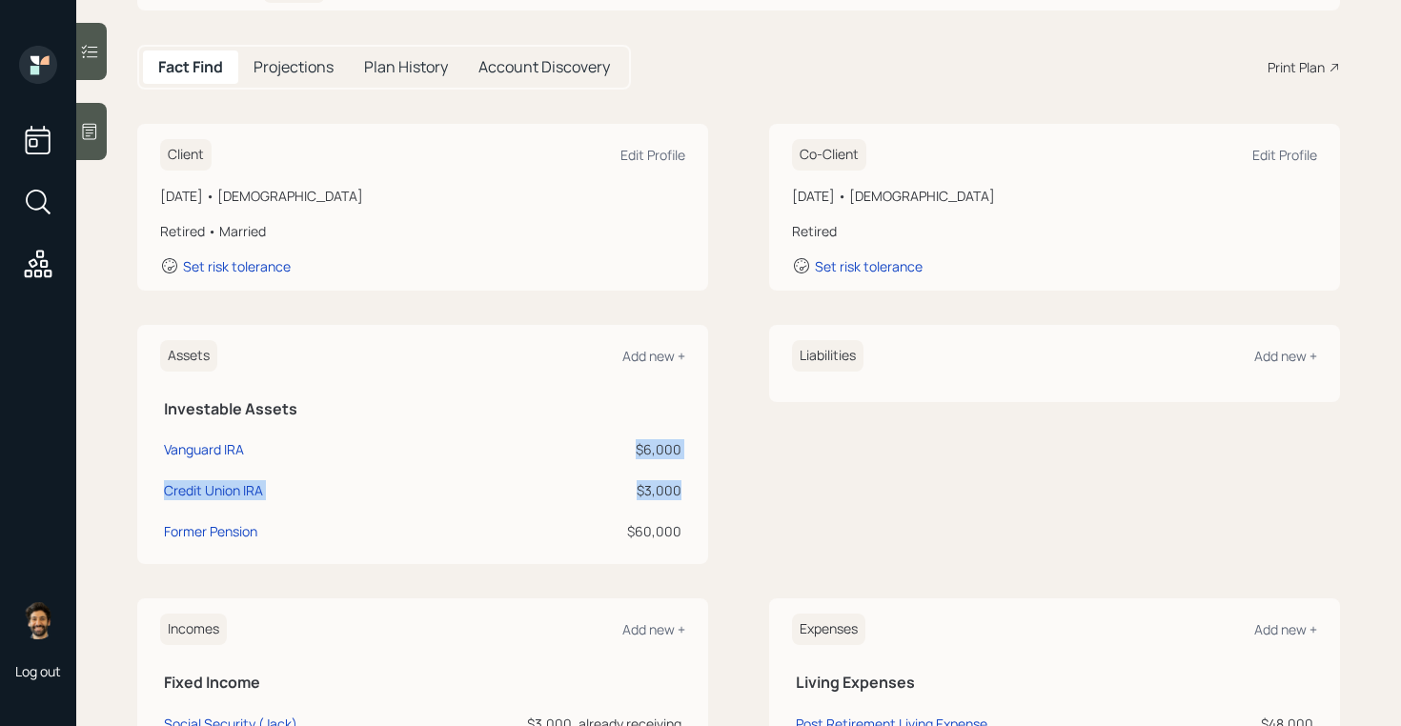
drag, startPoint x: 684, startPoint y: 492, endPoint x: 634, endPoint y: 434, distance: 76.4
click at [634, 434] on tbody "Vanguard IRA $6,000 Credit Union IRA $3,000 Former Pension $60,000" at bounding box center [422, 487] width 525 height 123
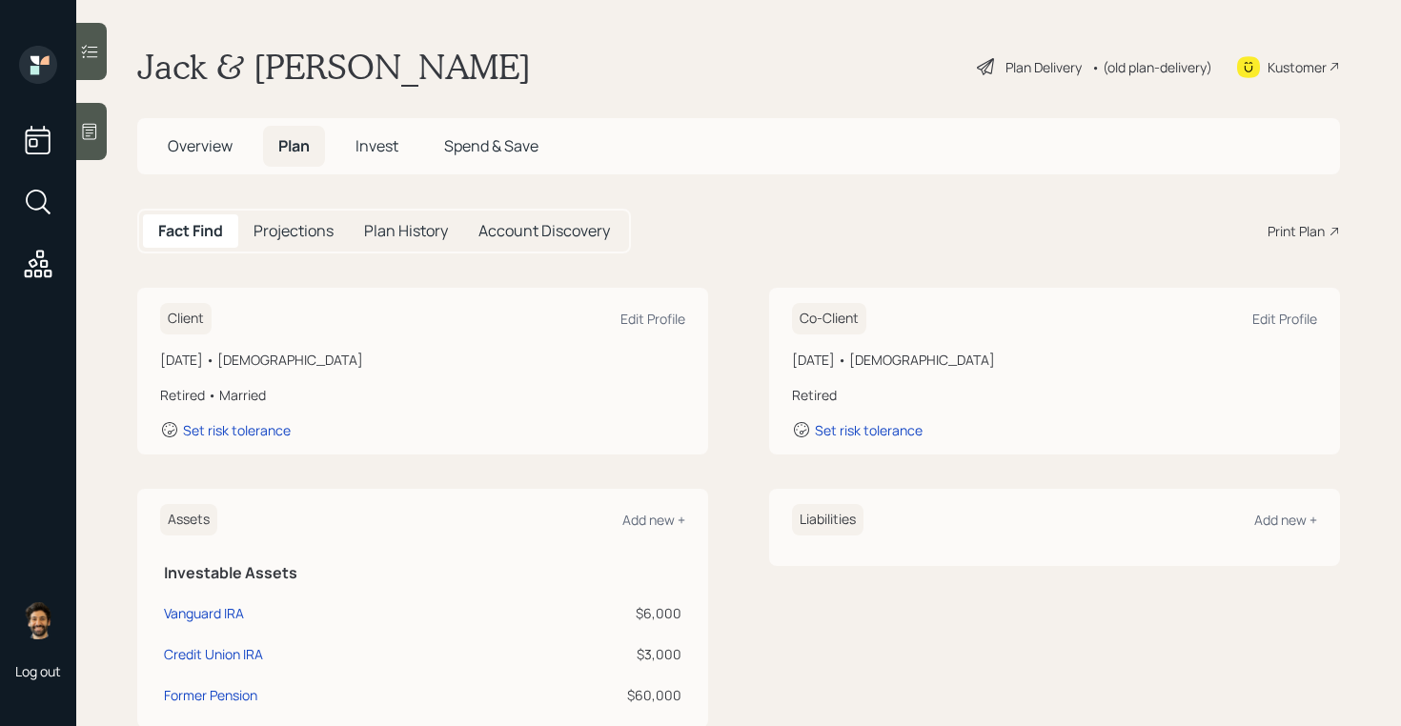
click at [1270, 61] on div "Kustomer" at bounding box center [1297, 67] width 59 height 20
